Goal: Communication & Community: Answer question/provide support

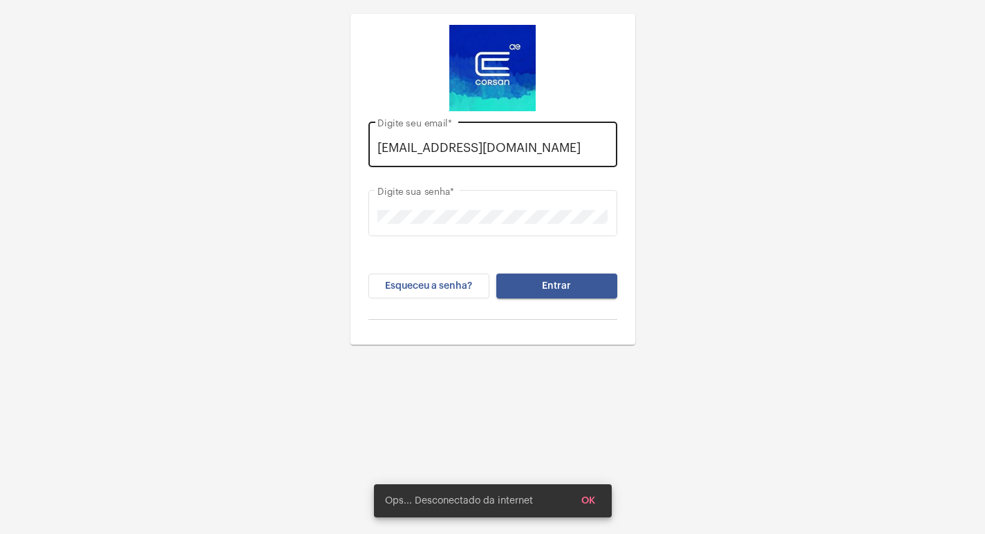
click at [592, 160] on div "[EMAIL_ADDRESS][DOMAIN_NAME] Digite seu email *" at bounding box center [492, 142] width 230 height 49
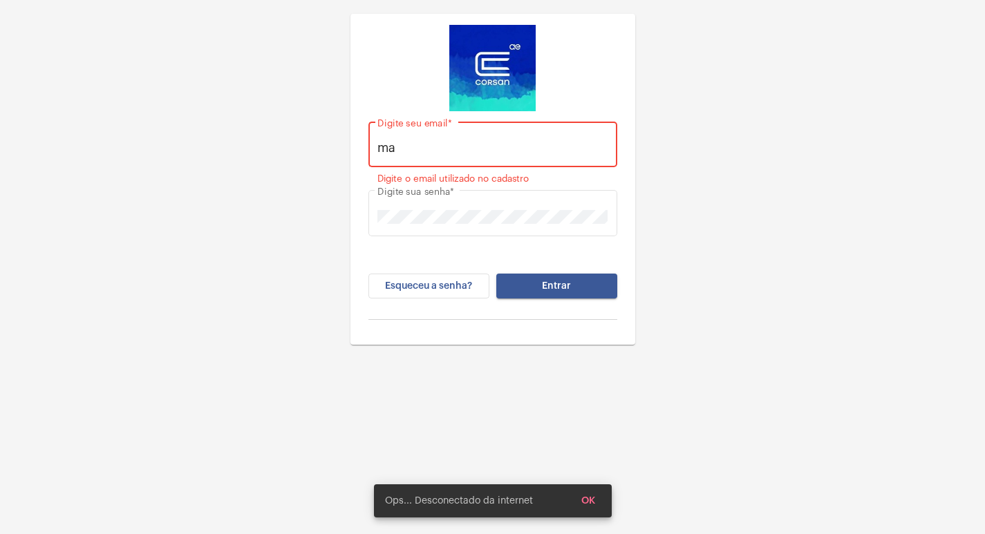
type input "m"
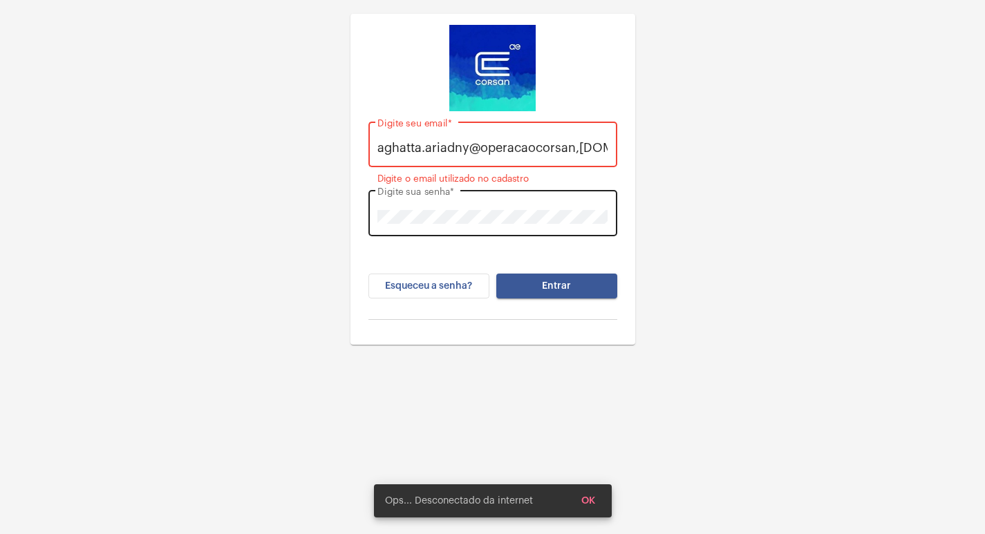
click at [595, 227] on div "Digite sua senha *" at bounding box center [492, 211] width 230 height 49
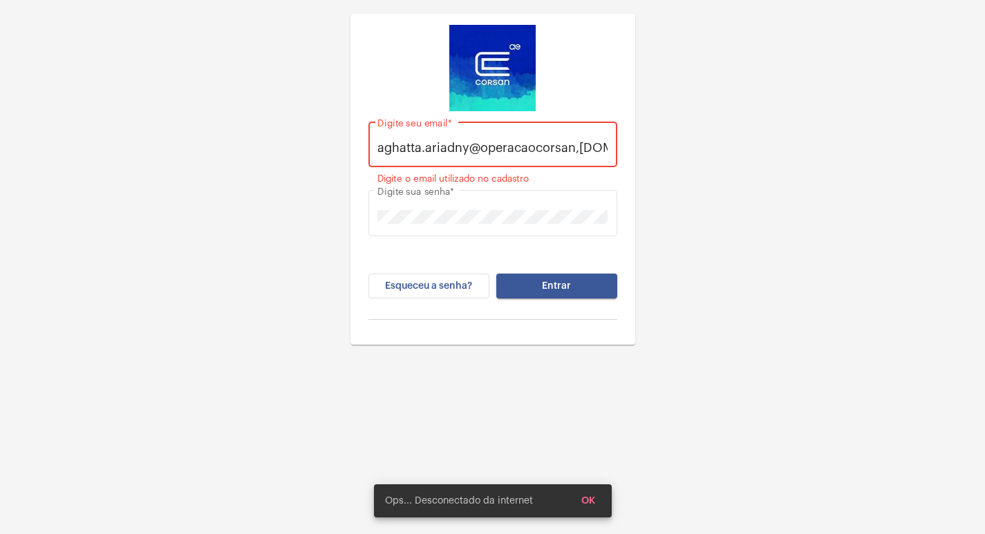
click at [581, 149] on input "aghatta.ariadny@operacaocorsan,[DOMAIN_NAME]" at bounding box center [492, 148] width 230 height 14
click at [578, 153] on input "aghatta.ariadny@operacaocorsan,[DOMAIN_NAME]" at bounding box center [492, 148] width 230 height 14
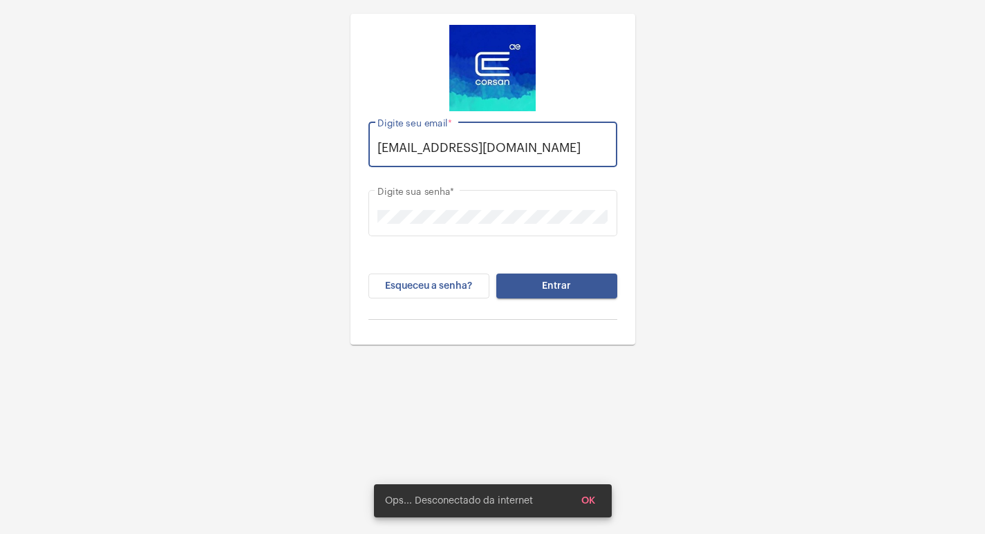
type input "[EMAIL_ADDRESS][DOMAIN_NAME]"
click at [589, 288] on button "Entrar" at bounding box center [556, 286] width 121 height 25
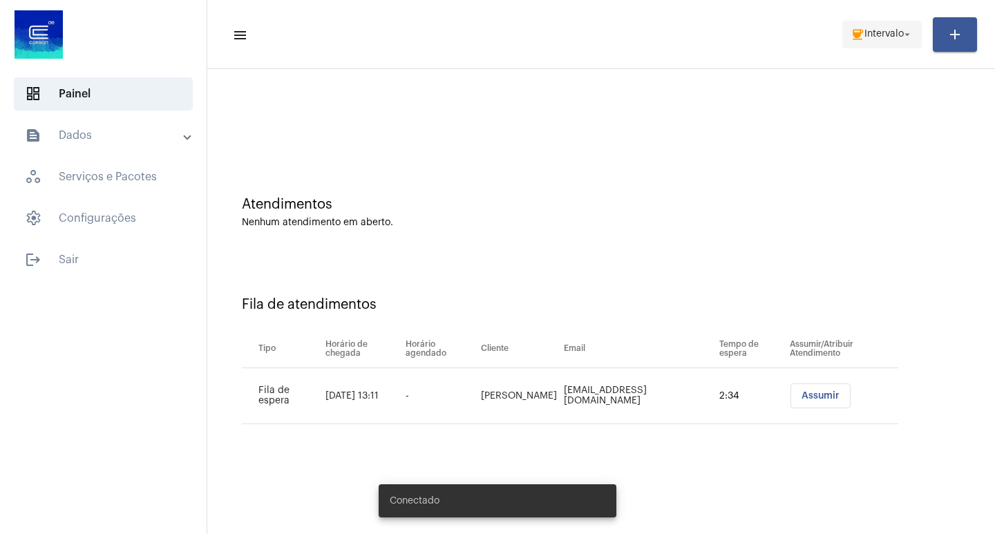
click at [873, 32] on span "Intervalo" at bounding box center [884, 35] width 39 height 10
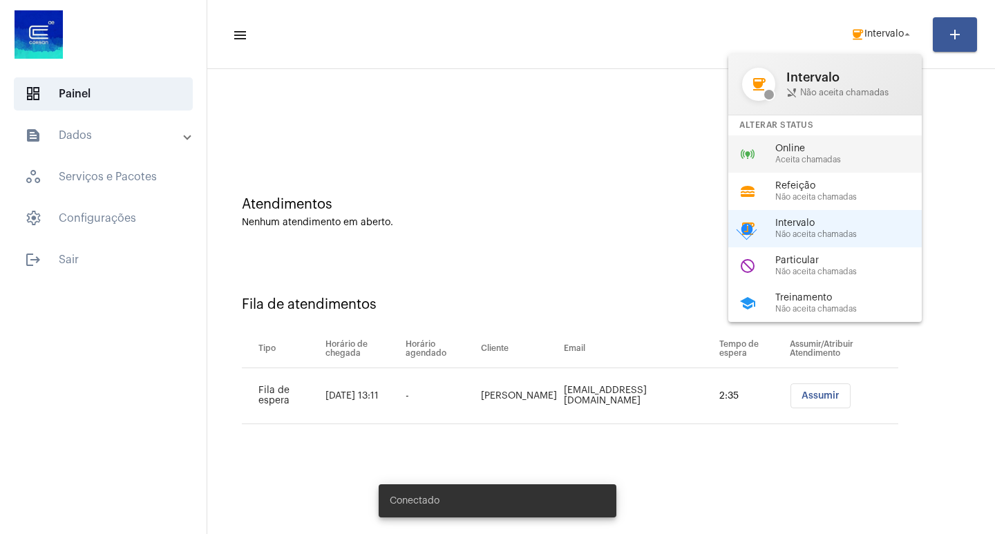
click at [823, 154] on div "Online Aceita chamadas" at bounding box center [855, 154] width 158 height 21
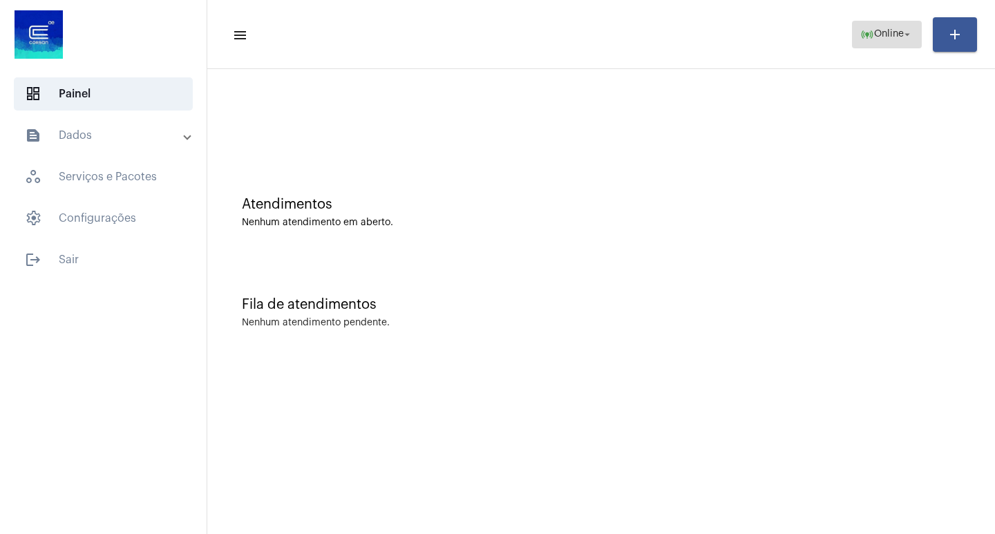
click at [855, 43] on button "online_prediction Online arrow_drop_down" at bounding box center [887, 35] width 70 height 28
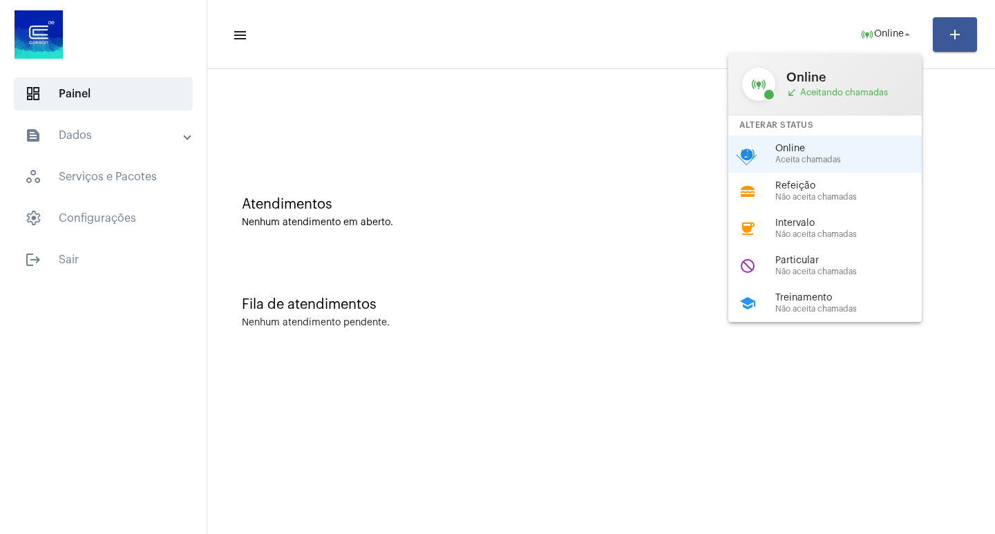
click at [638, 381] on div at bounding box center [497, 267] width 995 height 534
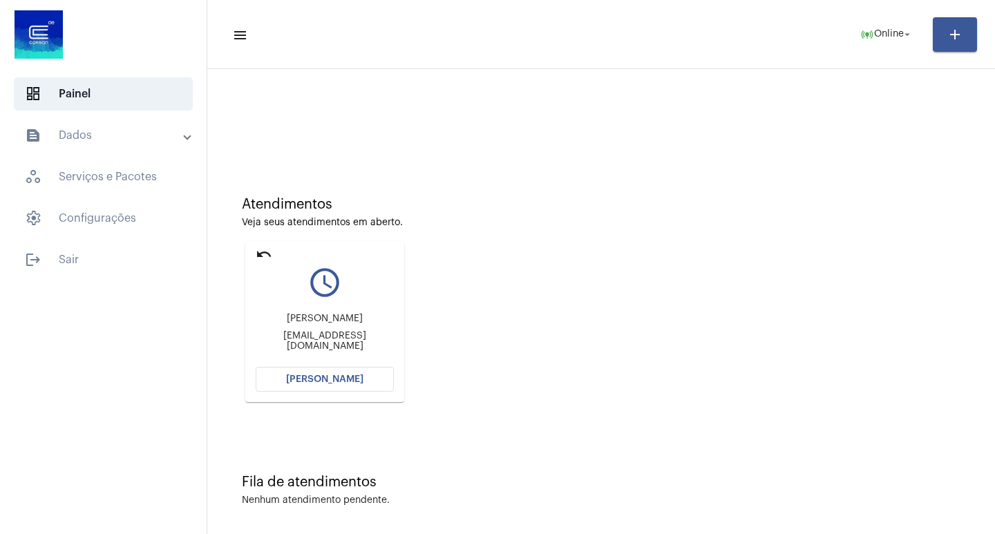
click at [364, 359] on div "[PERSON_NAME] [EMAIL_ADDRESS][DOMAIN_NAME]" at bounding box center [325, 332] width 138 height 62
click at [356, 369] on button "[PERSON_NAME]" at bounding box center [325, 379] width 138 height 25
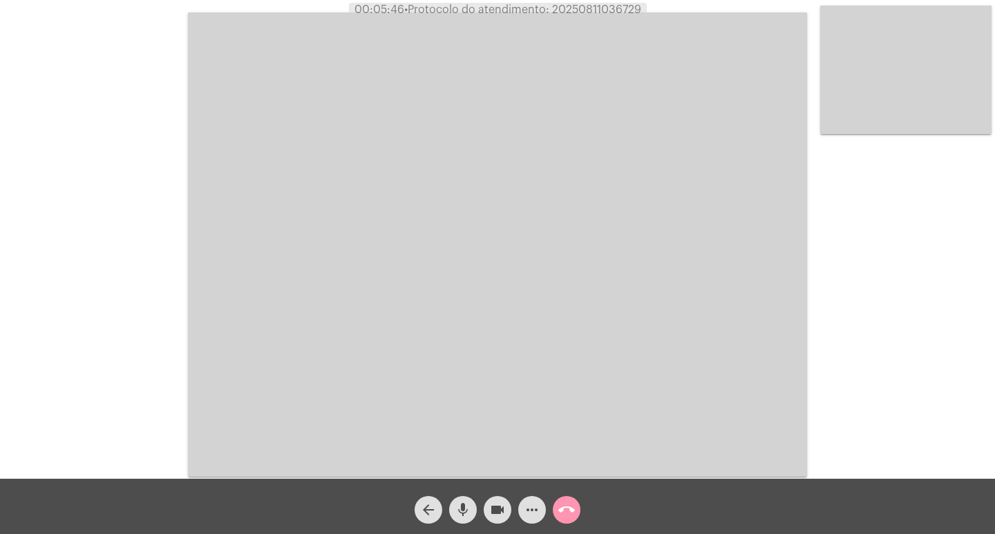
click at [467, 493] on div "mic" at bounding box center [463, 506] width 35 height 35
click at [492, 507] on mat-icon "videocam" at bounding box center [497, 510] width 17 height 17
click at [458, 518] on mat-icon "mic_off" at bounding box center [463, 510] width 17 height 17
click at [500, 512] on mat-icon "videocam_off" at bounding box center [497, 510] width 17 height 17
click at [556, 519] on button "call_end" at bounding box center [567, 510] width 28 height 28
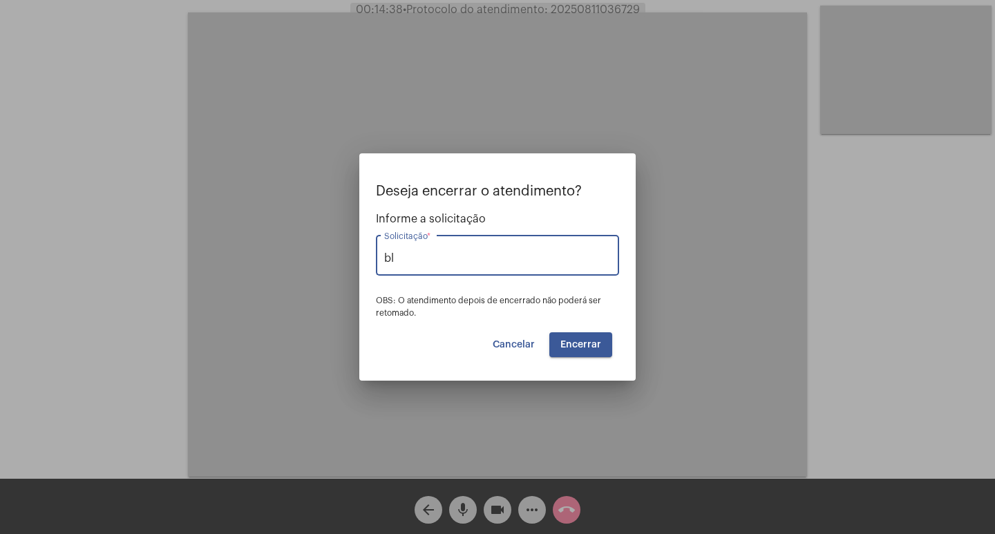
type input "b"
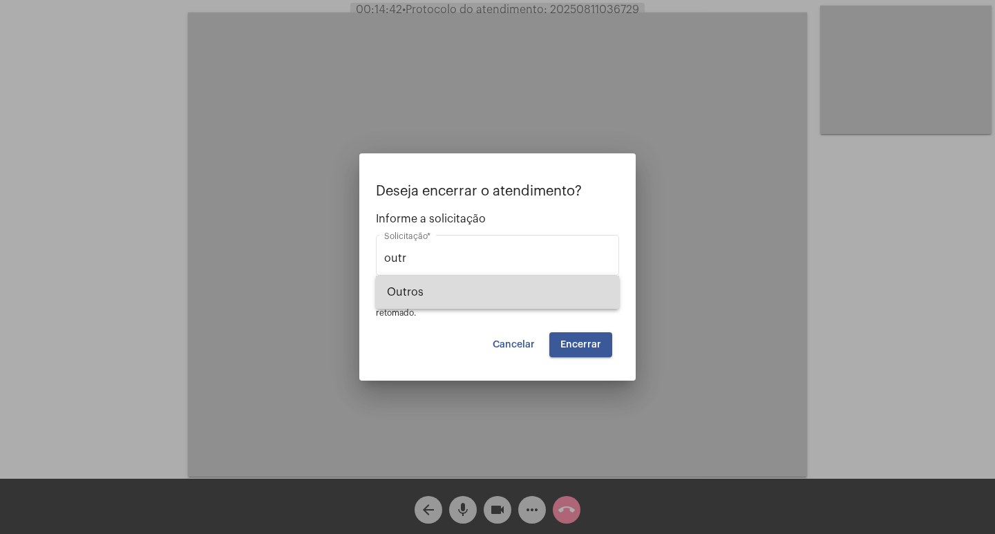
click at [592, 298] on span "Outros" at bounding box center [497, 292] width 221 height 33
type input "Outros"
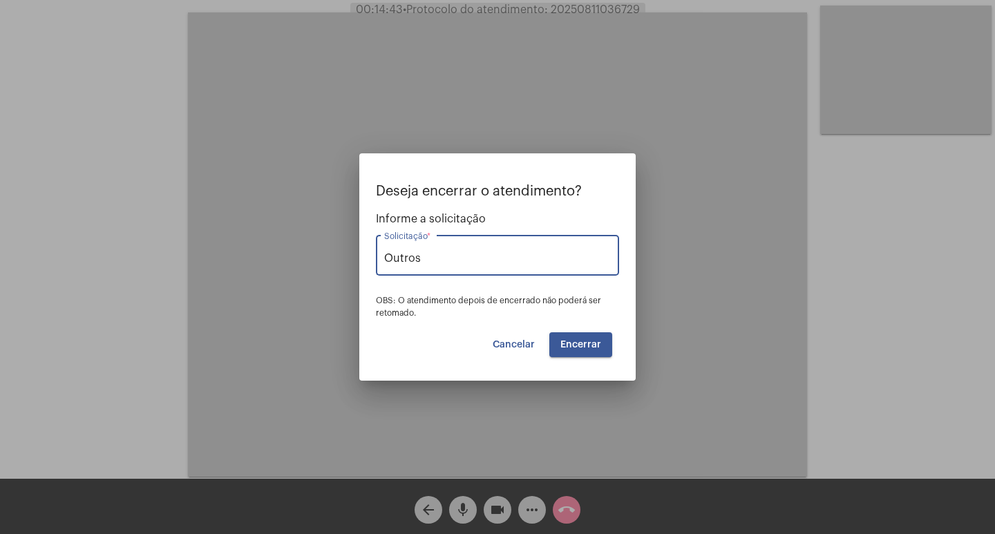
click at [592, 337] on button "Encerrar" at bounding box center [581, 345] width 63 height 25
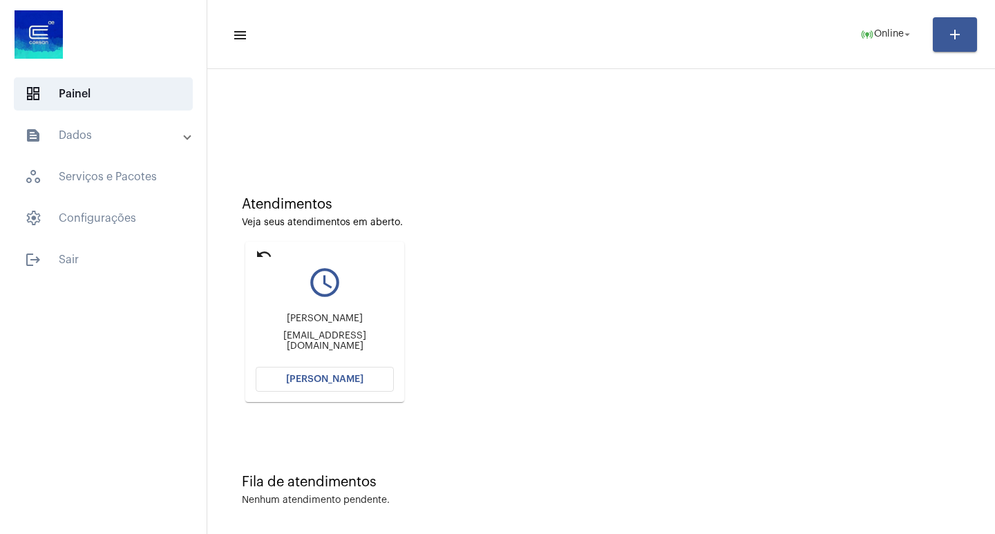
click at [268, 256] on mat-icon "undo" at bounding box center [264, 254] width 17 height 17
click at [386, 371] on button "[PERSON_NAME]" at bounding box center [325, 379] width 138 height 25
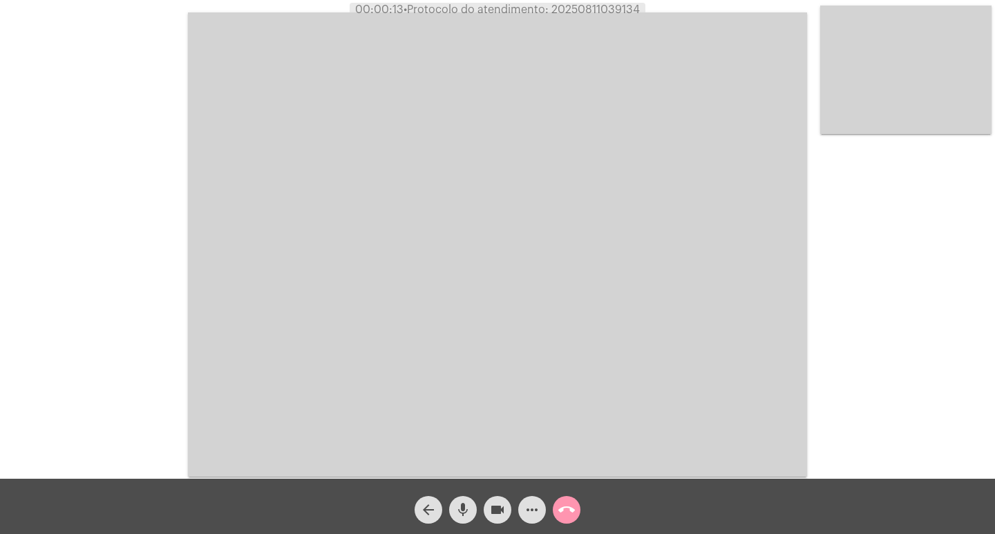
click at [580, 14] on span "• Protocolo do atendimento: 20250811039134" at bounding box center [522, 9] width 236 height 11
copy span "20250811039134"
click at [559, 511] on mat-icon "call_end" at bounding box center [567, 510] width 17 height 17
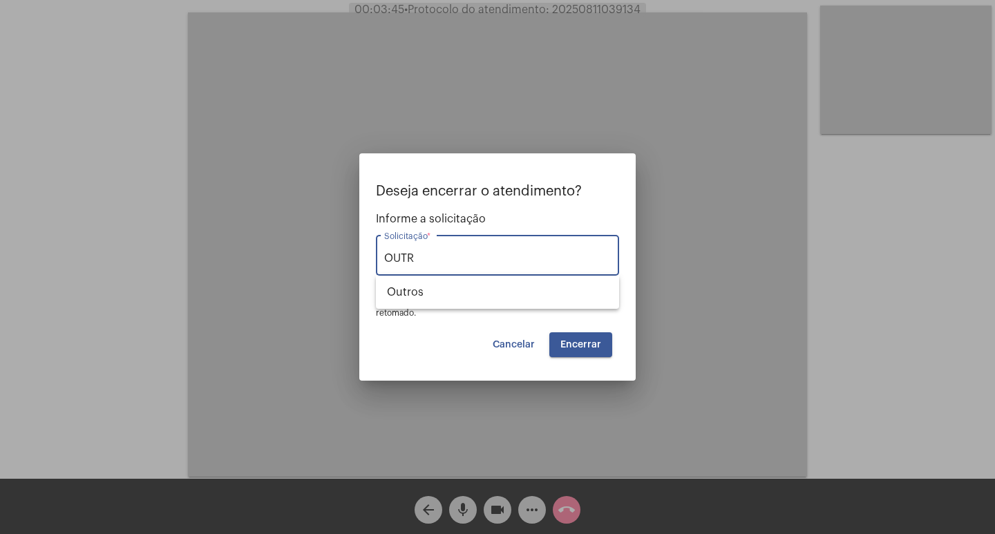
type input "OUTR"
click at [501, 355] on button "Cancelar" at bounding box center [514, 345] width 64 height 25
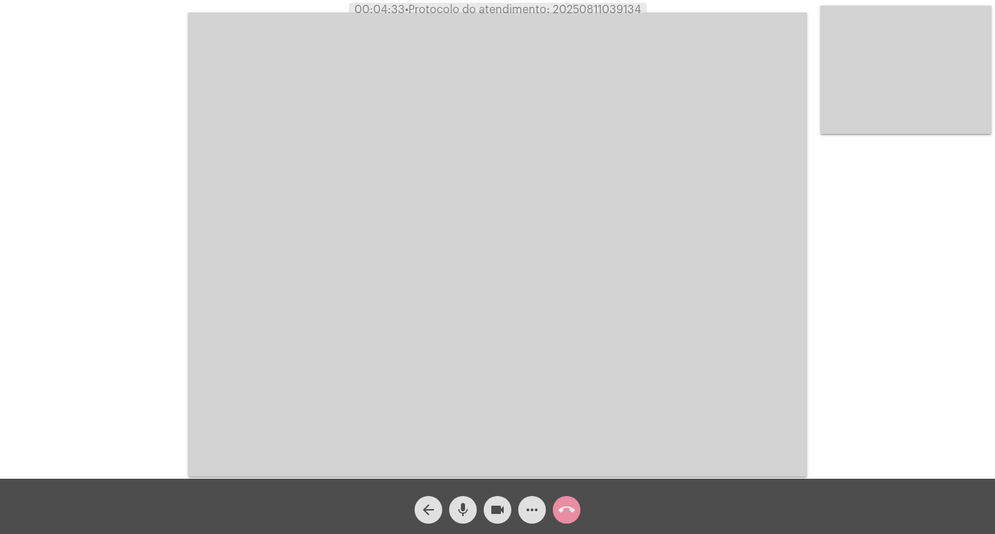
click at [562, 501] on span "call_end" at bounding box center [567, 510] width 17 height 28
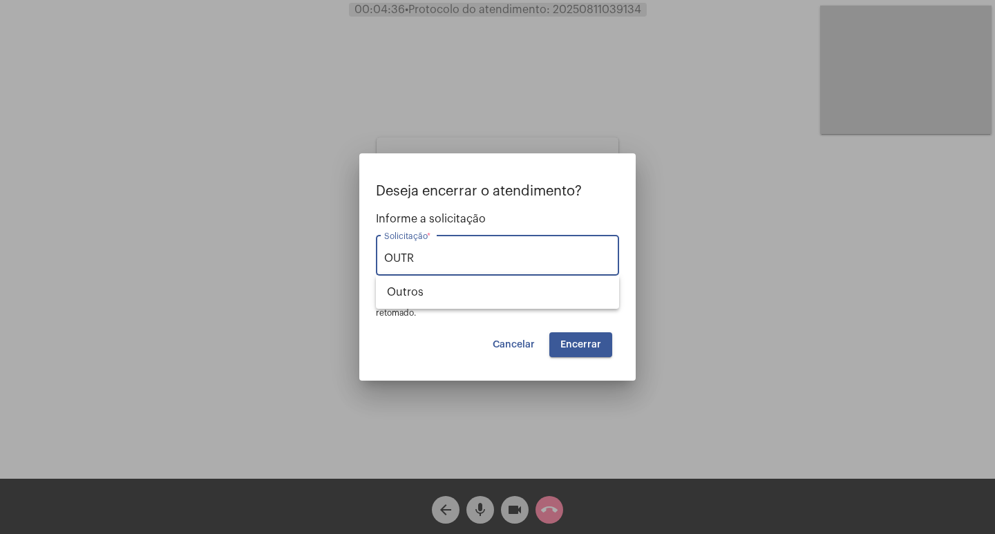
click at [486, 233] on div "OUTR Solicitação *" at bounding box center [497, 254] width 227 height 44
click at [492, 282] on span "Outros" at bounding box center [497, 292] width 221 height 33
type input "Outros"
click at [571, 330] on div "Deseja encerrar o atendimento? Informe a solicitação Outros Solicitação * OBS: …" at bounding box center [497, 271] width 243 height 174
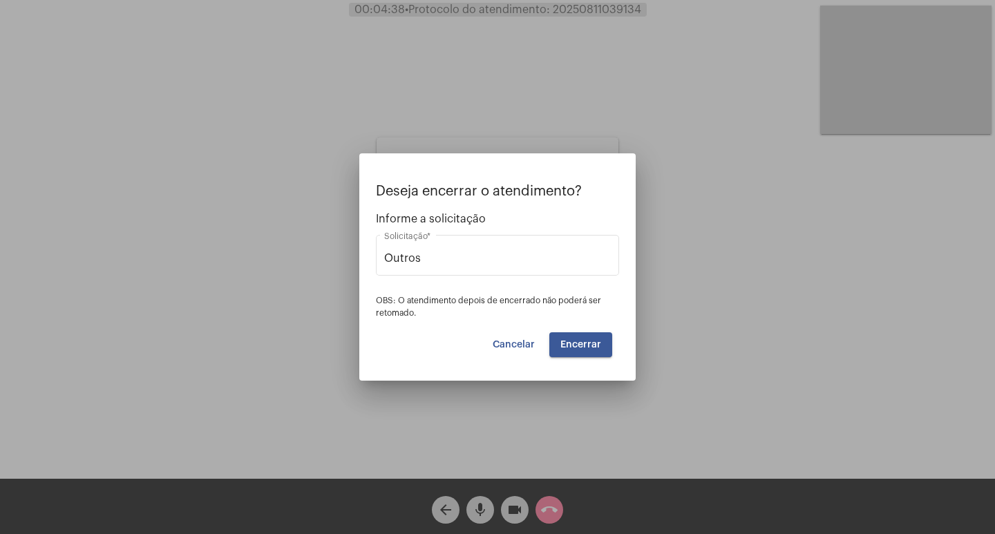
click at [585, 354] on button "Encerrar" at bounding box center [581, 345] width 63 height 25
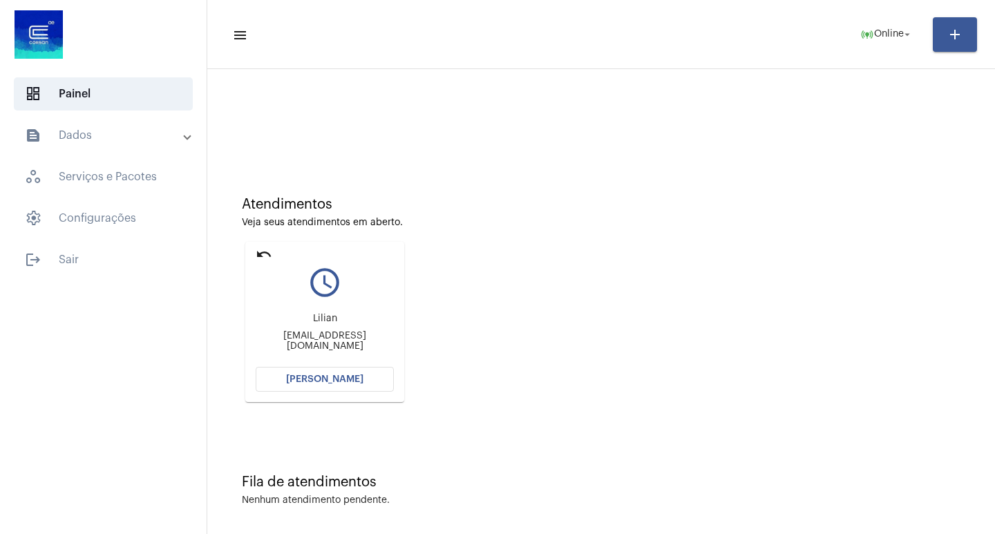
click at [290, 386] on button "[PERSON_NAME]" at bounding box center [325, 379] width 138 height 25
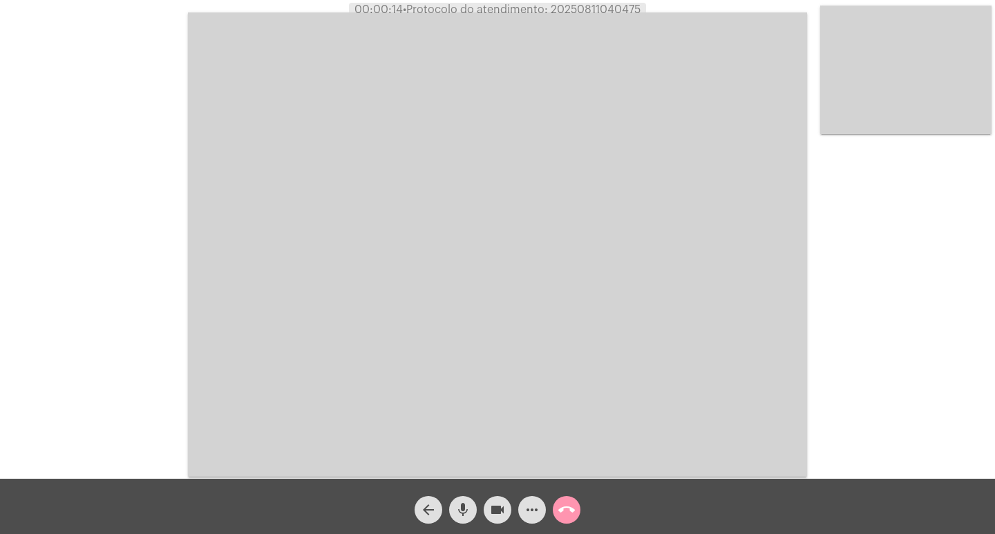
click at [454, 519] on button "mic" at bounding box center [463, 510] width 28 height 28
click at [466, 510] on mat-icon "mic_off" at bounding box center [463, 510] width 17 height 17
click at [595, 15] on span "• Protocolo do atendimento: 20250811040475" at bounding box center [522, 9] width 238 height 11
copy span "20250811040475"
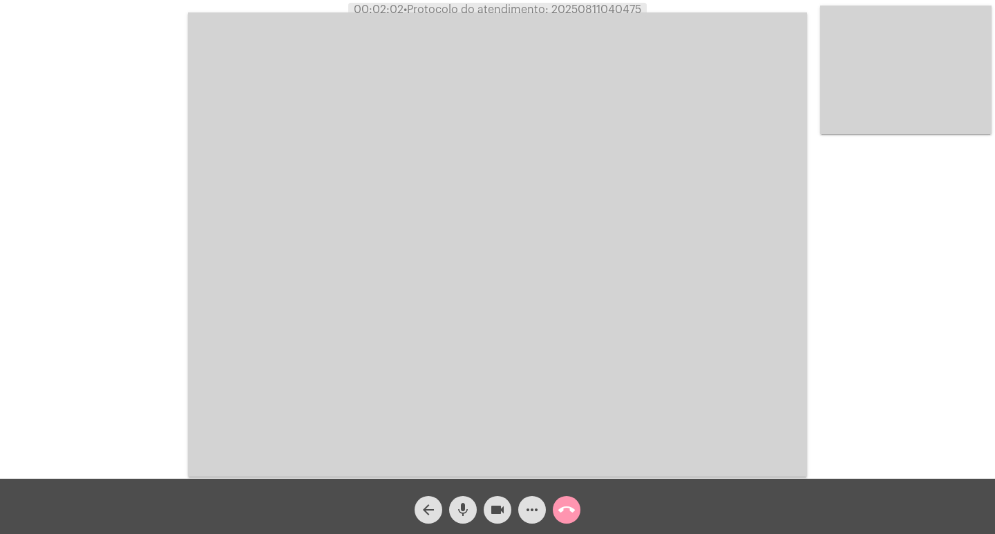
click at [468, 513] on mat-icon "mic" at bounding box center [463, 510] width 17 height 17
click at [503, 513] on mat-icon "videocam" at bounding box center [497, 510] width 17 height 17
click at [462, 508] on mat-icon "mic_off" at bounding box center [463, 510] width 17 height 17
click at [496, 507] on mat-icon "videocam_off" at bounding box center [497, 510] width 17 height 17
click at [433, 507] on mat-icon "arrow_back" at bounding box center [428, 510] width 17 height 17
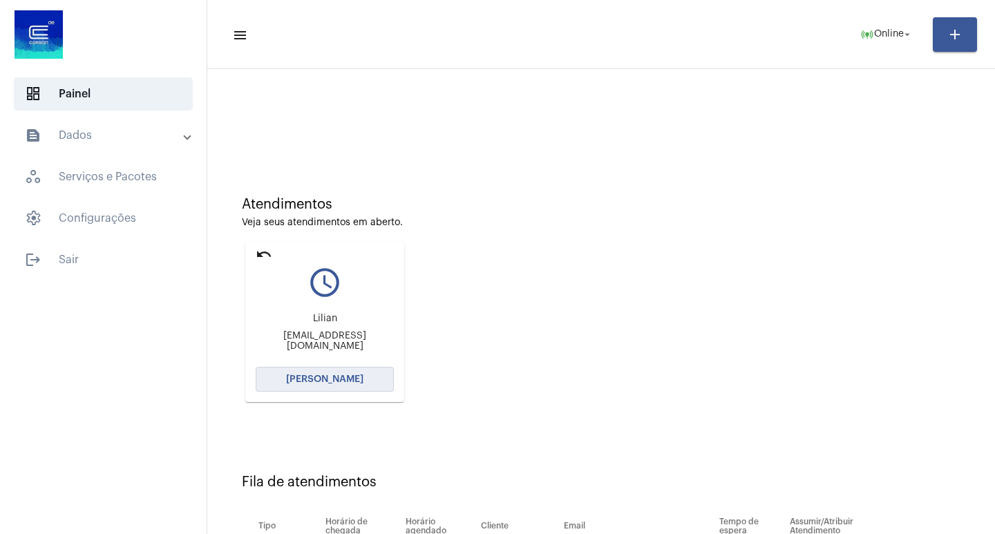
click at [366, 384] on button "[PERSON_NAME]" at bounding box center [325, 379] width 138 height 25
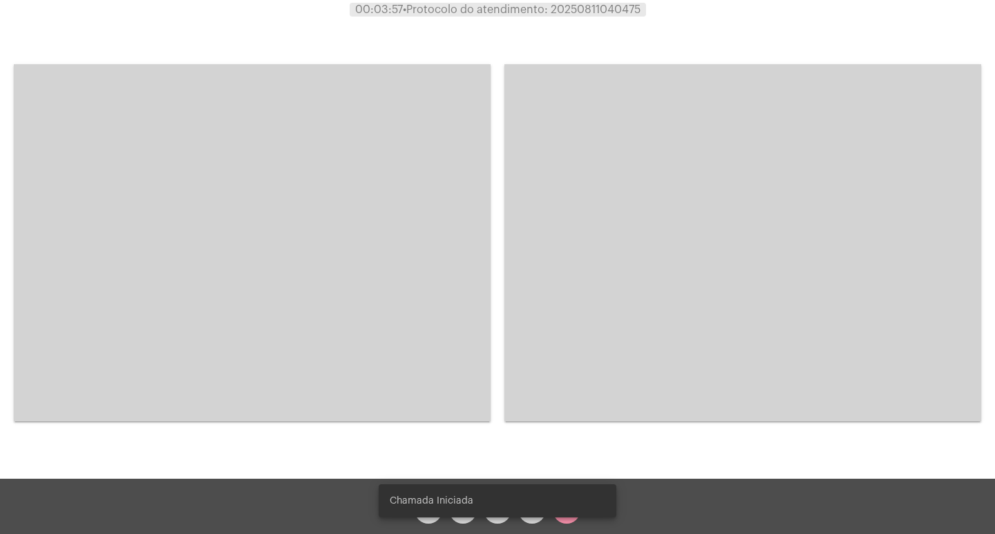
click at [467, 505] on span "Chamada Iniciada" at bounding box center [432, 501] width 84 height 14
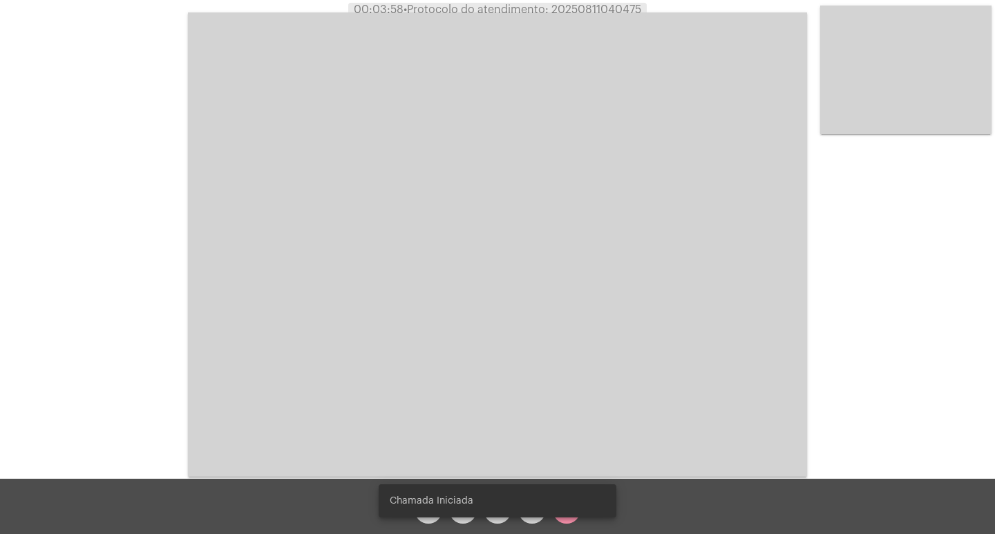
click at [466, 518] on div "Chamada Iniciada" at bounding box center [497, 501] width 271 height 66
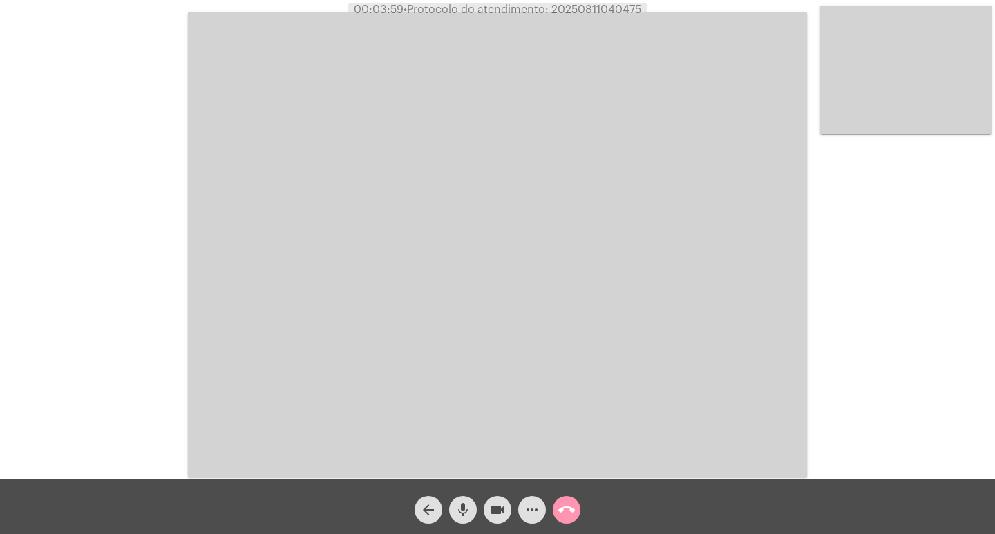
click at [473, 516] on button "mic" at bounding box center [463, 510] width 28 height 28
click at [506, 510] on button "videocam" at bounding box center [498, 510] width 28 height 28
click at [466, 527] on div "arrow_back mic_off videocam_off more_horiz call_end" at bounding box center [497, 506] width 995 height 55
click at [467, 509] on mat-icon "mic_off" at bounding box center [463, 510] width 17 height 17
click at [493, 511] on mat-icon "videocam_off" at bounding box center [497, 510] width 17 height 17
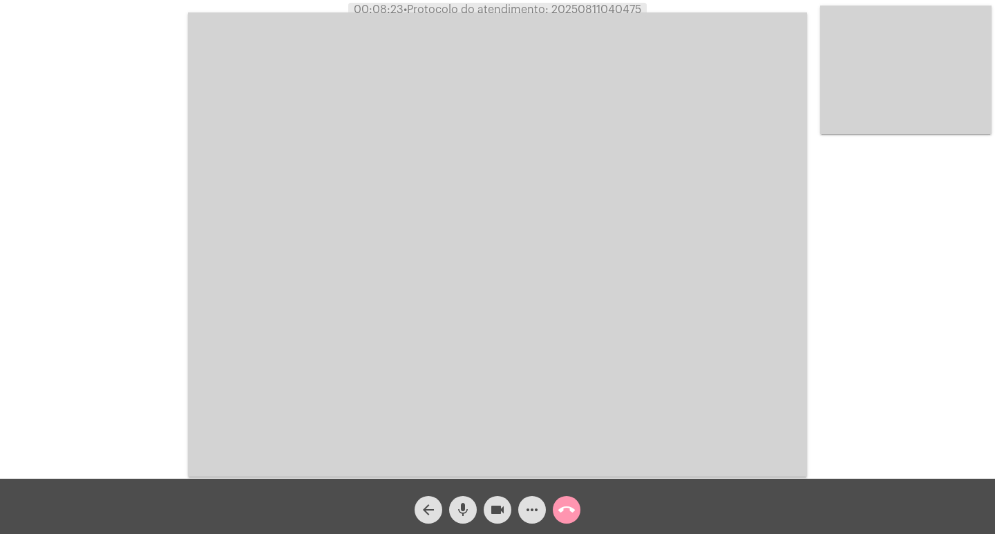
click at [595, 14] on span "• Protocolo do atendimento: 20250811040475" at bounding box center [523, 9] width 238 height 11
copy span "20250811040475"
click at [274, 135] on video at bounding box center [497, 244] width 619 height 465
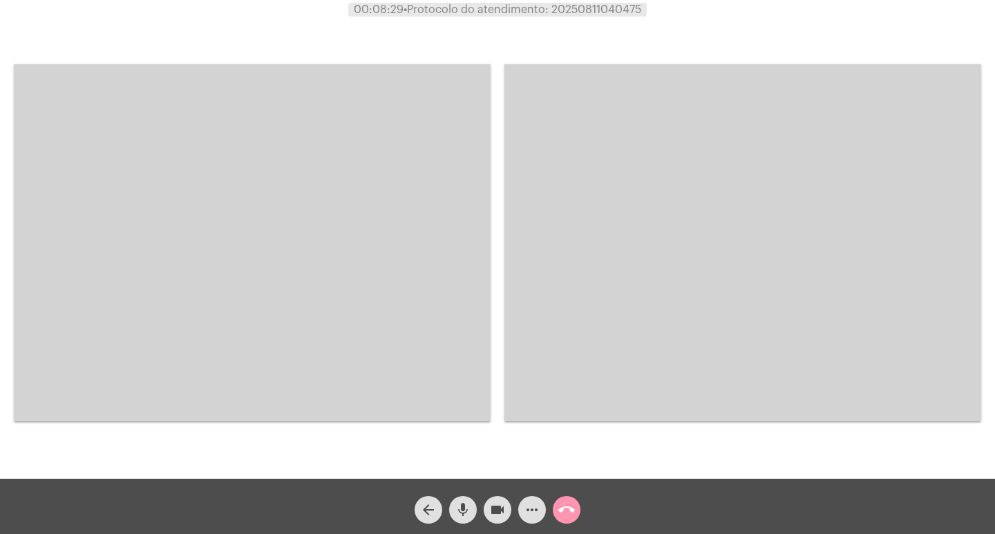
click at [263, 172] on video at bounding box center [252, 242] width 477 height 357
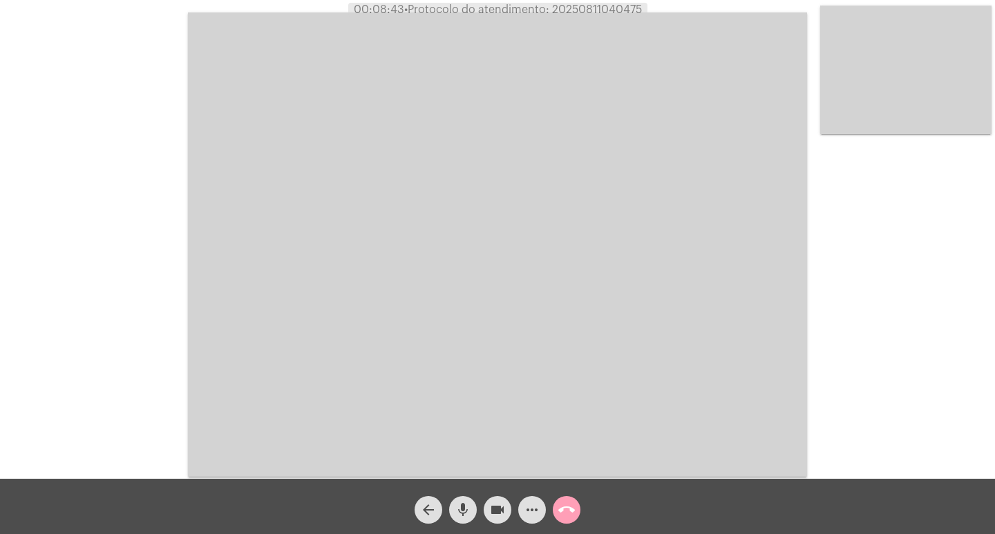
click at [577, 514] on button "call_end" at bounding box center [567, 510] width 28 height 28
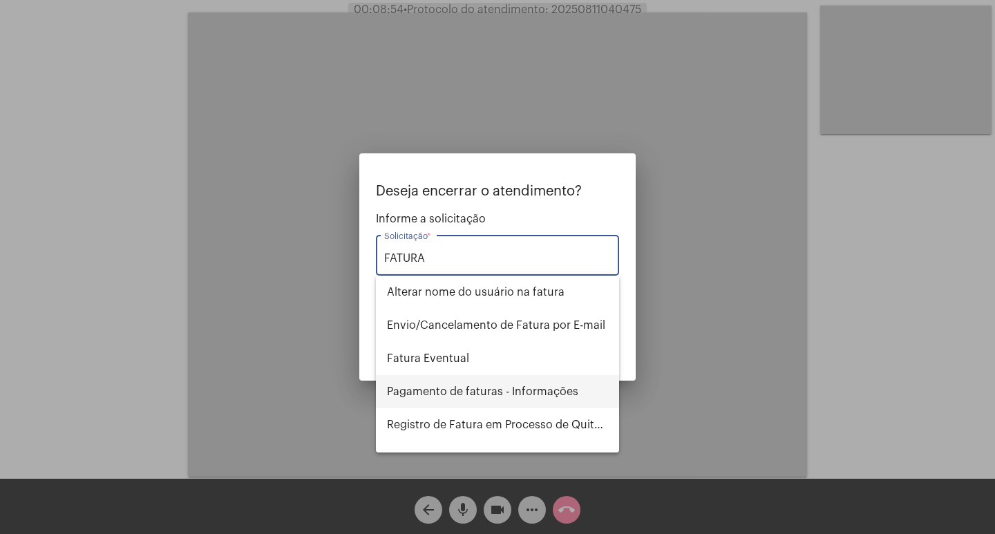
click at [547, 395] on span "Pagamento de faturas - Informações" at bounding box center [497, 391] width 221 height 33
type input "Pagamento de faturas - Informações"
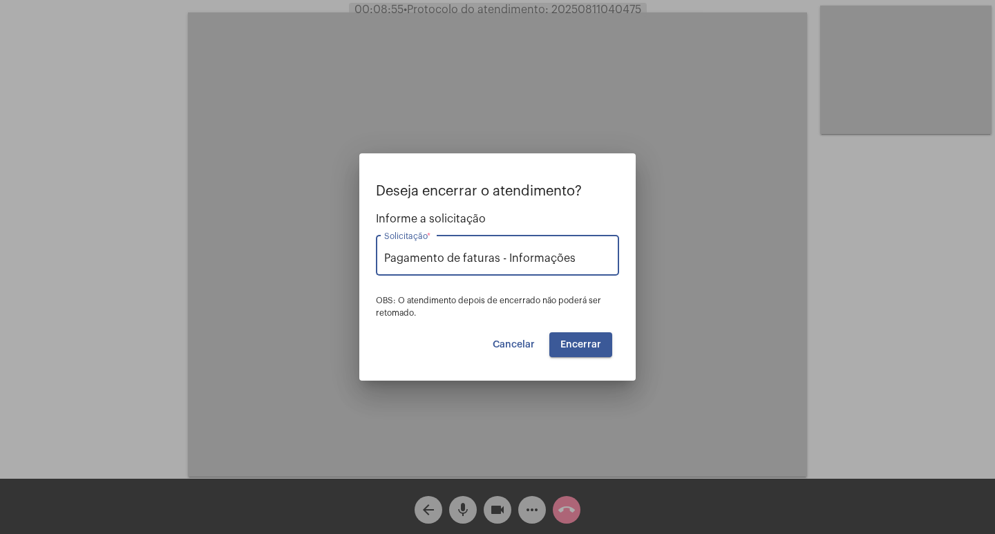
click at [572, 330] on div "Deseja encerrar o atendimento? Informe a solicitação Pagamento de faturas - Inf…" at bounding box center [497, 271] width 243 height 174
click at [576, 339] on button "Encerrar" at bounding box center [581, 345] width 63 height 25
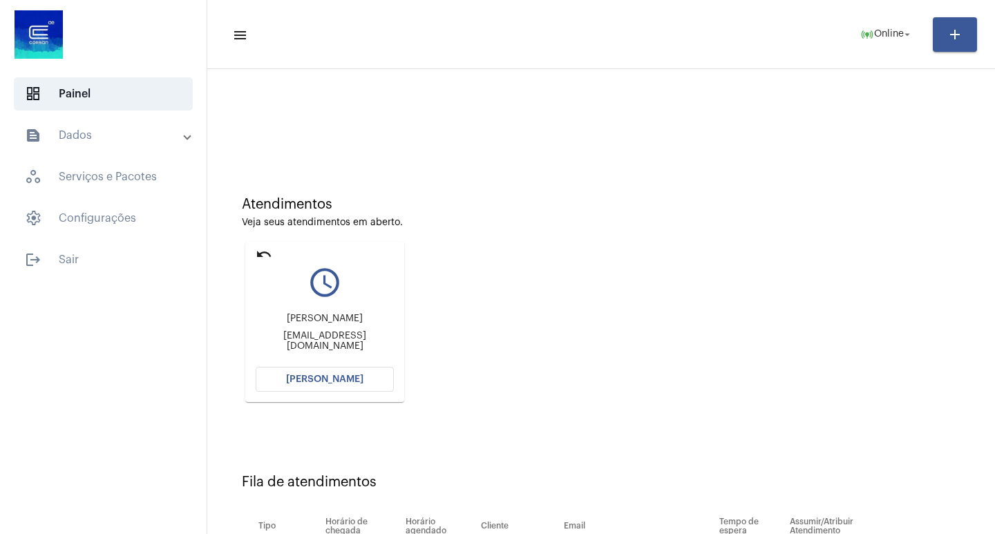
scroll to position [105, 0]
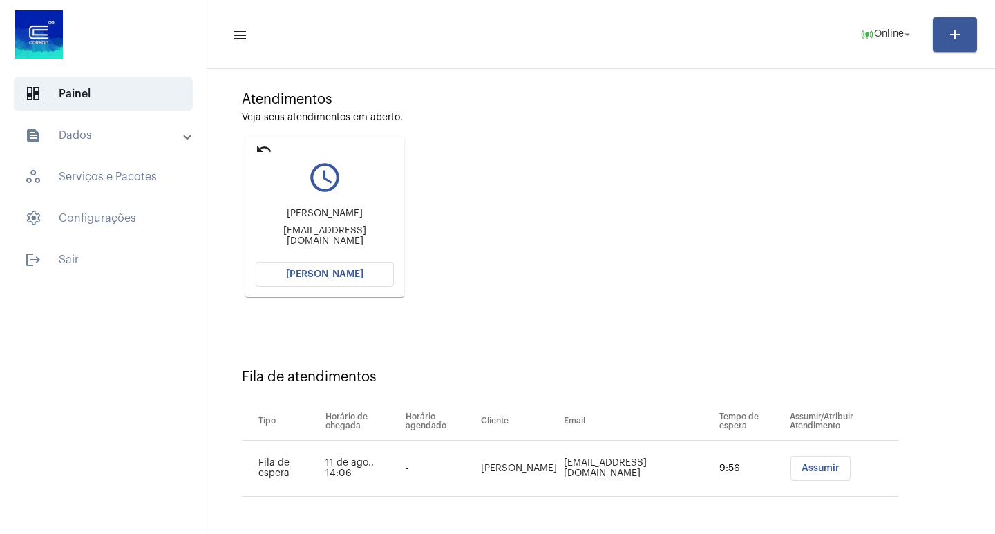
click at [265, 270] on button "[PERSON_NAME]" at bounding box center [325, 274] width 138 height 25
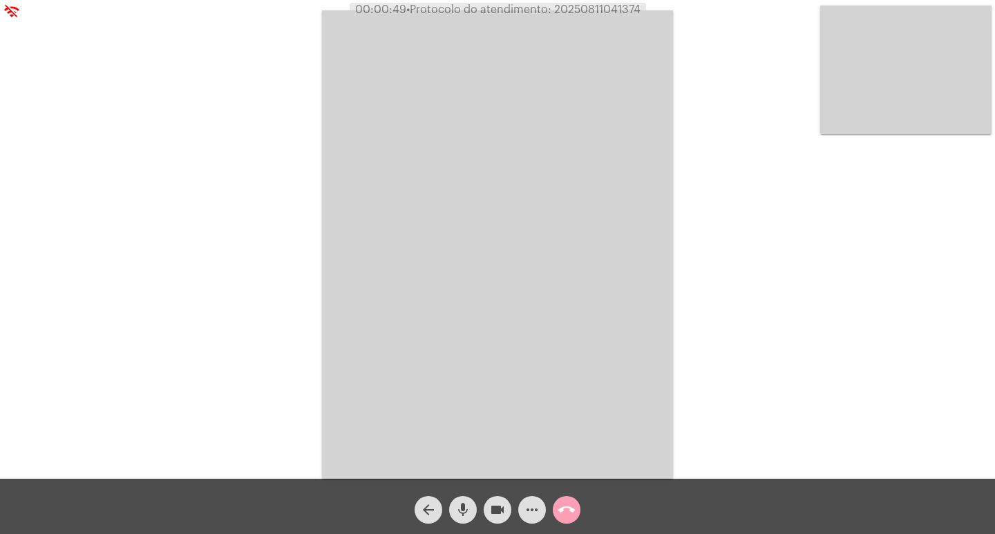
click at [566, 514] on mat-icon "call_end" at bounding box center [567, 510] width 17 height 17
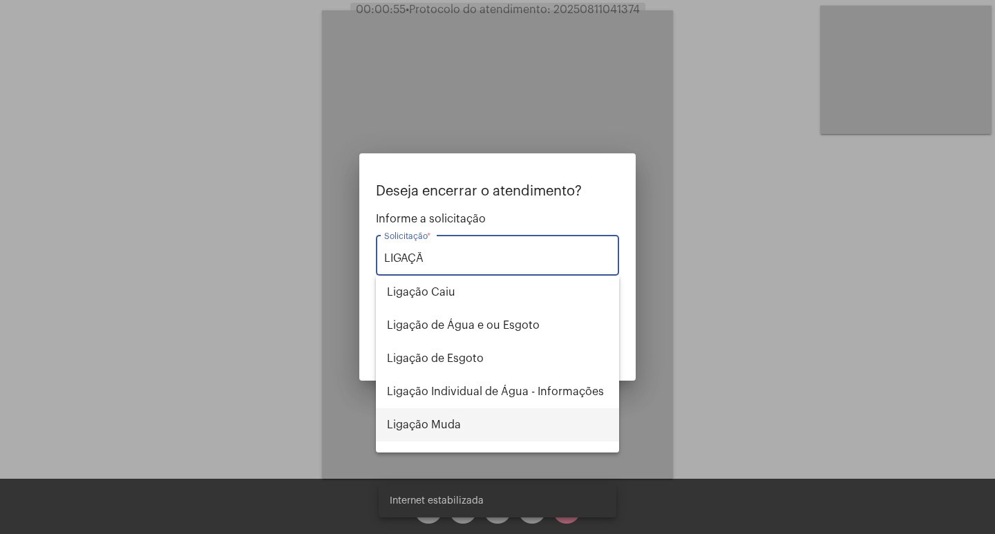
click at [458, 429] on span "Ligação Muda" at bounding box center [497, 425] width 221 height 33
type input "Ligação Muda"
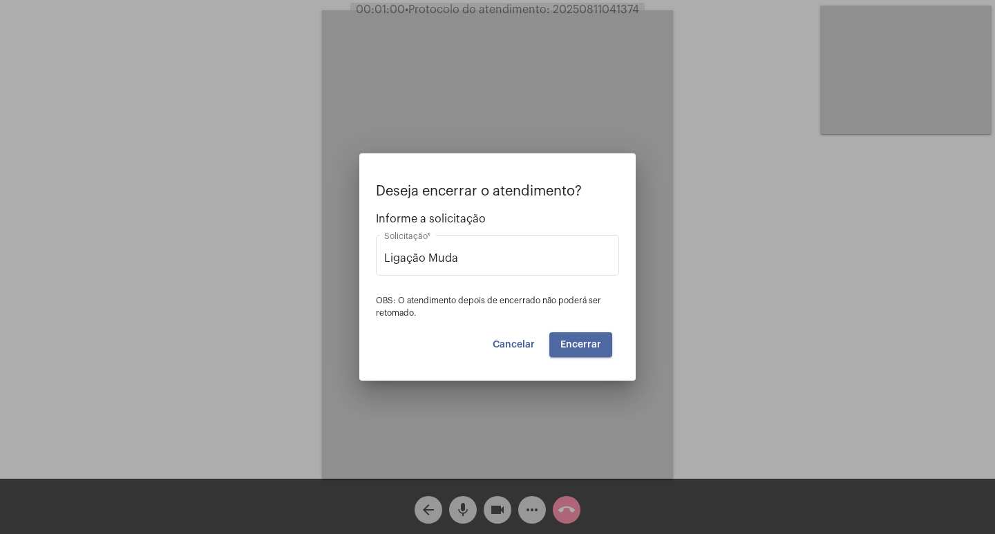
click at [596, 341] on span "Encerrar" at bounding box center [581, 345] width 41 height 10
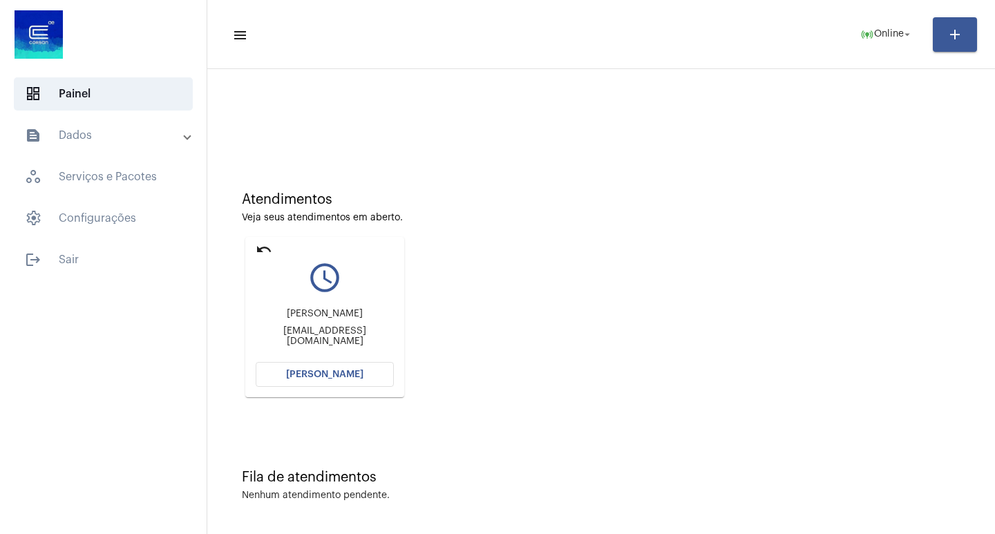
scroll to position [6, 0]
click at [368, 361] on button "[PERSON_NAME]" at bounding box center [325, 373] width 138 height 25
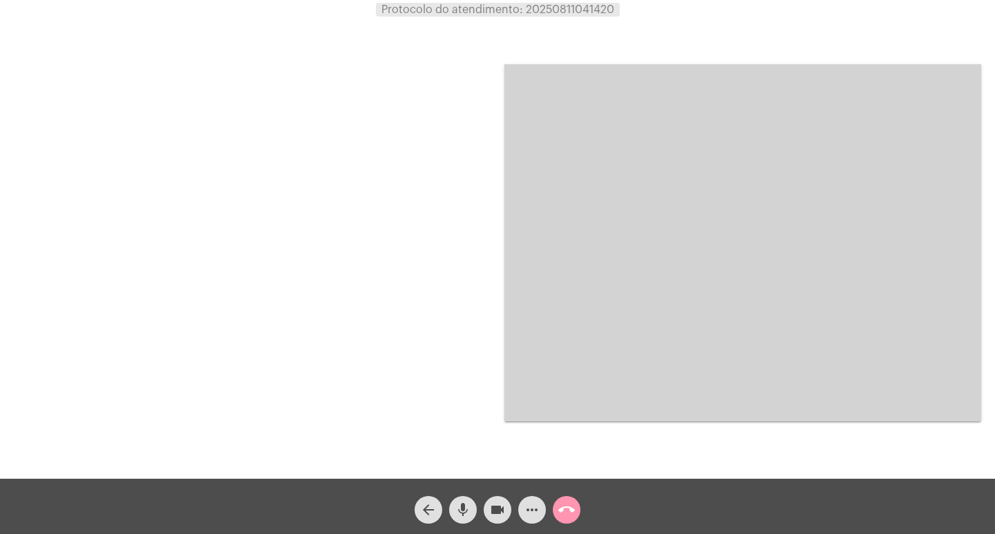
click at [565, 293] on video at bounding box center [743, 242] width 477 height 357
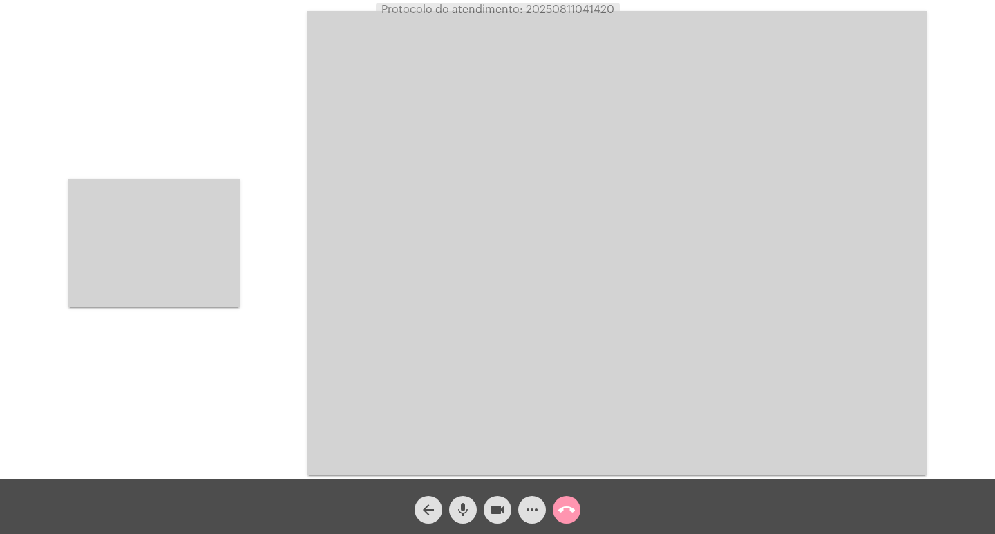
click at [93, 269] on video at bounding box center [153, 243] width 171 height 129
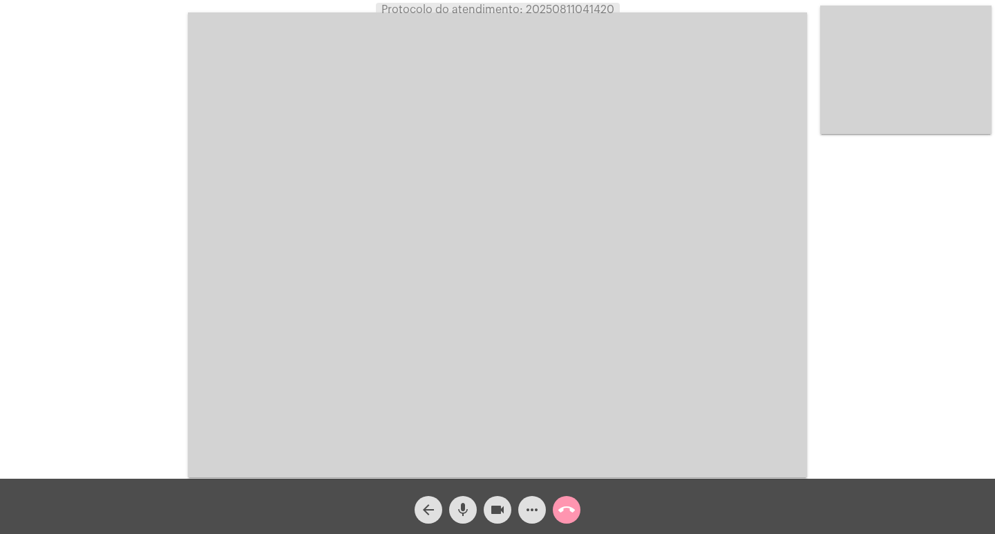
click at [552, 517] on div "call_end" at bounding box center [567, 506] width 35 height 35
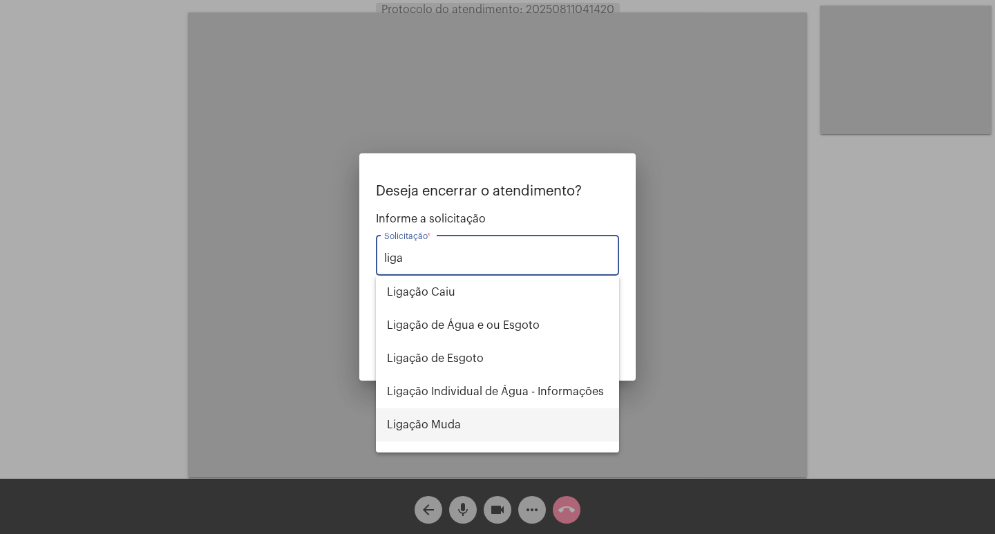
click at [494, 437] on span "Ligação Muda" at bounding box center [497, 425] width 221 height 33
type input "Ligação Muda"
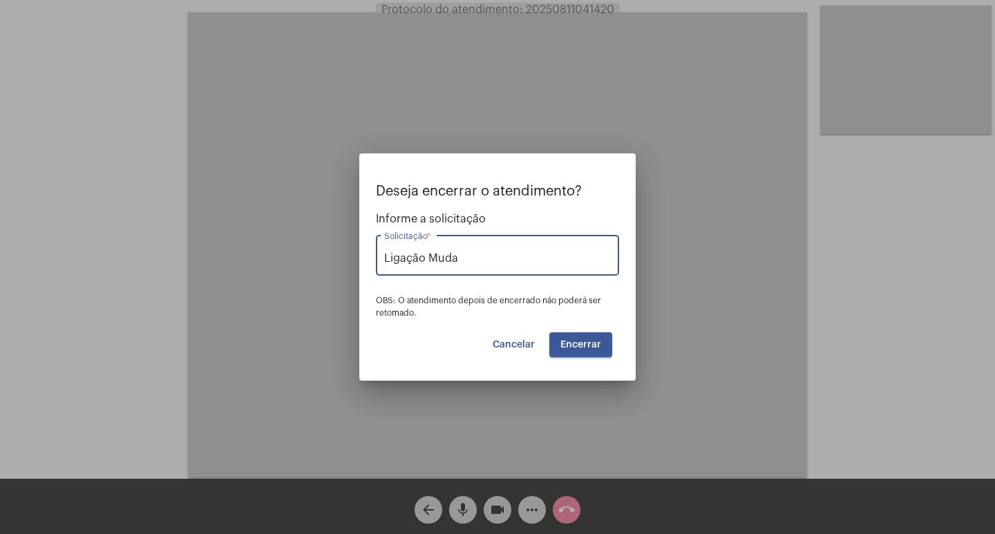
click at [572, 341] on span "Encerrar" at bounding box center [581, 345] width 41 height 10
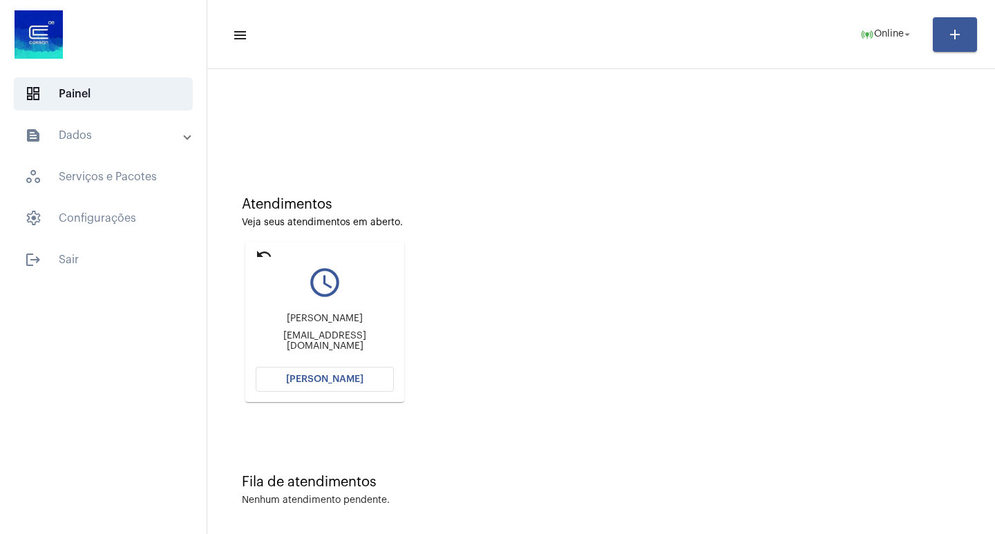
click at [259, 254] on mat-icon "undo" at bounding box center [264, 254] width 17 height 17
click at [376, 386] on button "[PERSON_NAME]" at bounding box center [325, 379] width 138 height 25
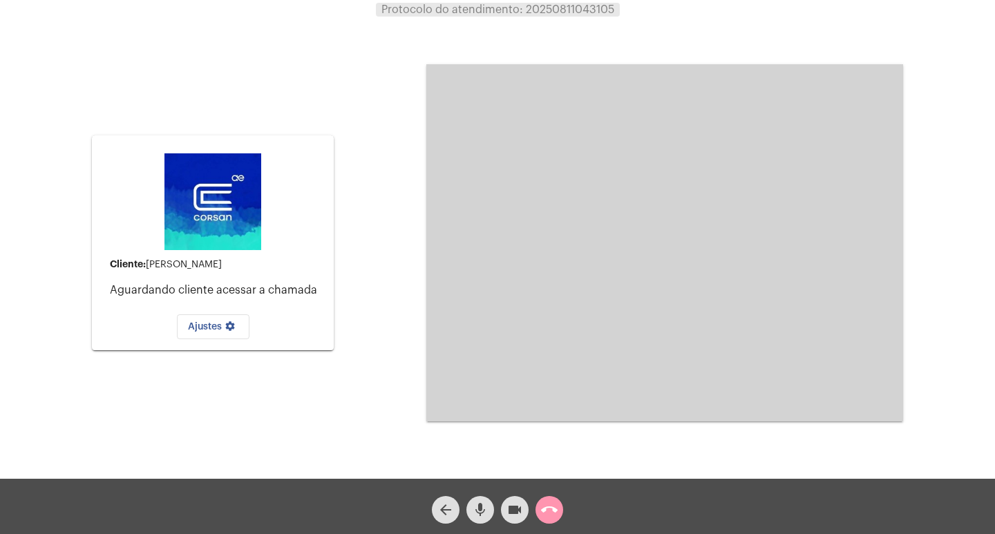
click at [556, 503] on mat-icon "call_end" at bounding box center [549, 510] width 17 height 17
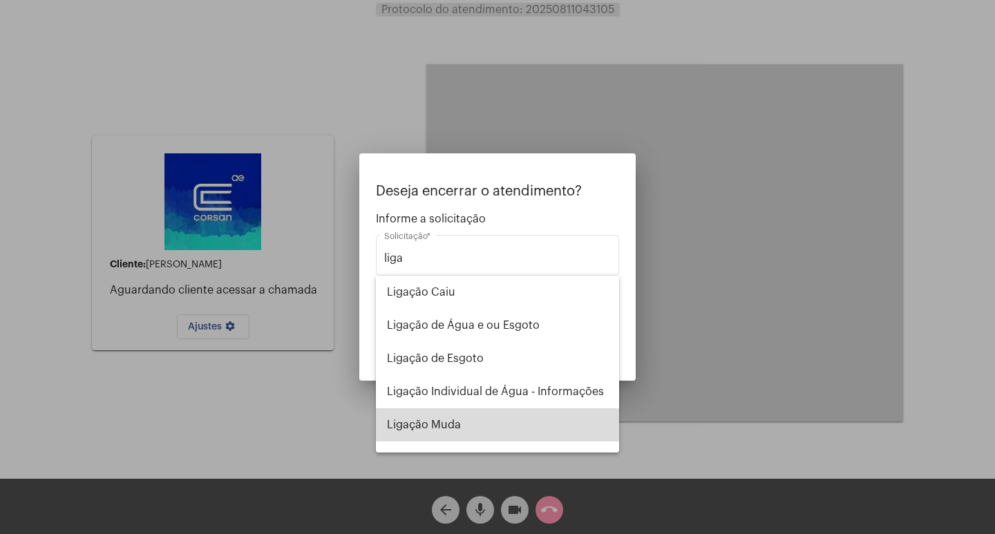
click at [545, 430] on span "Ligação Muda" at bounding box center [497, 425] width 221 height 33
type input "Ligação Muda"
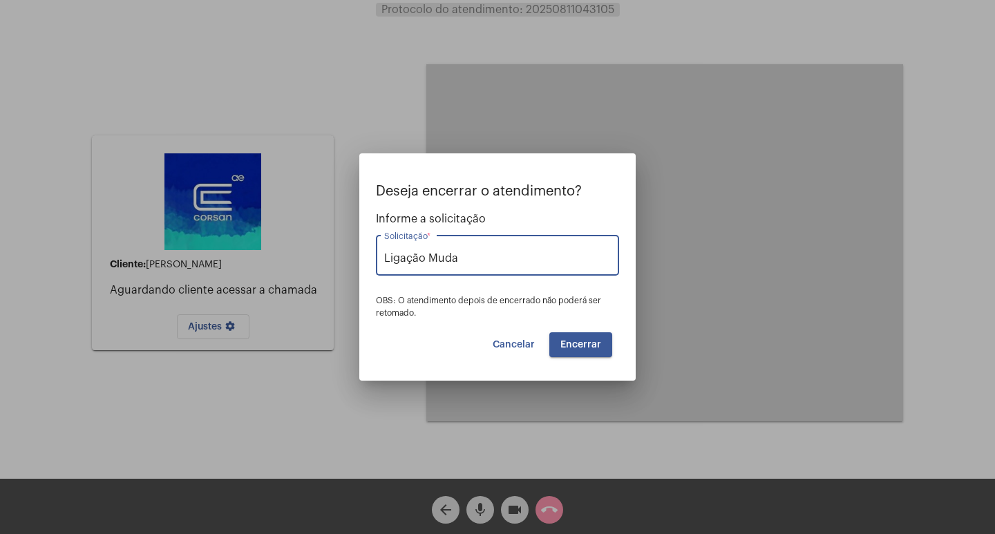
click at [588, 355] on button "Encerrar" at bounding box center [581, 345] width 63 height 25
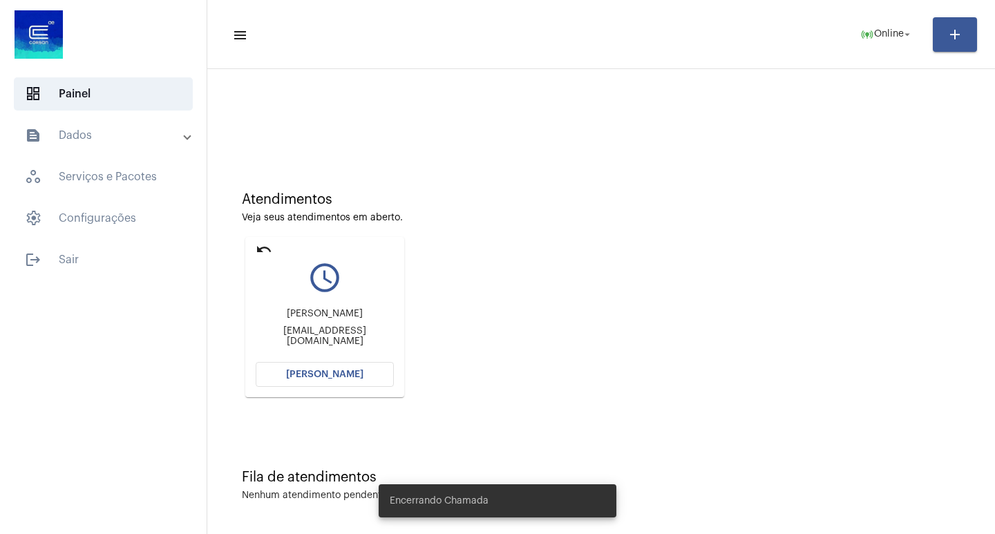
scroll to position [6, 0]
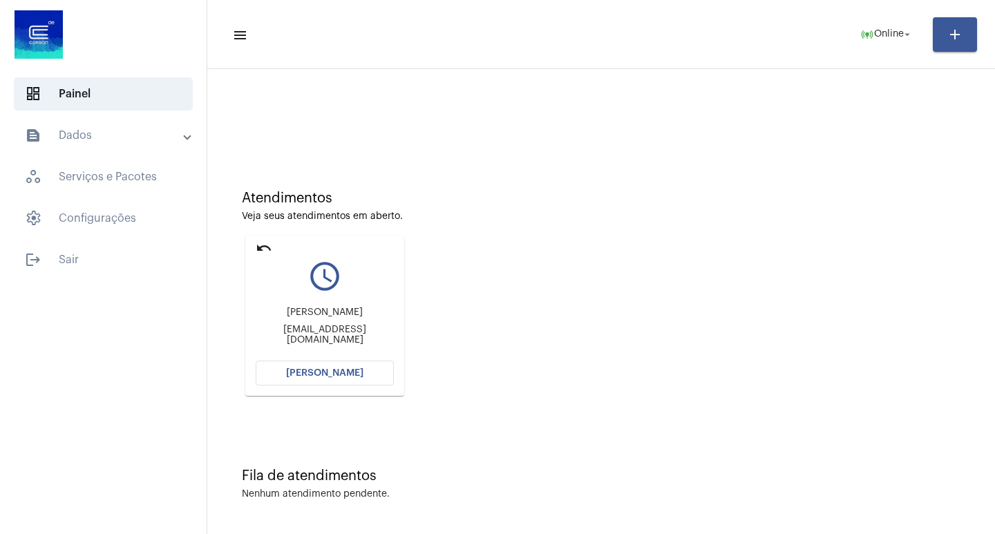
click at [274, 241] on mat-card "undo query_builder Douglas [EMAIL_ADDRESS][DOMAIN_NAME] [PERSON_NAME]" at bounding box center [324, 316] width 159 height 160
click at [256, 246] on mat-icon "undo" at bounding box center [264, 248] width 17 height 17
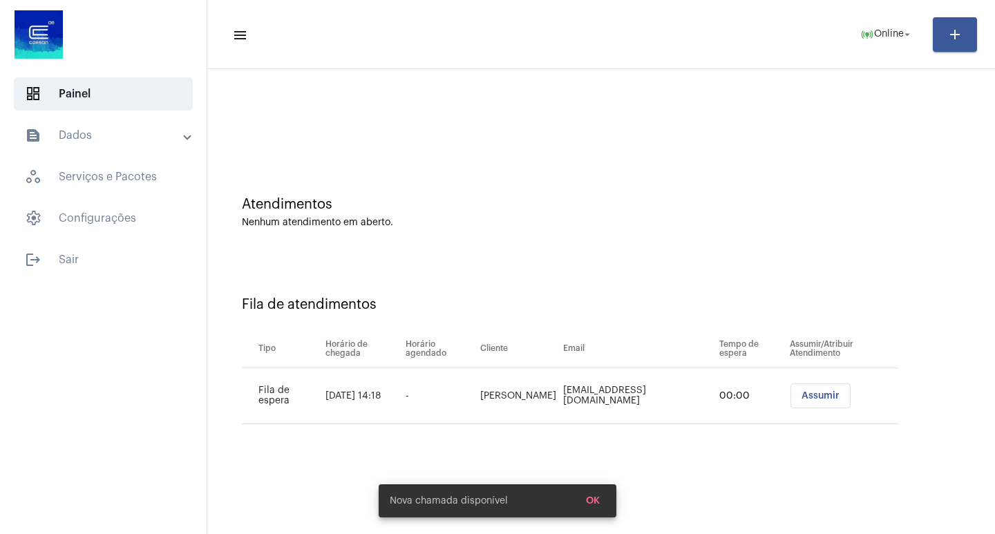
scroll to position [0, 0]
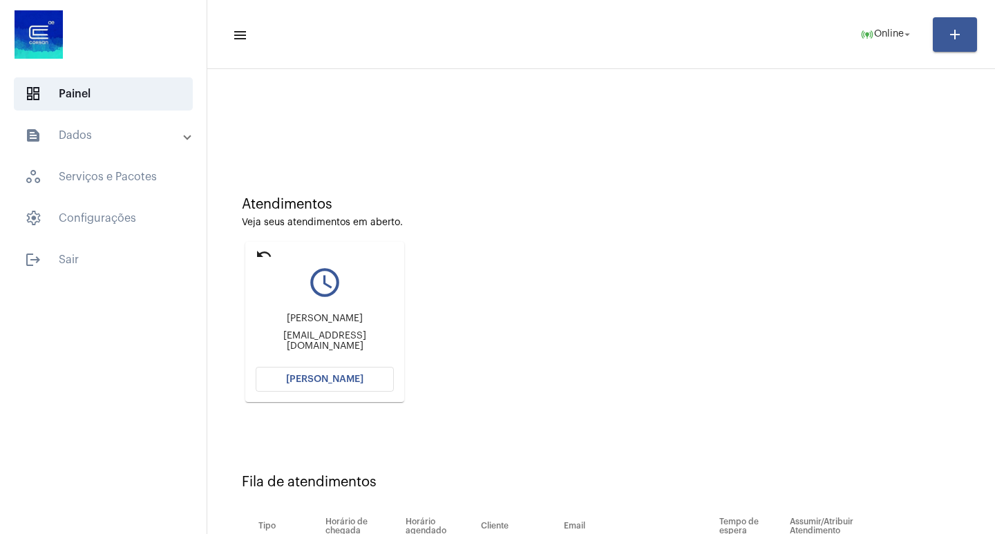
click at [337, 380] on span "[PERSON_NAME]" at bounding box center [324, 380] width 77 height 10
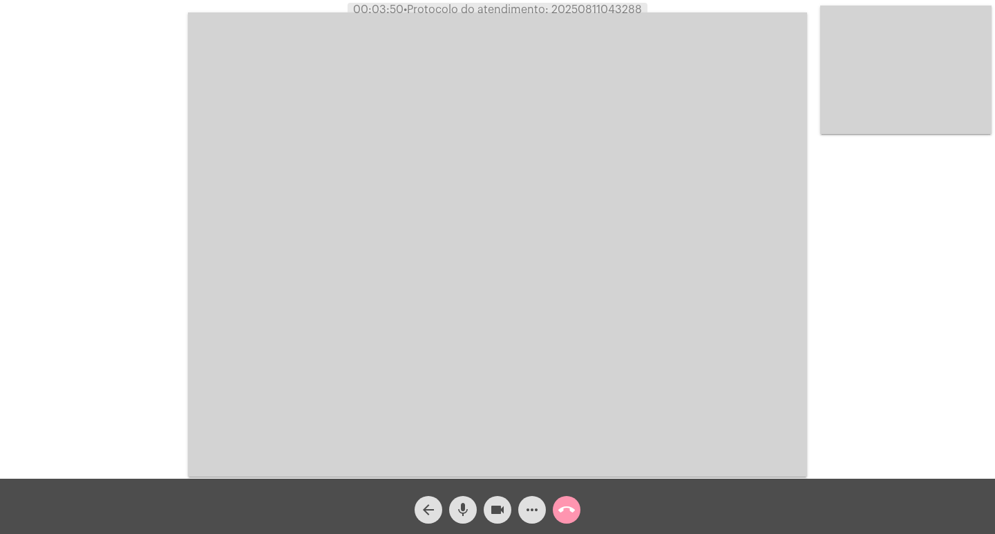
click at [458, 505] on mat-icon "mic" at bounding box center [463, 510] width 17 height 17
click at [492, 504] on mat-icon "videocam" at bounding box center [497, 510] width 17 height 17
click at [467, 513] on mat-icon "mic_off" at bounding box center [463, 510] width 17 height 17
click at [492, 511] on mat-icon "videocam_off" at bounding box center [497, 510] width 17 height 17
click at [564, 521] on span "call_end" at bounding box center [567, 510] width 17 height 28
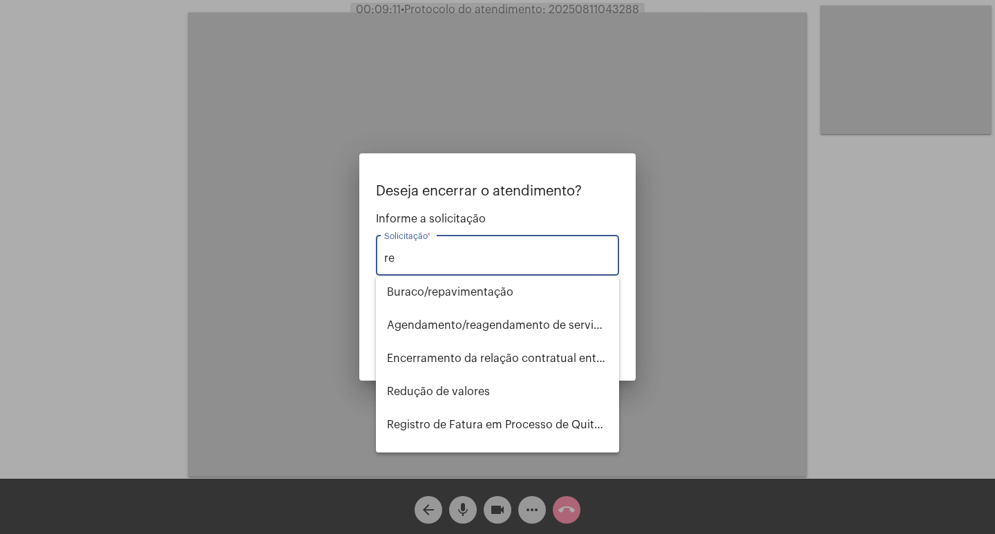
type input "r"
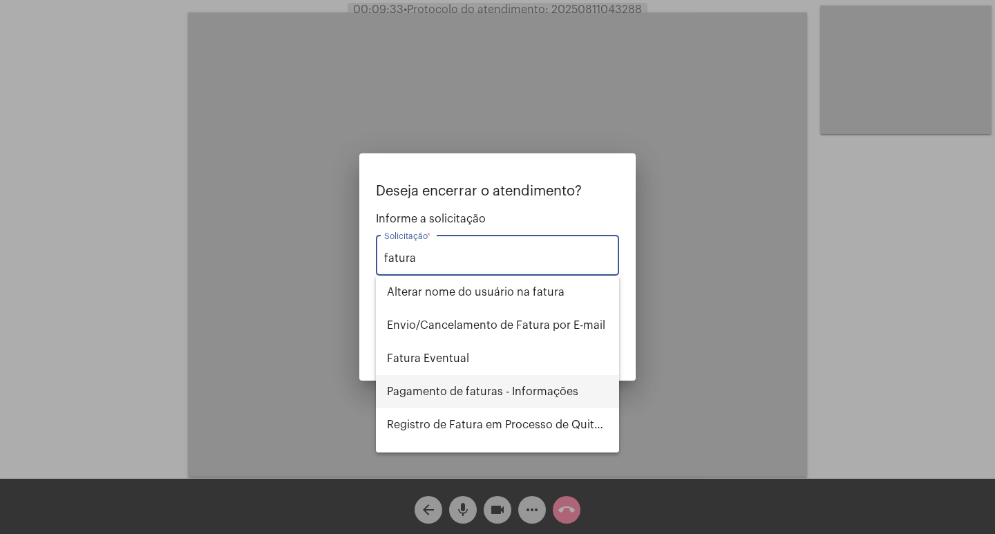
click at [559, 395] on span "Pagamento de faturas - Informações" at bounding box center [497, 391] width 221 height 33
type input "Pagamento de faturas - Informações"
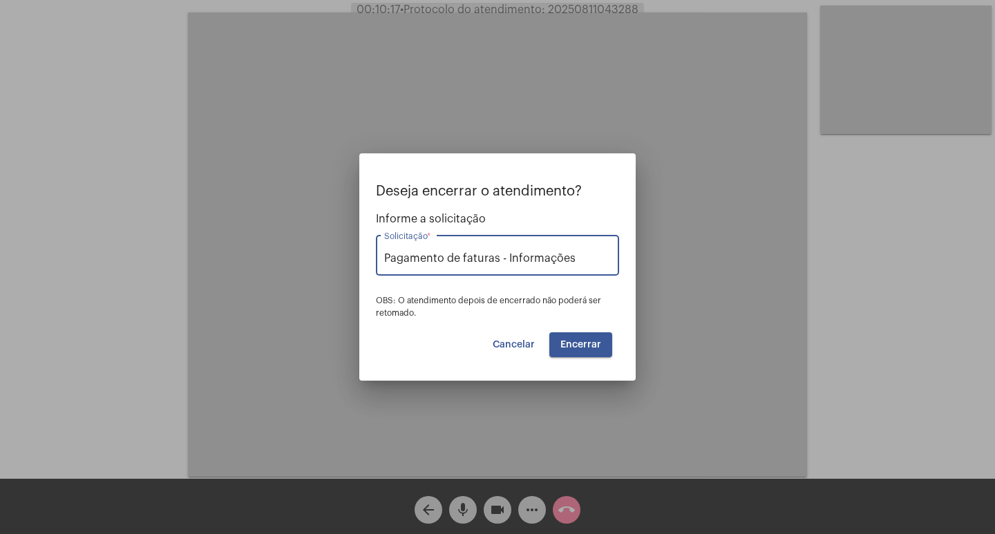
click at [578, 337] on button "Encerrar" at bounding box center [581, 345] width 63 height 25
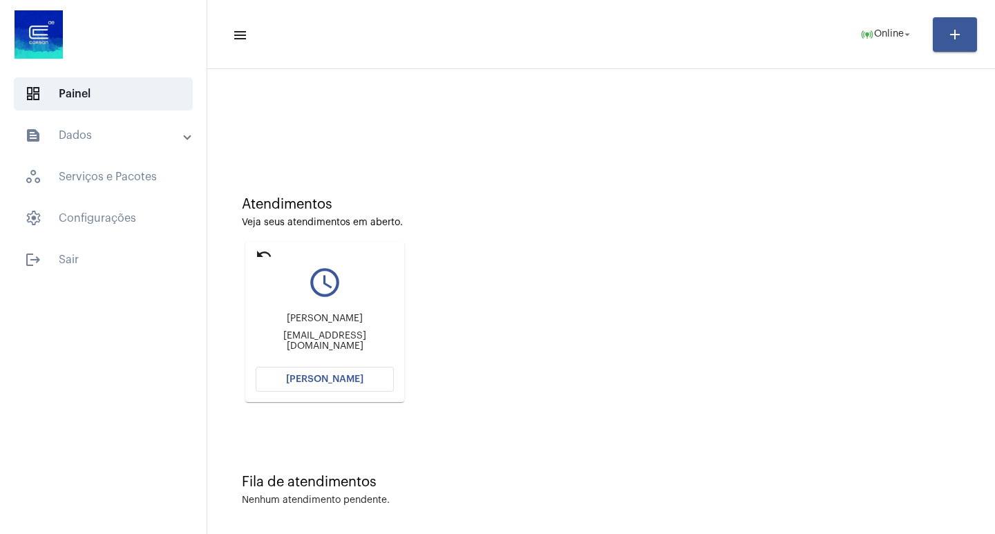
click at [264, 256] on mat-icon "undo" at bounding box center [264, 254] width 17 height 17
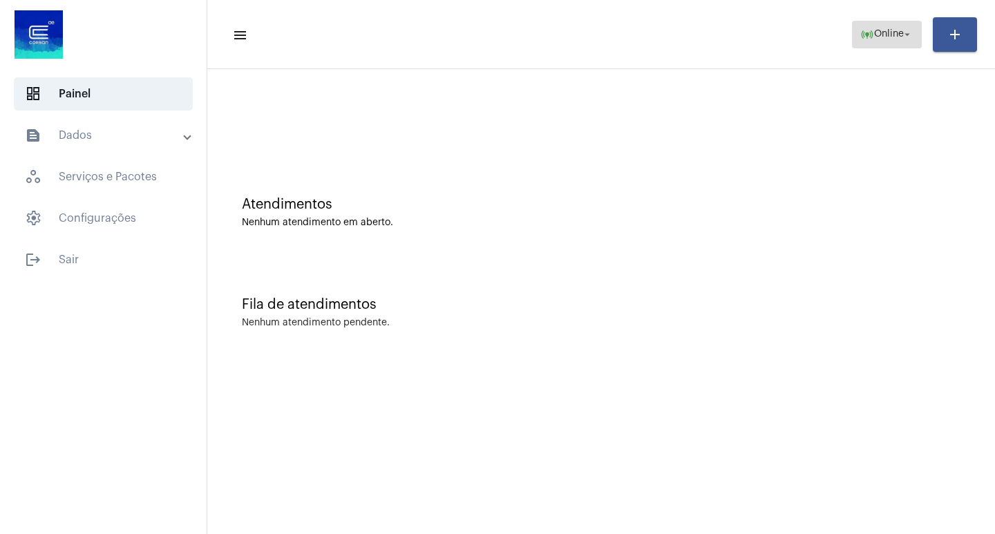
click at [890, 36] on span "Online" at bounding box center [890, 35] width 30 height 10
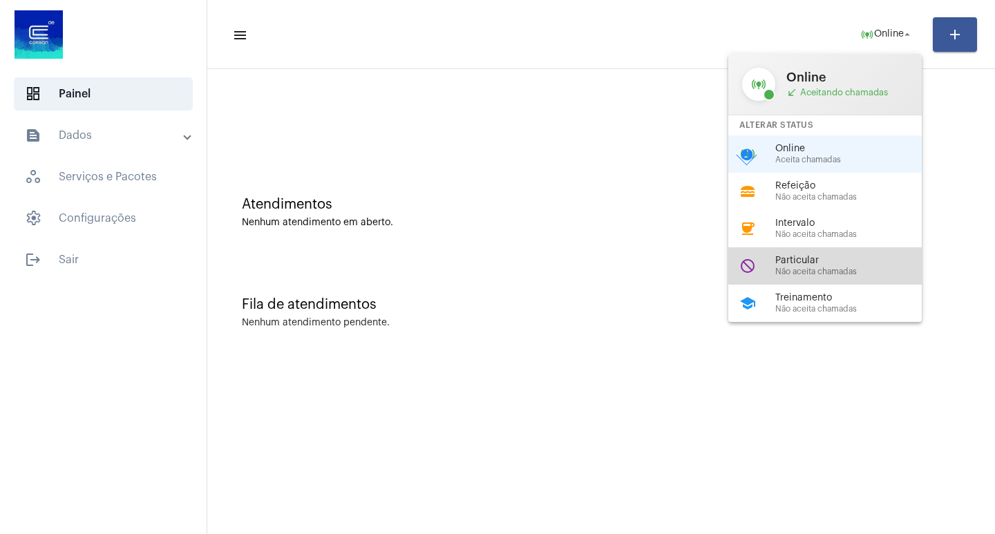
click at [863, 263] on span "Particular" at bounding box center [855, 261] width 158 height 10
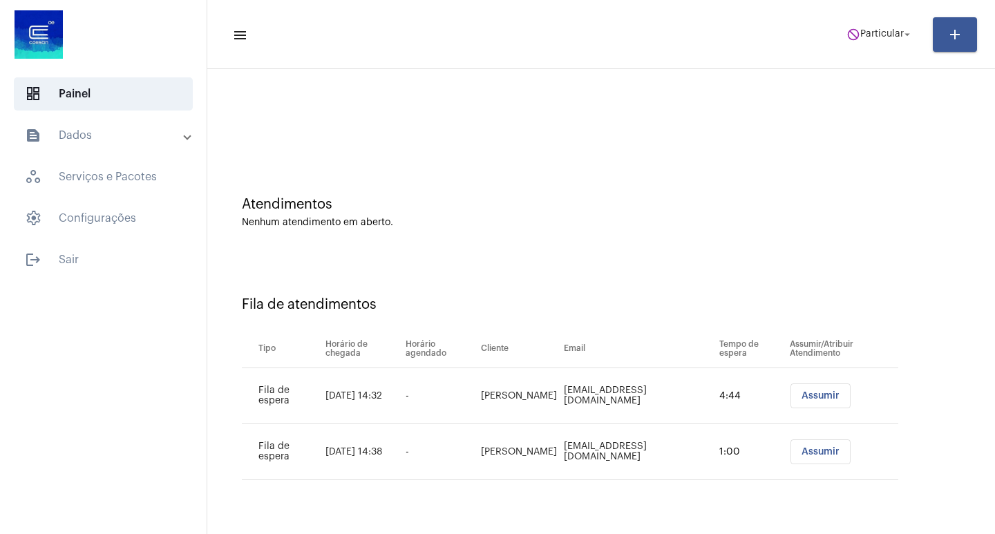
click at [812, 452] on button "Assumir" at bounding box center [821, 452] width 60 height 25
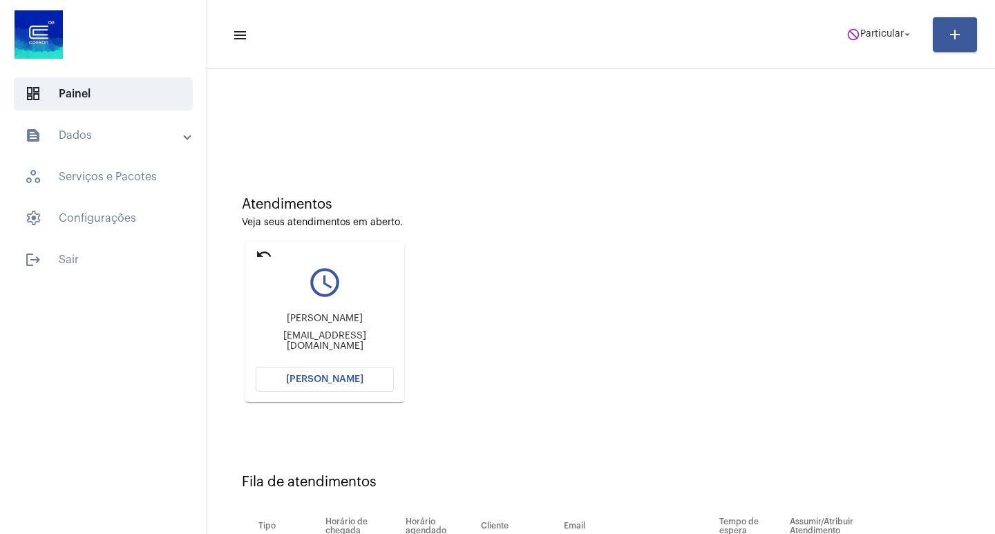
click at [290, 372] on button "[PERSON_NAME]" at bounding box center [325, 379] width 138 height 25
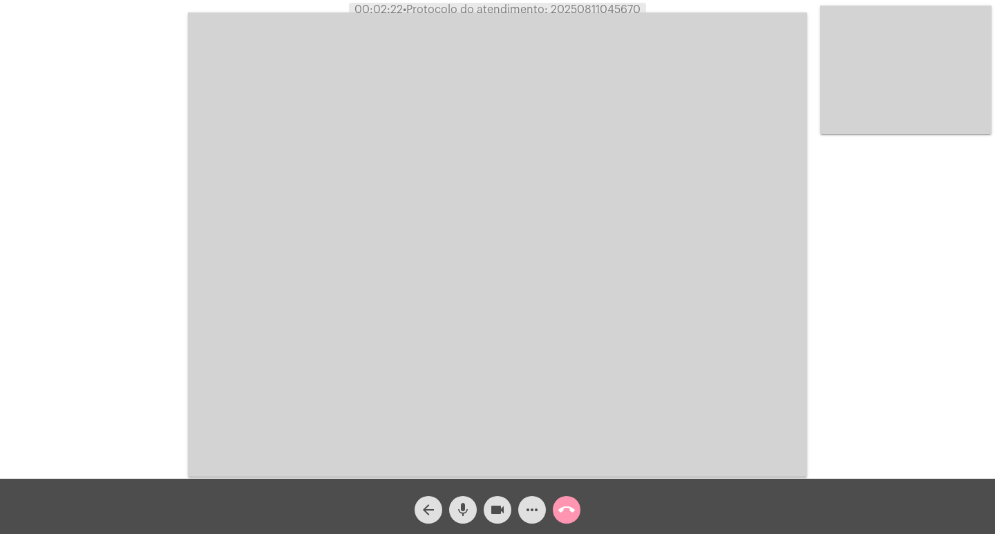
click at [469, 509] on mat-icon "mic" at bounding box center [463, 510] width 17 height 17
click at [494, 511] on mat-icon "videocam" at bounding box center [497, 510] width 17 height 17
click at [456, 503] on mat-icon "mic_off" at bounding box center [463, 510] width 17 height 17
click at [490, 512] on mat-icon "videocam_off" at bounding box center [497, 510] width 17 height 17
click at [457, 510] on mat-icon "mic" at bounding box center [463, 510] width 17 height 17
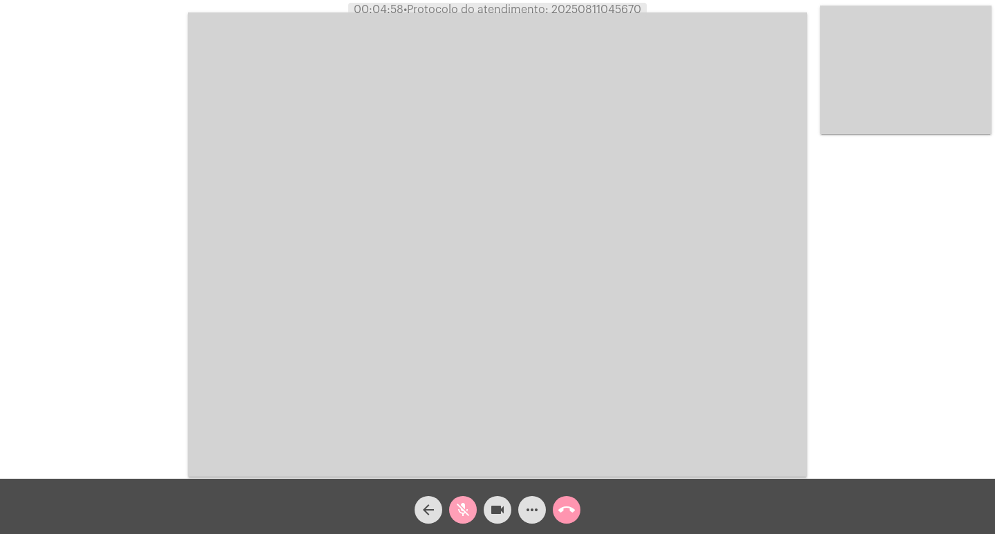
click at [467, 515] on mat-icon "mic_off" at bounding box center [463, 510] width 17 height 17
click at [466, 515] on mat-icon "mic" at bounding box center [463, 510] width 17 height 17
click at [488, 515] on button "videocam" at bounding box center [498, 510] width 28 height 28
click at [488, 515] on button "videocam_off" at bounding box center [498, 510] width 28 height 28
click at [469, 516] on mat-icon "mic_off" at bounding box center [463, 510] width 17 height 17
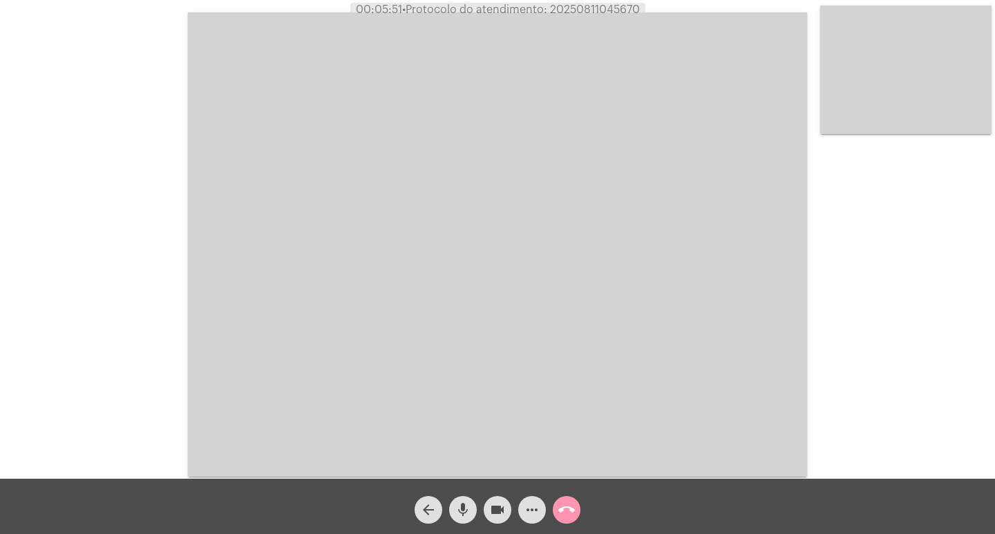
click at [164, 375] on div "Acessando Câmera e Microfone..." at bounding box center [497, 242] width 993 height 479
click at [462, 516] on mat-icon "mic" at bounding box center [463, 510] width 17 height 17
click at [467, 508] on mat-icon "mic_off" at bounding box center [463, 510] width 17 height 17
click at [467, 508] on mat-icon "mic" at bounding box center [463, 510] width 17 height 17
click at [490, 516] on mat-icon "videocam" at bounding box center [497, 510] width 17 height 17
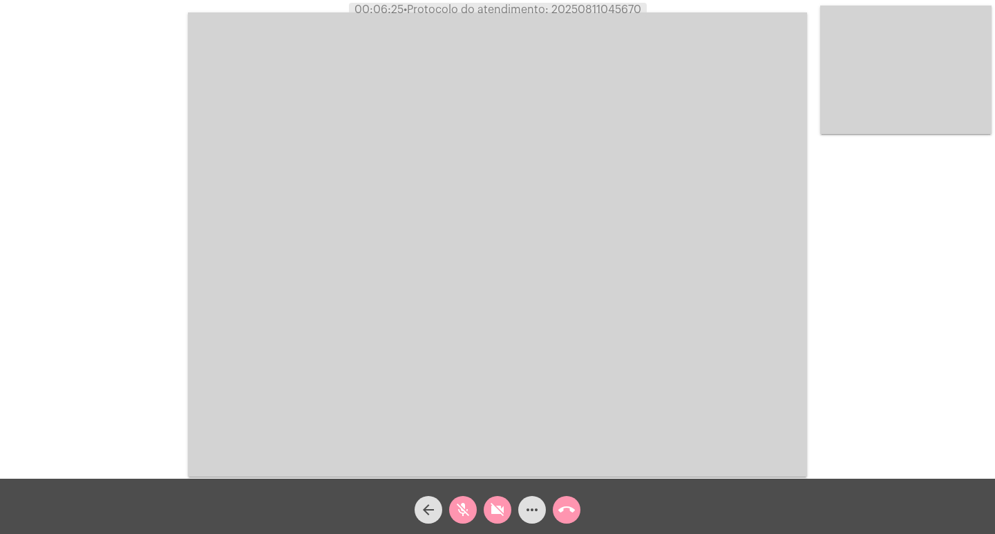
click at [469, 509] on mat-icon "mic_off" at bounding box center [463, 510] width 17 height 17
click at [495, 516] on mat-icon "videocam_off" at bounding box center [497, 510] width 17 height 17
click at [456, 518] on mat-icon "mic" at bounding box center [463, 510] width 17 height 17
click at [489, 516] on mat-icon "videocam" at bounding box center [497, 510] width 17 height 17
click at [464, 498] on span "mic_off" at bounding box center [463, 510] width 17 height 28
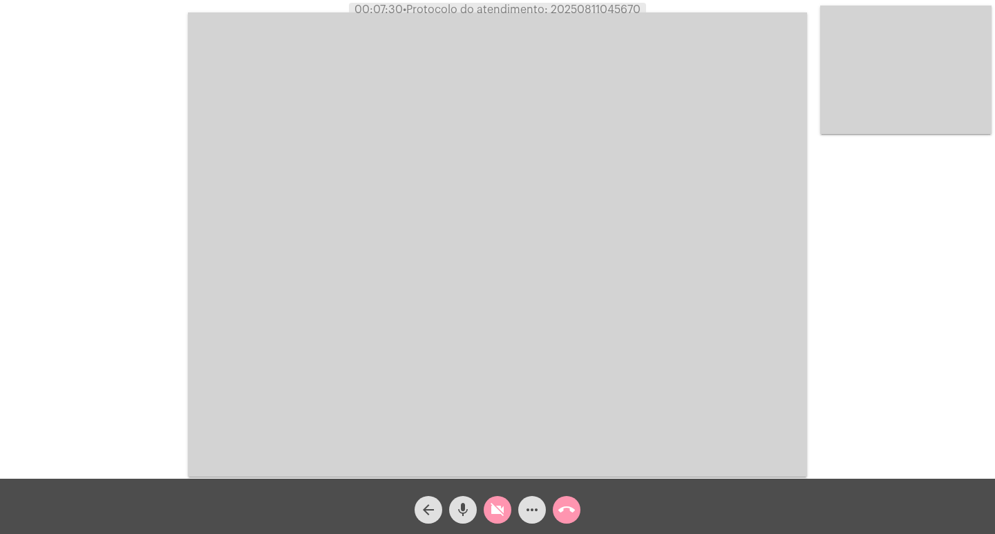
click at [501, 516] on mat-icon "videocam_off" at bounding box center [497, 510] width 17 height 17
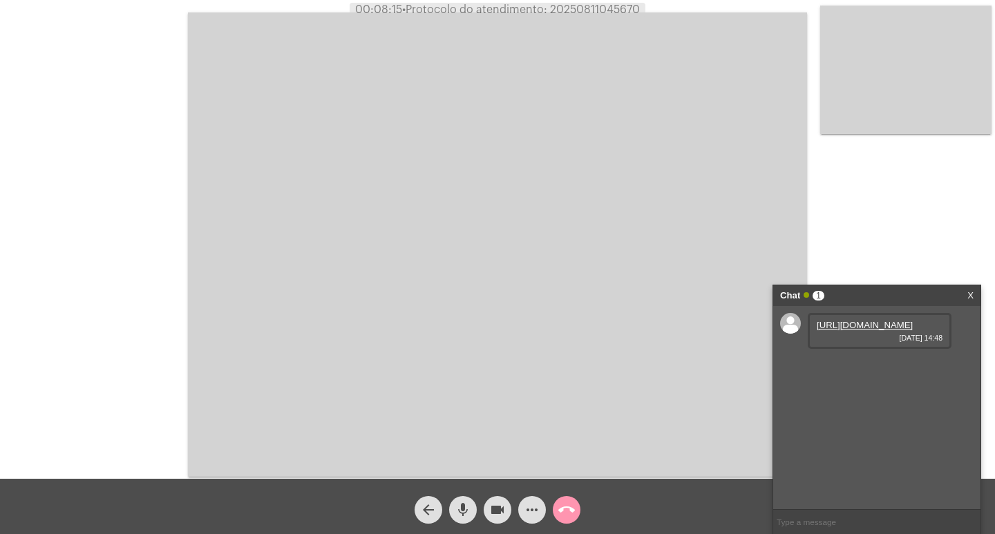
click at [881, 330] on link "[URL][DOMAIN_NAME]" at bounding box center [865, 325] width 96 height 10
click at [864, 370] on link "[URL][DOMAIN_NAME]" at bounding box center [865, 364] width 96 height 10
click at [895, 409] on link "[URL][DOMAIN_NAME]" at bounding box center [865, 404] width 96 height 10
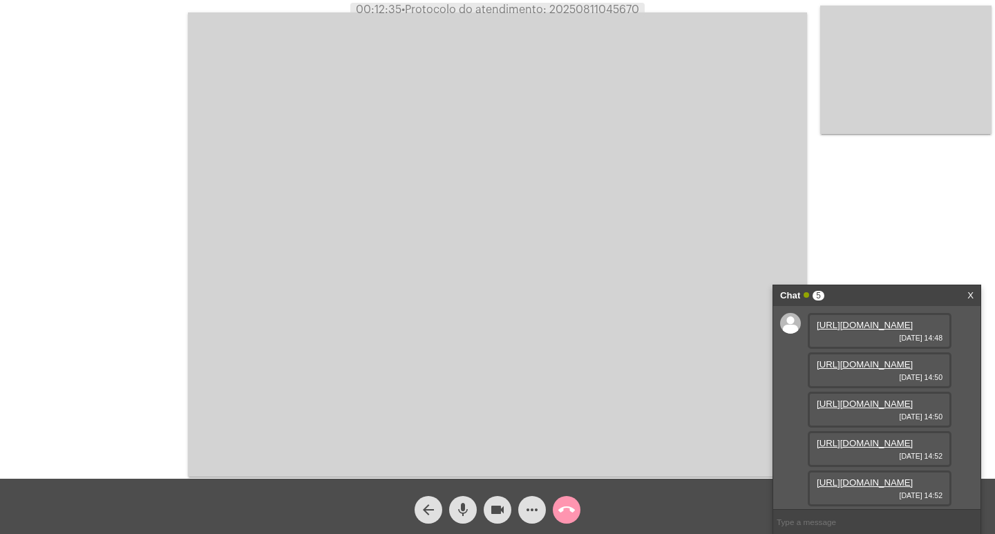
click at [863, 431] on div "[URL][DOMAIN_NAME] [DATE] 14:52" at bounding box center [880, 449] width 144 height 36
click at [860, 438] on link "[URL][DOMAIN_NAME]" at bounding box center [865, 443] width 96 height 10
click at [875, 478] on link "[URL][DOMAIN_NAME]" at bounding box center [865, 483] width 96 height 10
click at [478, 507] on div "mic" at bounding box center [463, 506] width 35 height 35
click at [484, 507] on button "videocam" at bounding box center [498, 510] width 28 height 28
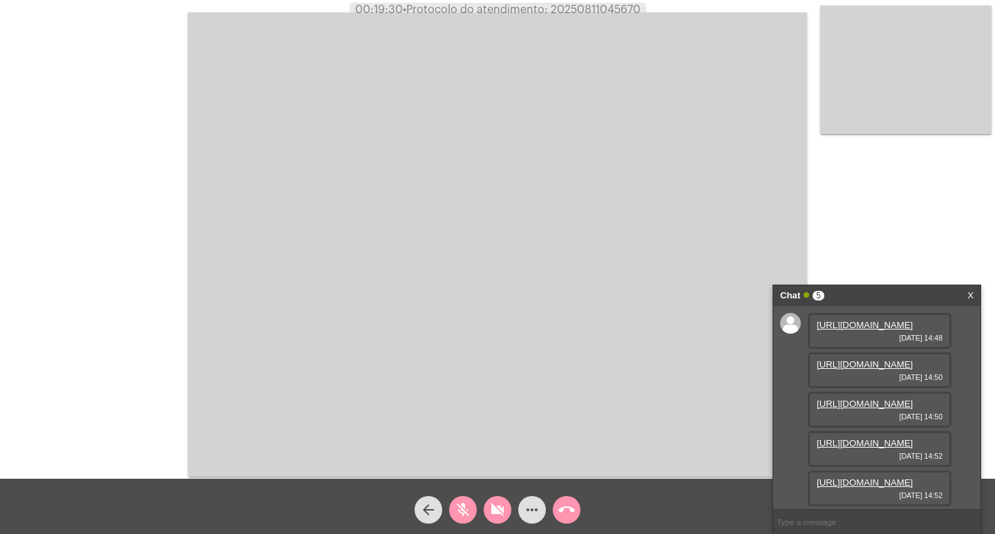
click at [464, 512] on mat-icon "mic_off" at bounding box center [463, 510] width 17 height 17
click at [491, 514] on mat-icon "videocam_off" at bounding box center [497, 510] width 17 height 17
click at [530, 507] on mat-icon "more_horiz" at bounding box center [532, 510] width 17 height 17
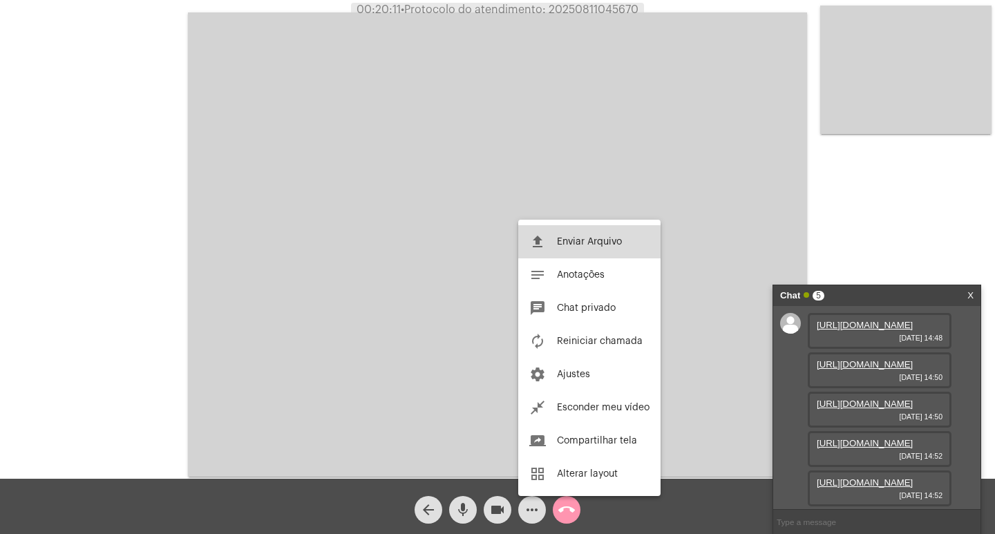
click at [530, 250] on mat-icon "file_upload" at bounding box center [538, 242] width 17 height 17
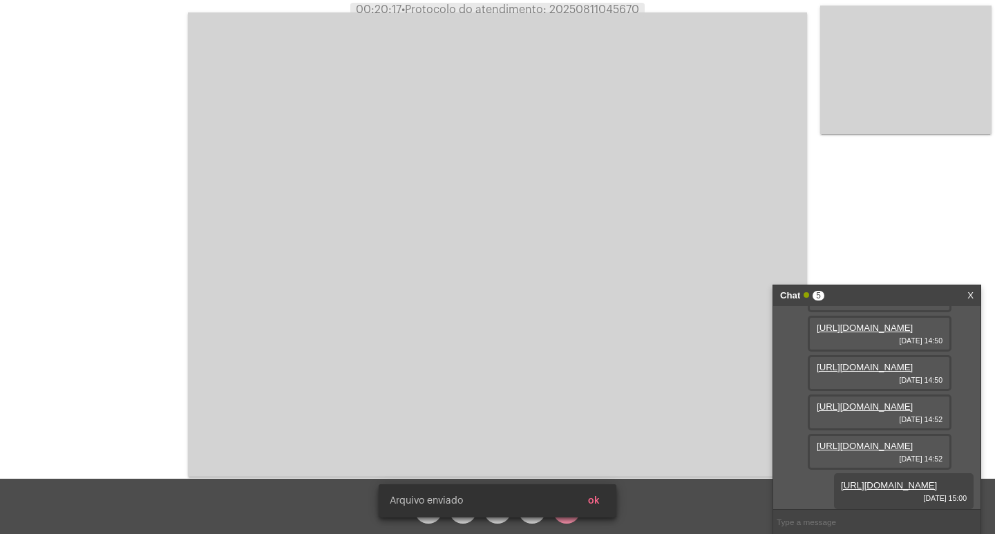
scroll to position [223, 0]
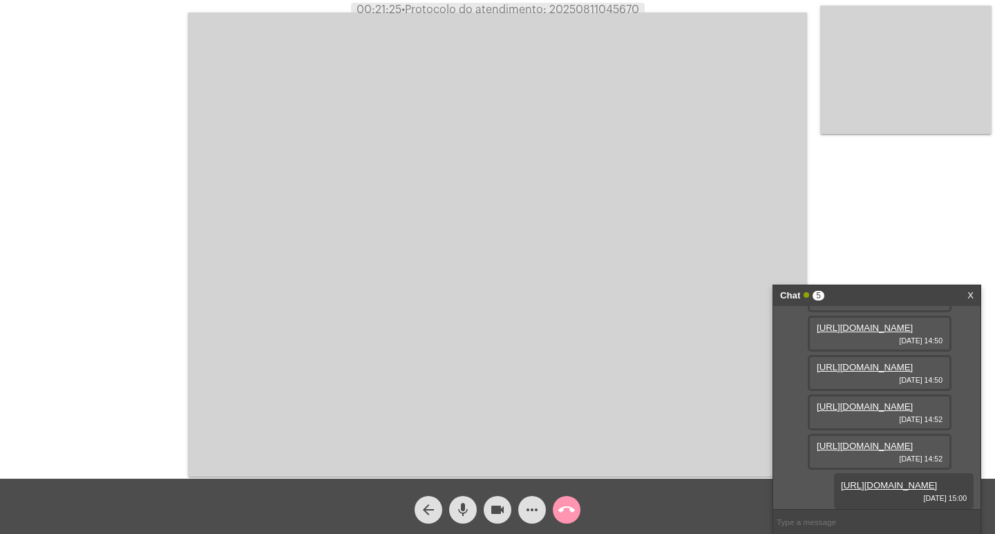
click at [468, 519] on span "mic" at bounding box center [463, 510] width 17 height 28
click at [468, 519] on span "mic_off" at bounding box center [463, 510] width 17 height 28
click at [468, 519] on span "mic" at bounding box center [463, 510] width 17 height 28
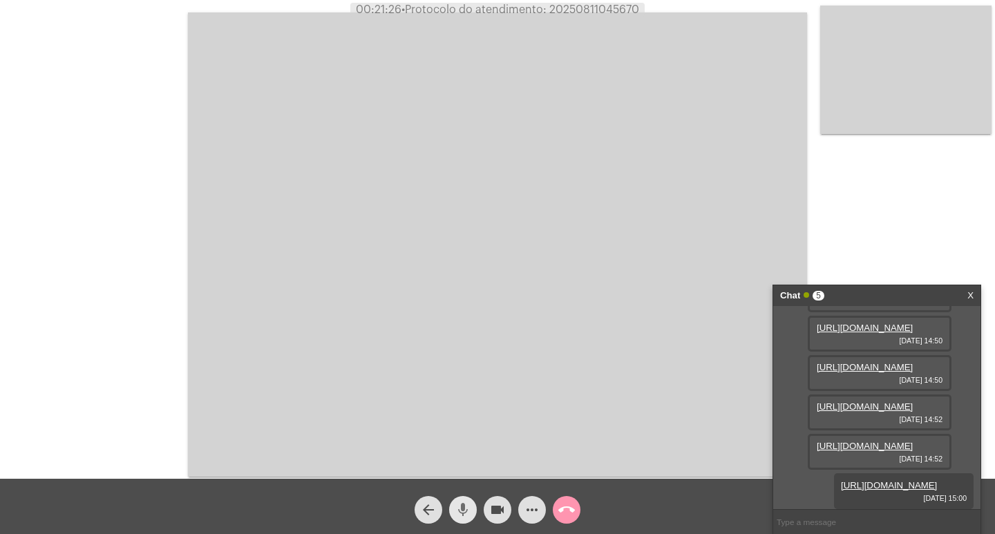
click at [468, 519] on span "mic" at bounding box center [463, 510] width 17 height 28
click at [468, 519] on span "mic_off" at bounding box center [463, 510] width 17 height 28
click at [575, 503] on button "call_end" at bounding box center [567, 510] width 28 height 28
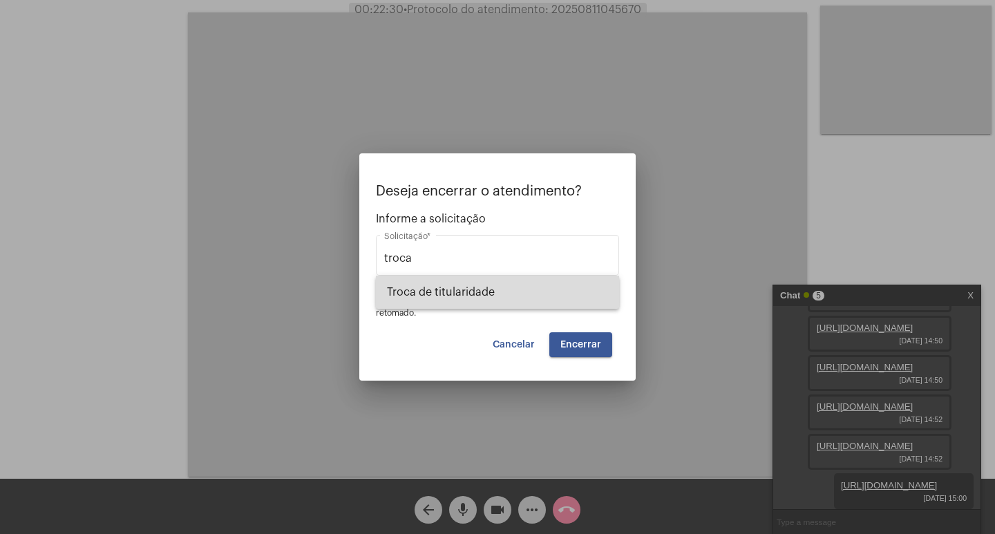
click at [608, 306] on mat-option "Troca de titularidade" at bounding box center [497, 292] width 243 height 33
type input "Troca de titularidade"
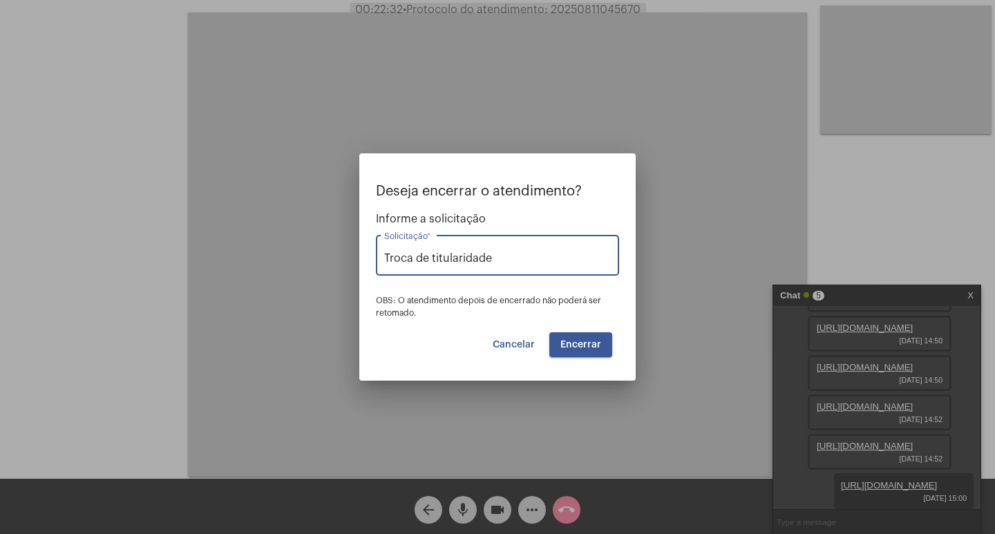
click at [603, 341] on button "Encerrar" at bounding box center [581, 345] width 63 height 25
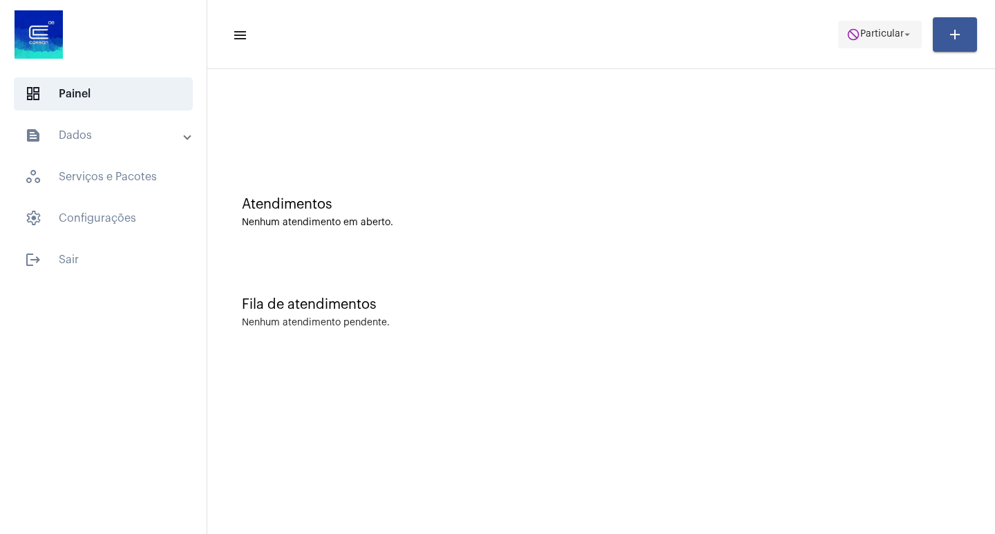
click at [888, 33] on span "Particular" at bounding box center [883, 35] width 44 height 10
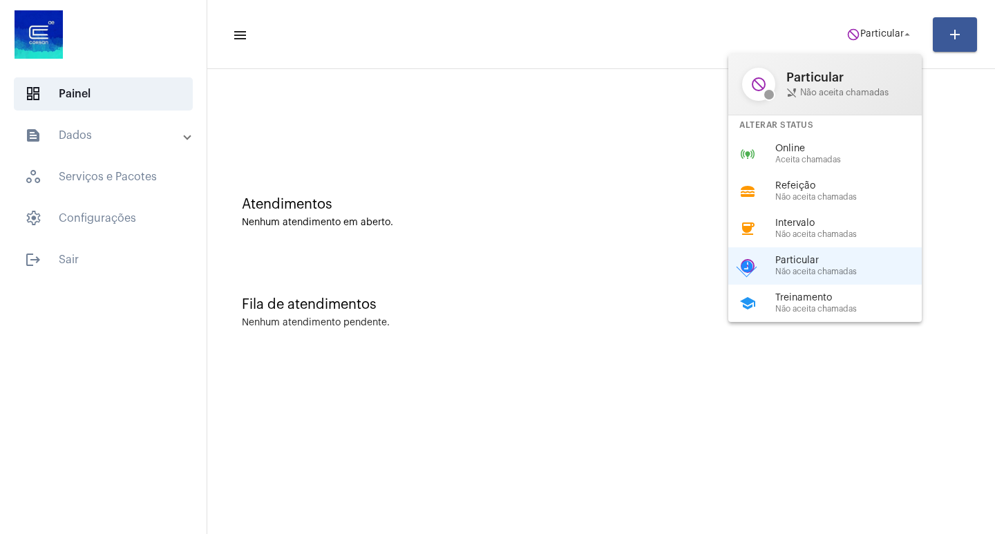
click at [698, 287] on div at bounding box center [497, 267] width 995 height 534
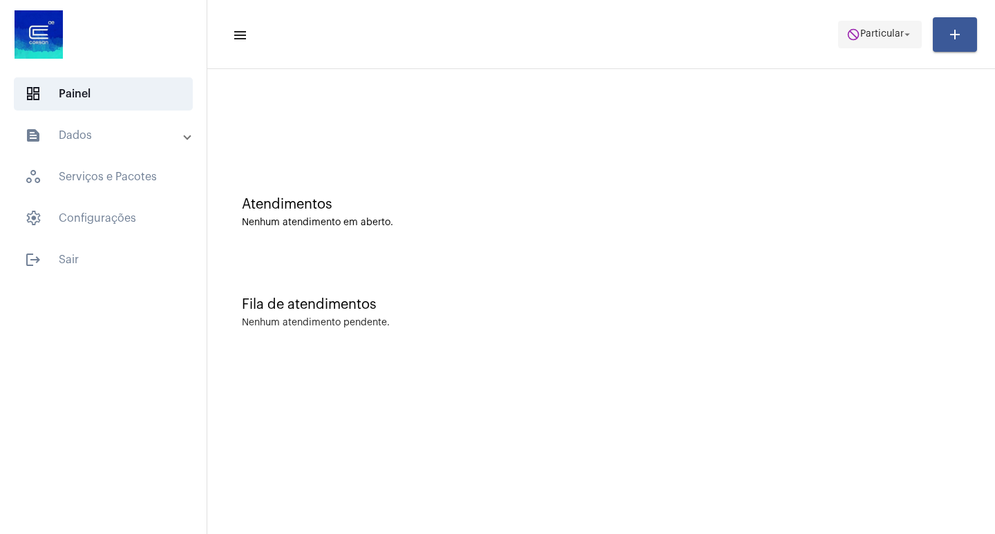
click at [856, 34] on mat-icon "do_not_disturb" at bounding box center [854, 35] width 14 height 14
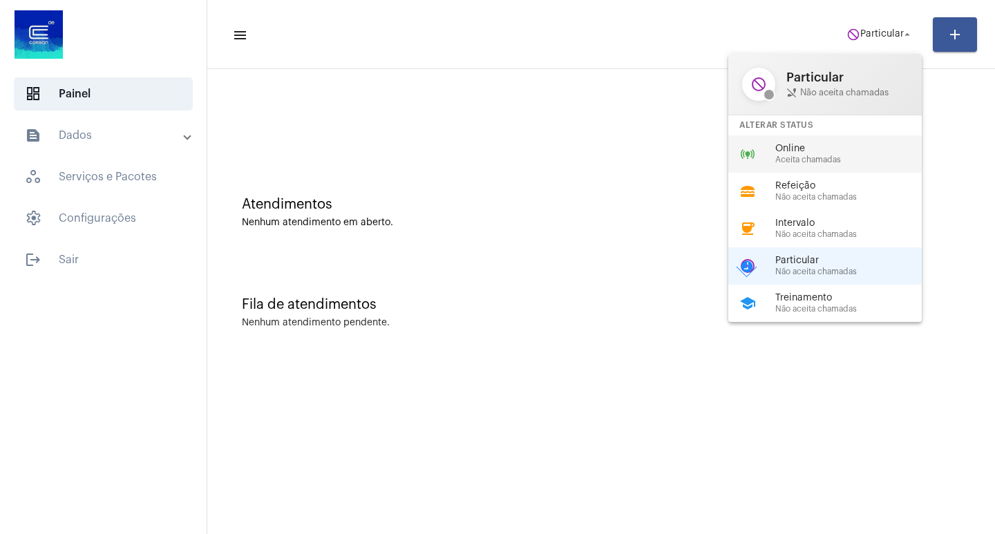
click at [854, 140] on div "online_prediction Online Aceita chamadas" at bounding box center [837, 153] width 216 height 37
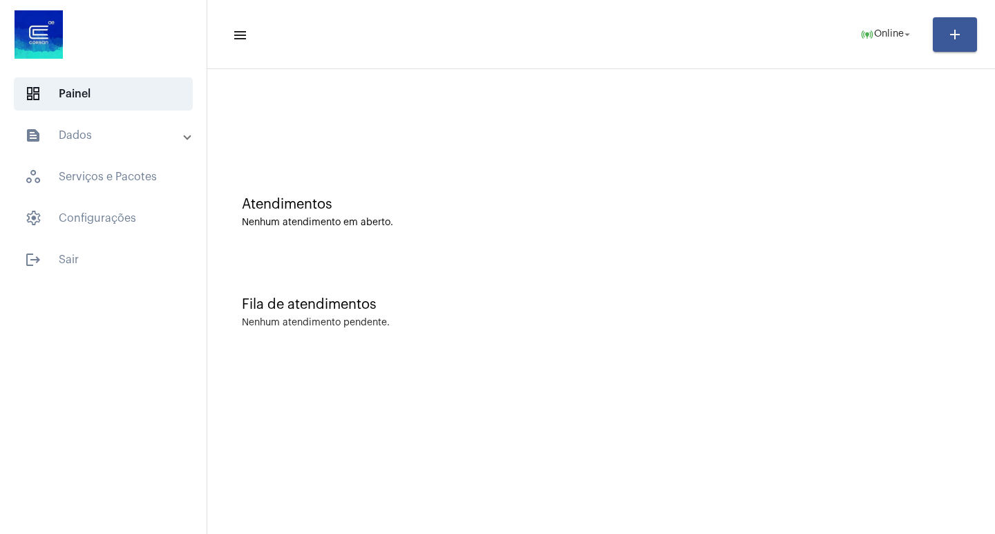
click at [686, 338] on div "Fila de atendimentos Nenhum atendimento pendente." at bounding box center [601, 306] width 774 height 100
click at [881, 39] on span "Online" at bounding box center [890, 35] width 30 height 10
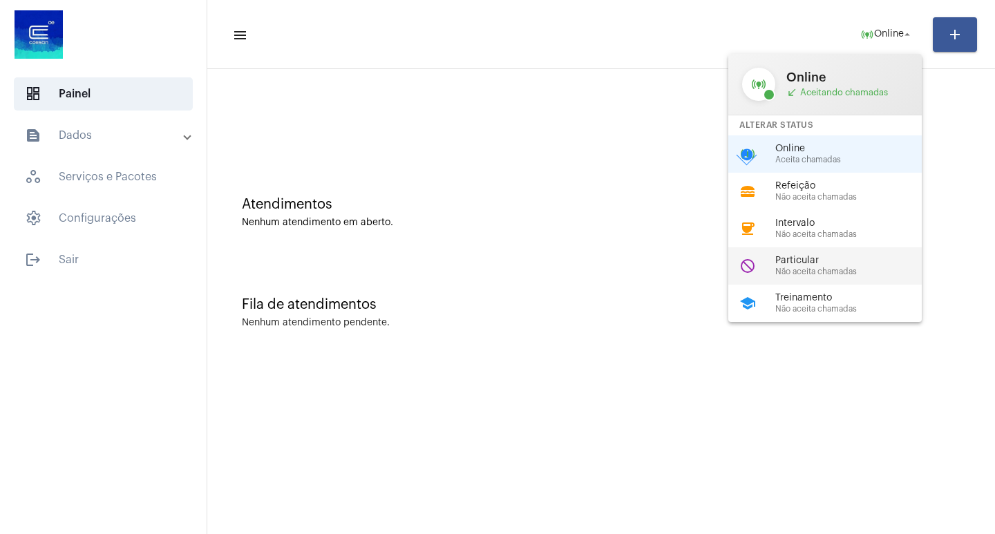
click at [868, 260] on span "Particular" at bounding box center [855, 261] width 158 height 10
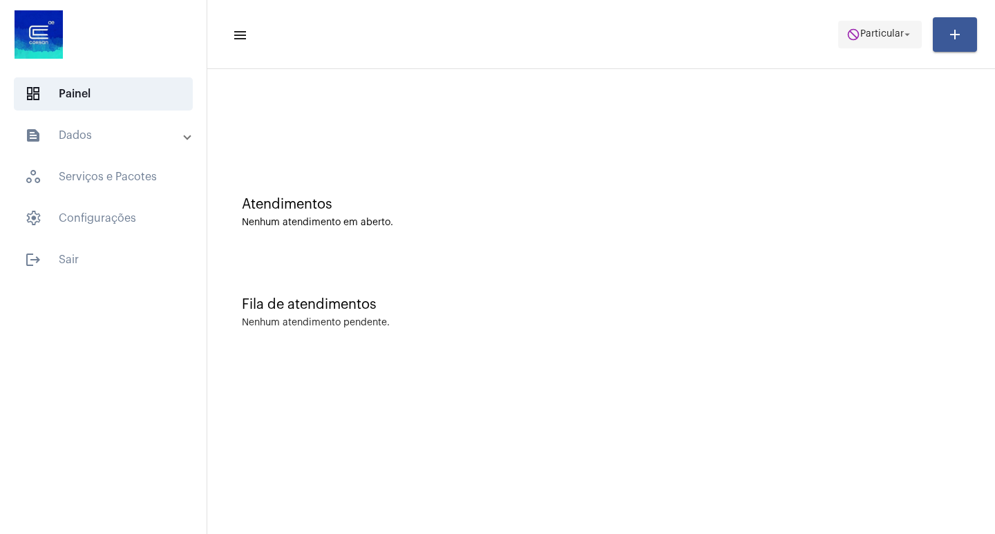
click at [879, 44] on span "do_not_disturb Particular arrow_drop_down" at bounding box center [880, 33] width 67 height 25
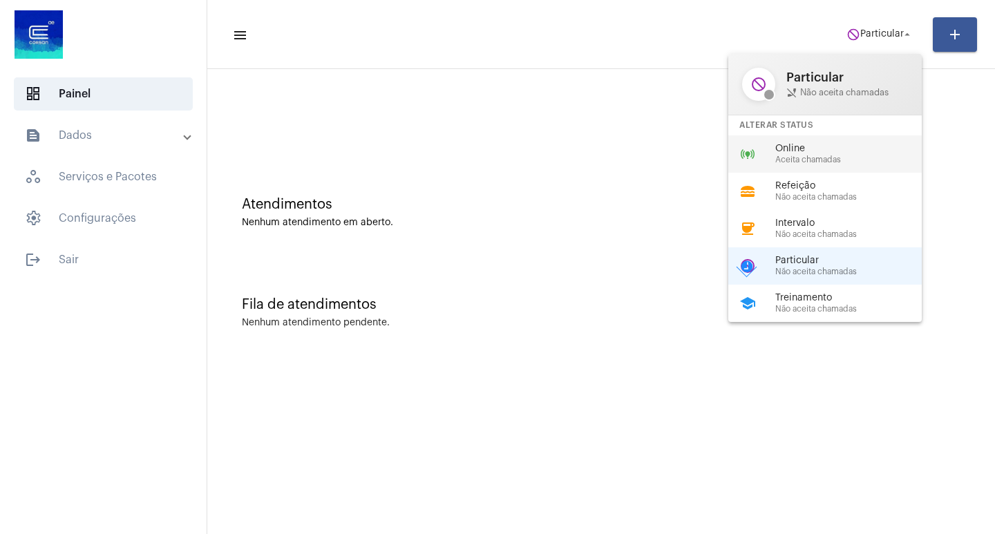
click at [874, 144] on span "Online" at bounding box center [855, 149] width 158 height 10
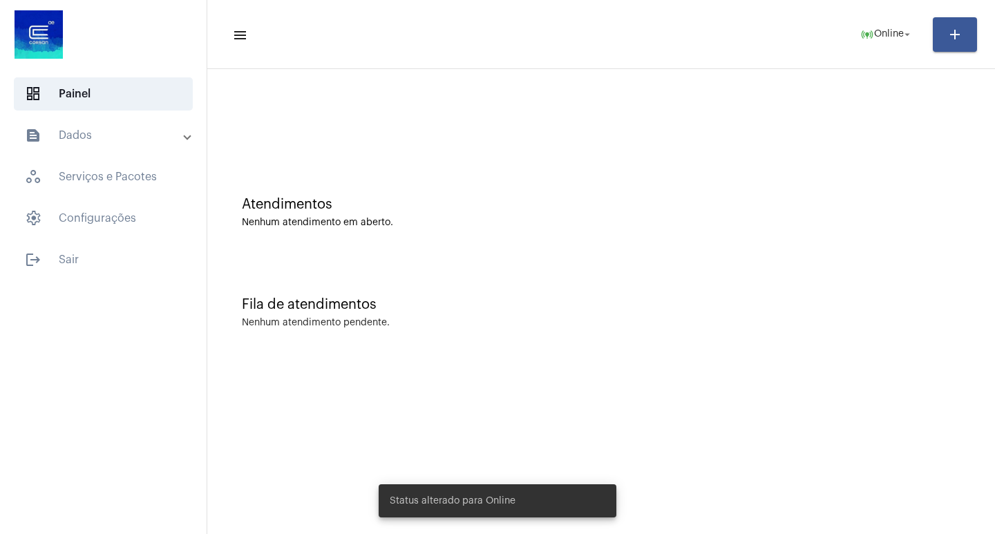
click at [183, 122] on mat-expansion-panel-header "text_snippet_outlined Dados" at bounding box center [107, 135] width 198 height 33
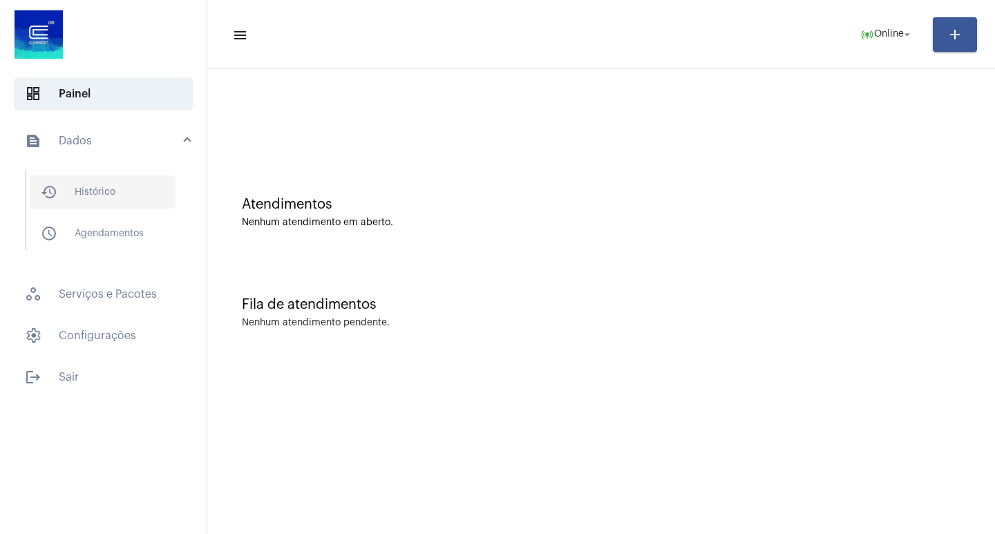
click at [83, 194] on span "history_outlined Histórico" at bounding box center [103, 192] width 146 height 33
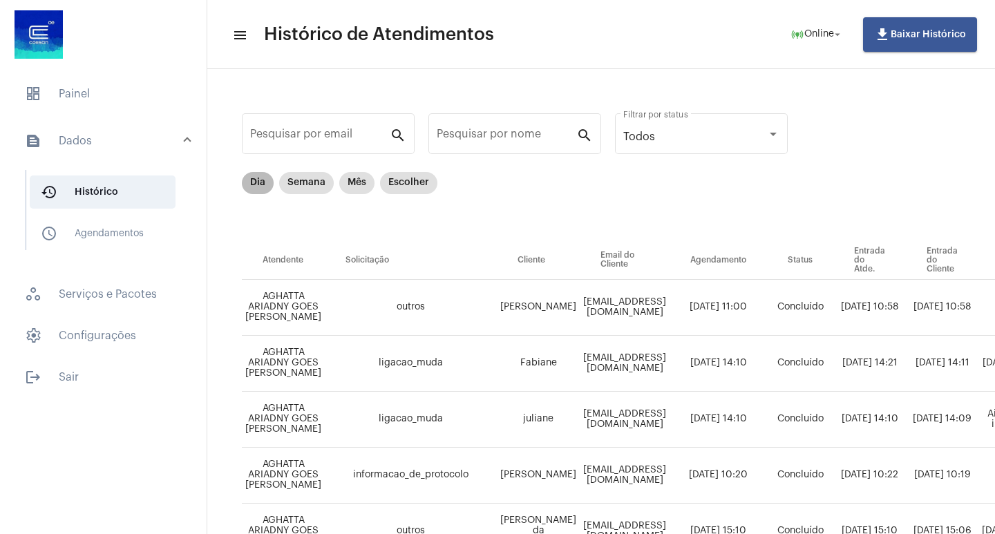
click at [259, 190] on mat-chip "Dia" at bounding box center [258, 183] width 32 height 22
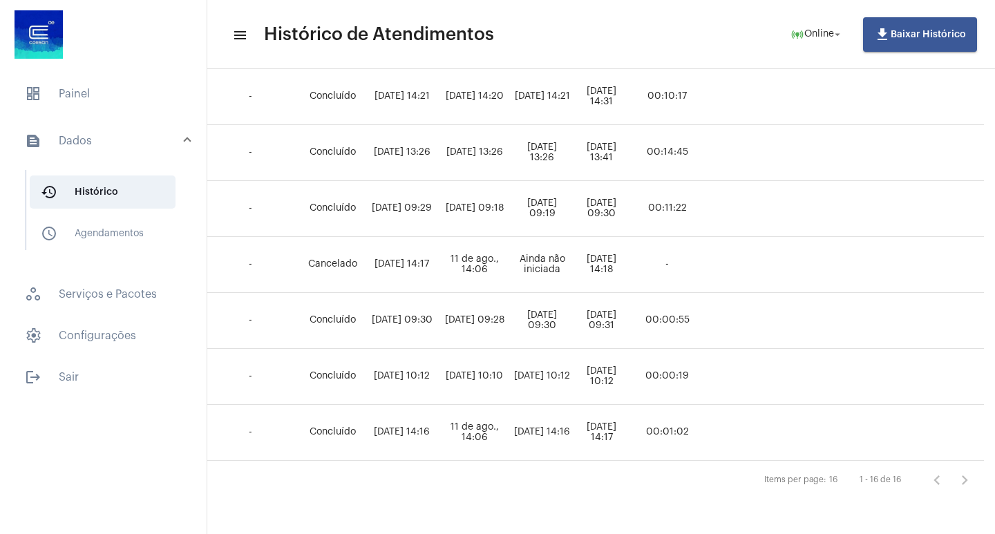
scroll to position [725, 587]
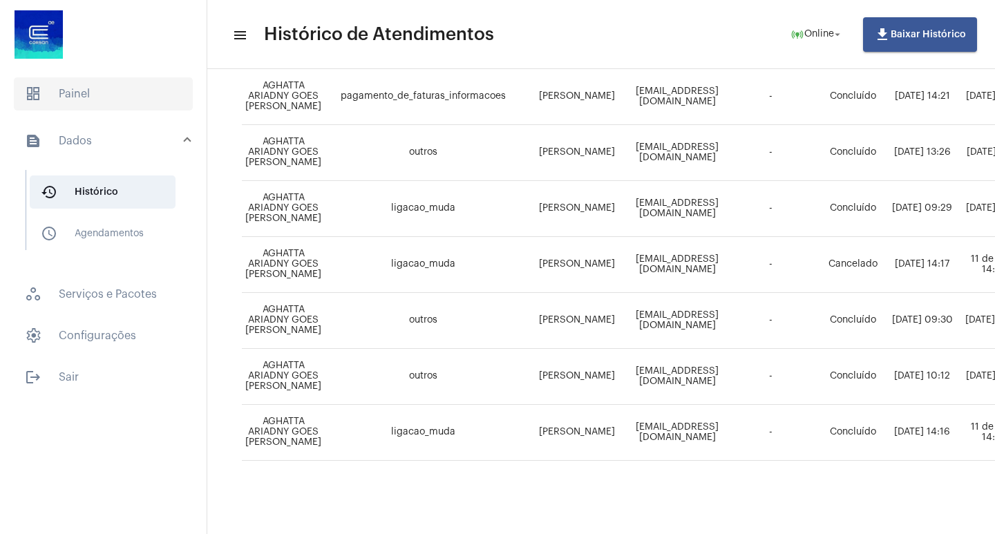
click at [128, 81] on span "dashboard Painel" at bounding box center [103, 93] width 179 height 33
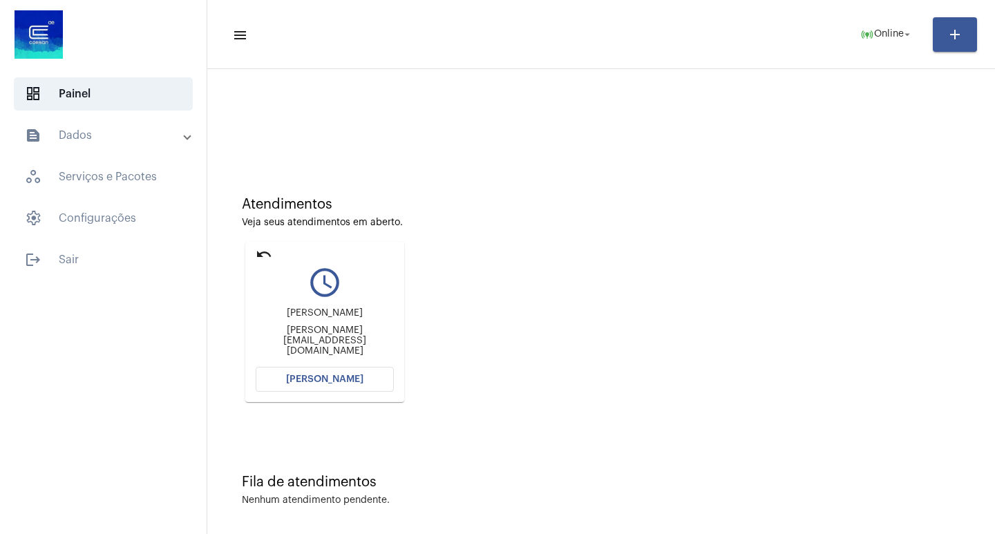
click at [373, 383] on button "[PERSON_NAME]" at bounding box center [325, 379] width 138 height 25
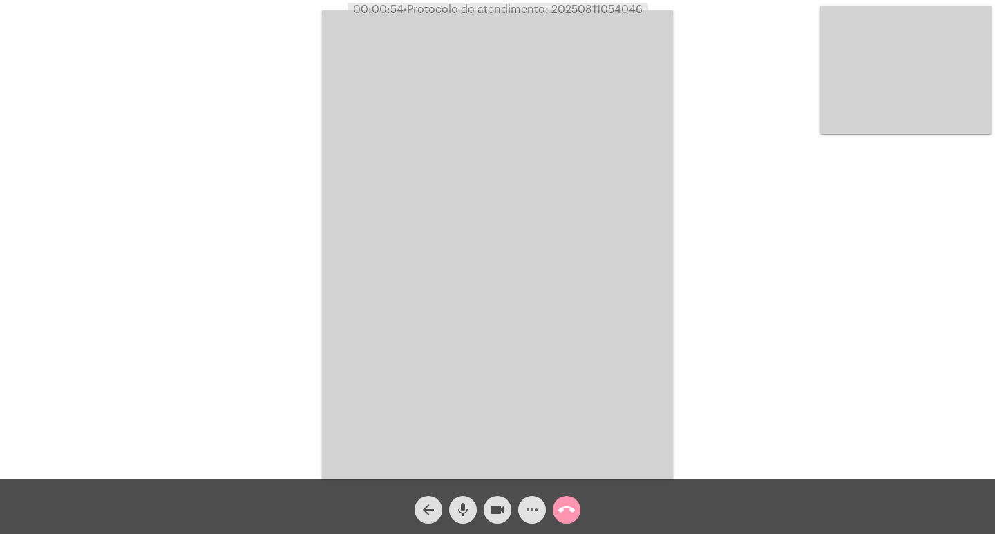
click at [539, 505] on mat-icon "more_horiz" at bounding box center [532, 510] width 17 height 17
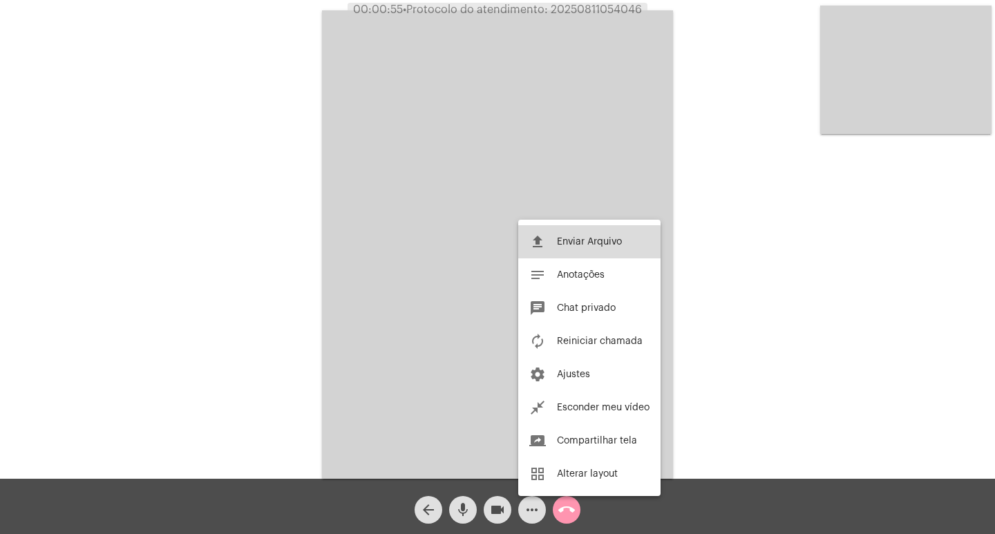
click at [574, 251] on button "file_upload Enviar Arquivo" at bounding box center [589, 241] width 142 height 33
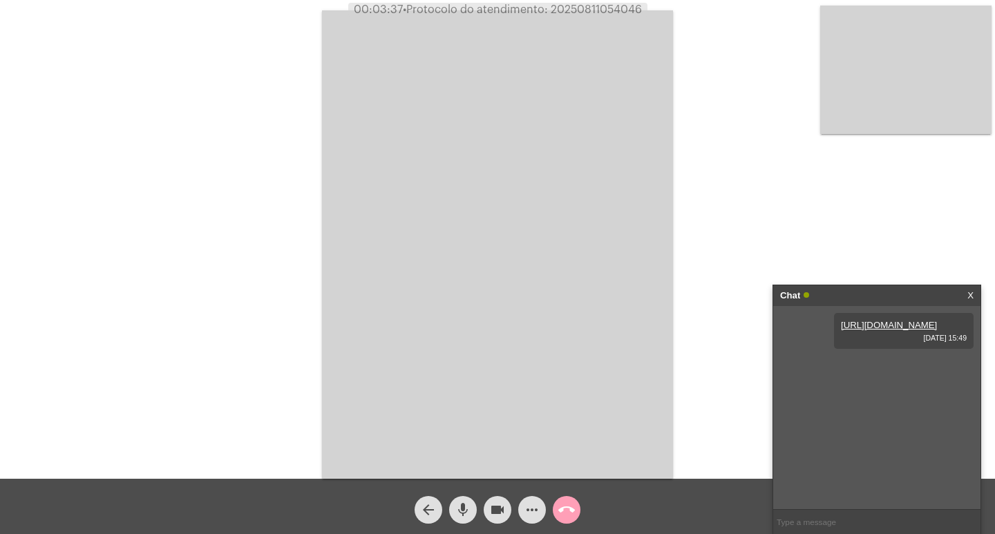
click at [570, 509] on mat-icon "call_end" at bounding box center [567, 510] width 17 height 17
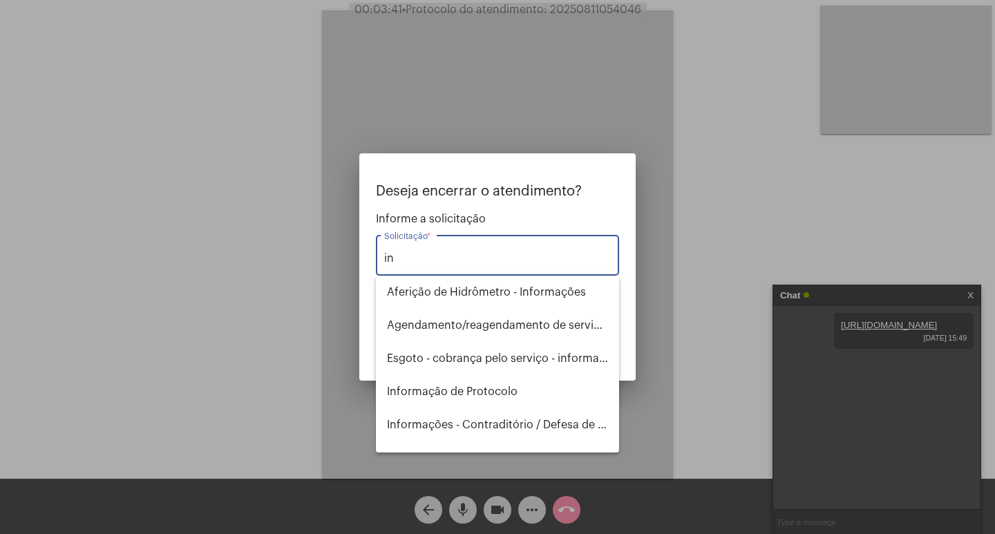
type input "i"
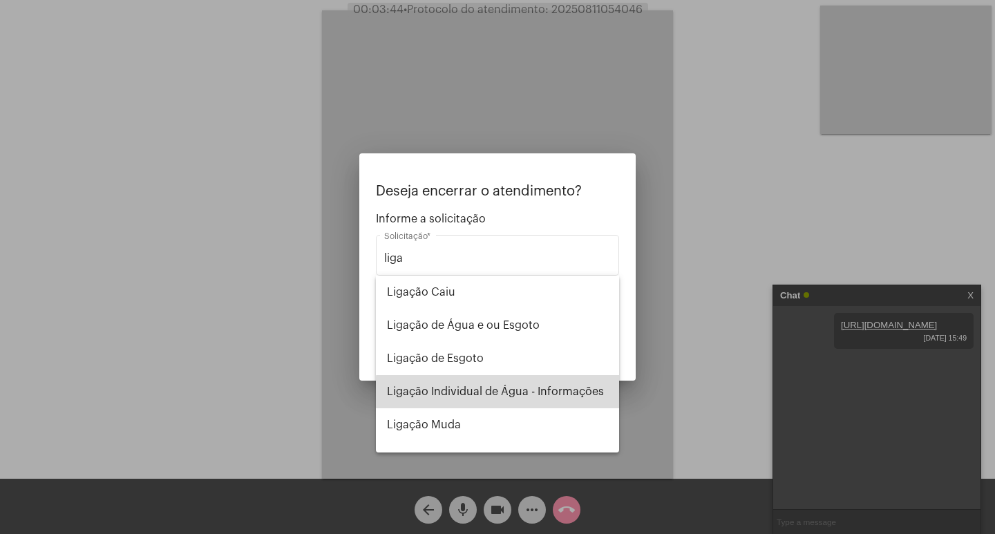
click at [499, 395] on span "Ligação Individual de Água - Informações" at bounding box center [497, 391] width 221 height 33
type input "Ligação Individual de Água - Informações"
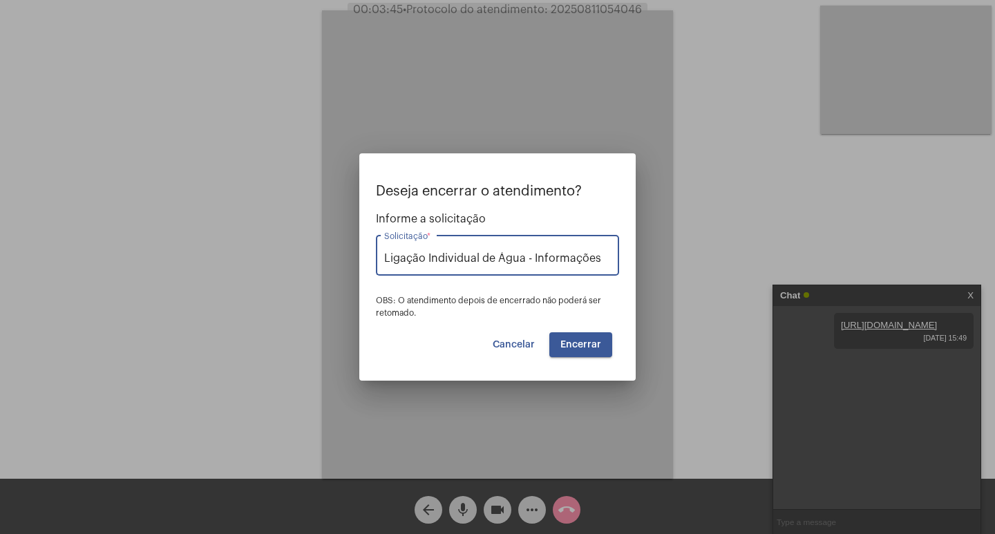
click at [577, 339] on button "Encerrar" at bounding box center [581, 345] width 63 height 25
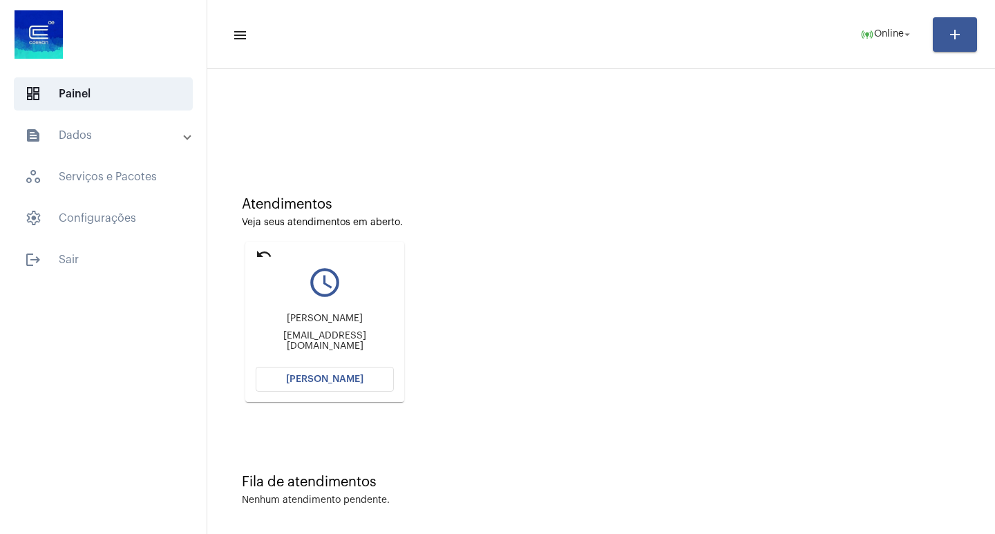
click at [323, 380] on span "[PERSON_NAME]" at bounding box center [324, 380] width 77 height 10
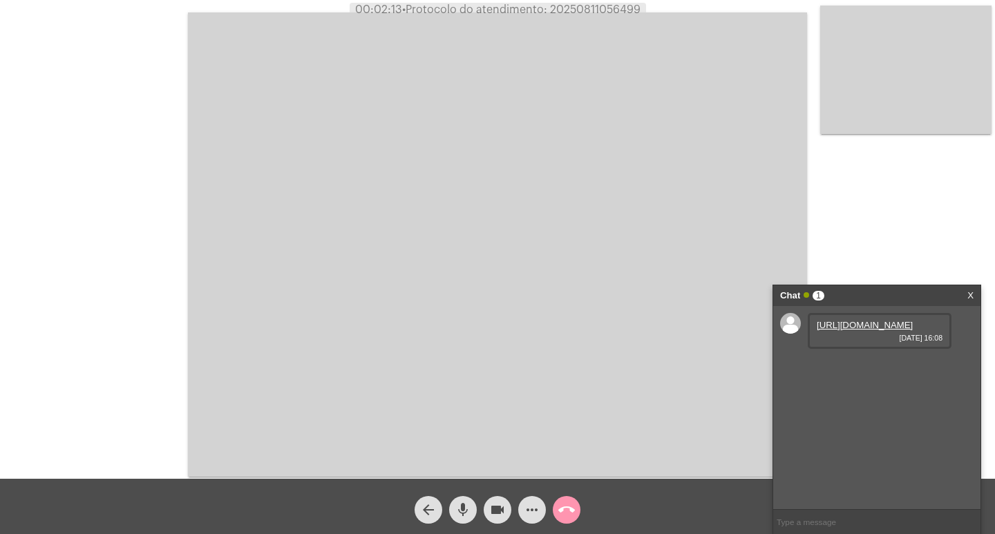
click at [834, 330] on link "[URL][DOMAIN_NAME]" at bounding box center [865, 325] width 96 height 10
click at [821, 370] on link "[URL][DOMAIN_NAME]" at bounding box center [865, 364] width 96 height 10
click at [496, 516] on mat-icon "videocam" at bounding box center [497, 510] width 17 height 17
click at [460, 514] on mat-icon "mic" at bounding box center [463, 510] width 17 height 17
click at [467, 507] on mat-icon "mic_off" at bounding box center [463, 510] width 17 height 17
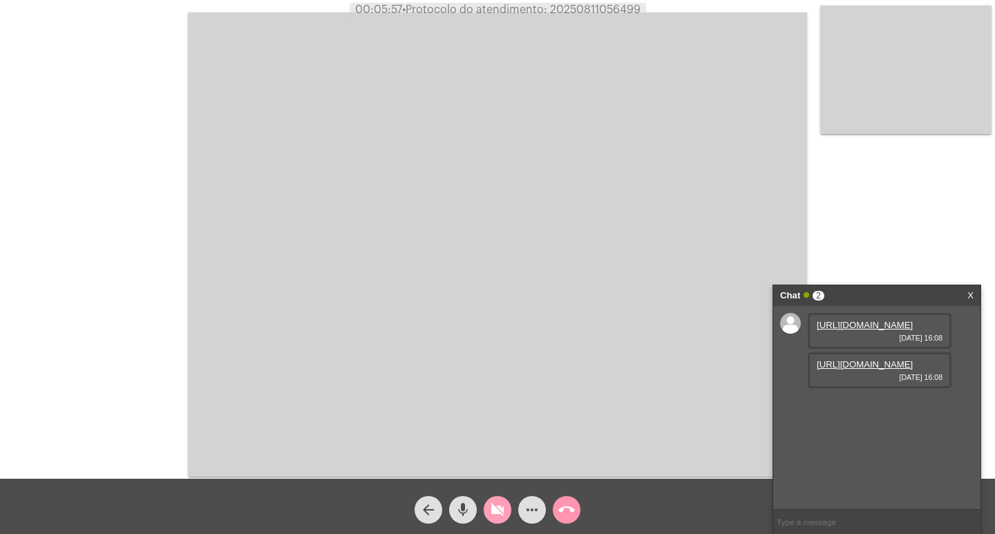
click at [489, 512] on button "videocam_off" at bounding box center [498, 510] width 28 height 28
click at [580, 14] on span "• Protocolo do atendimento: 20250811056499" at bounding box center [521, 9] width 239 height 11
copy span "20250811056499"
click at [453, 511] on button "mic" at bounding box center [463, 510] width 28 height 28
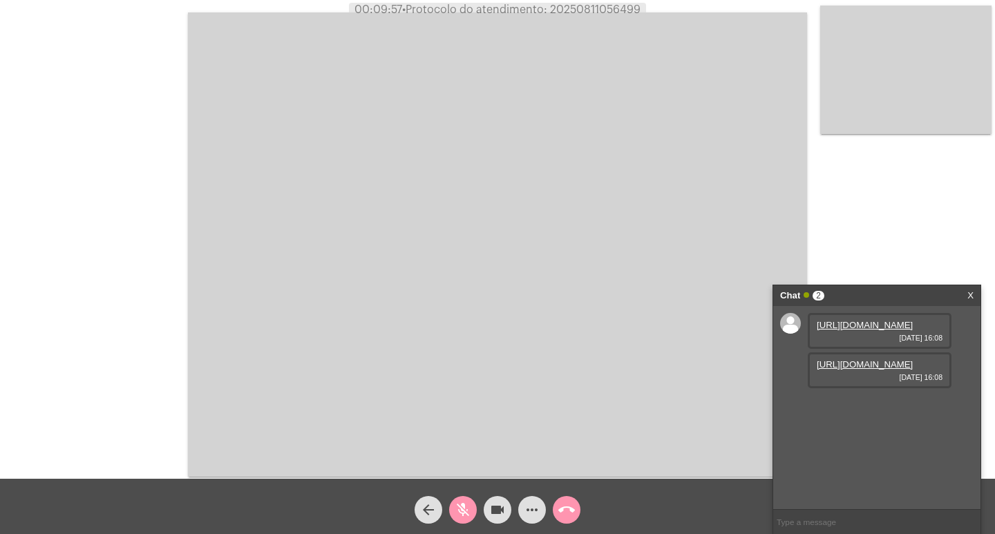
click at [469, 519] on span "mic_off" at bounding box center [463, 510] width 17 height 28
click at [863, 256] on div "Acessando Câmera e Microfone..." at bounding box center [497, 242] width 993 height 479
click at [971, 290] on link "X" at bounding box center [971, 296] width 6 height 21
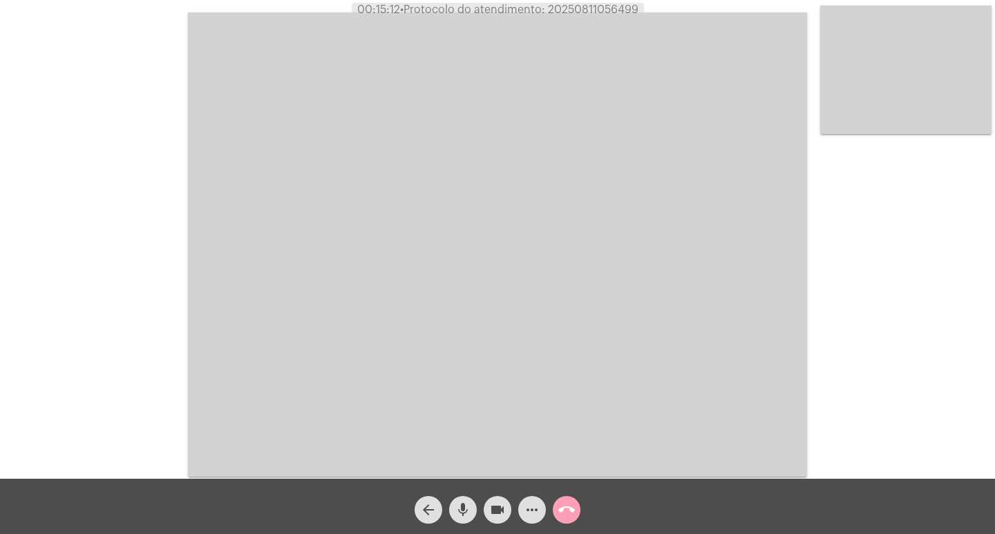
click at [560, 514] on mat-icon "call_end" at bounding box center [567, 510] width 17 height 17
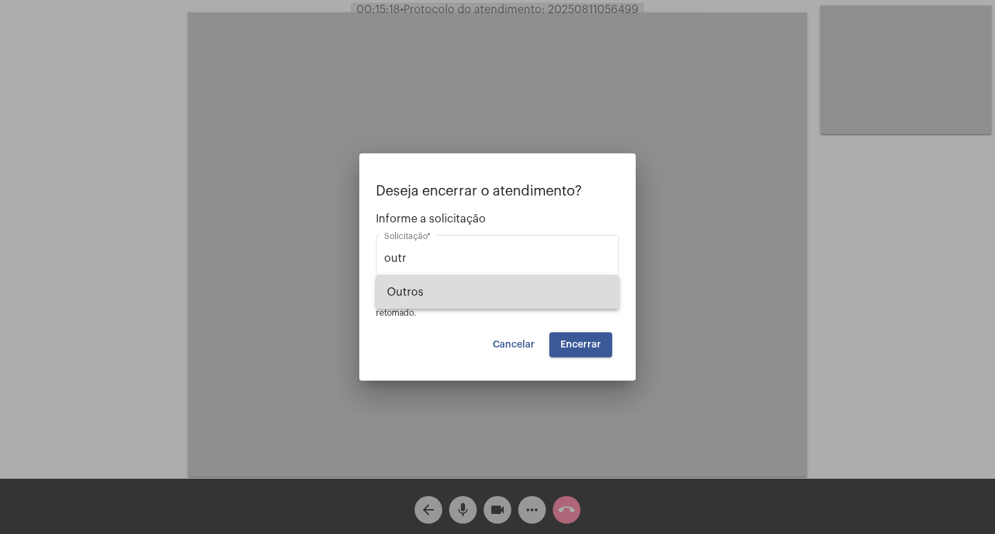
click at [510, 285] on span "Outros" at bounding box center [497, 292] width 221 height 33
type input "Outros"
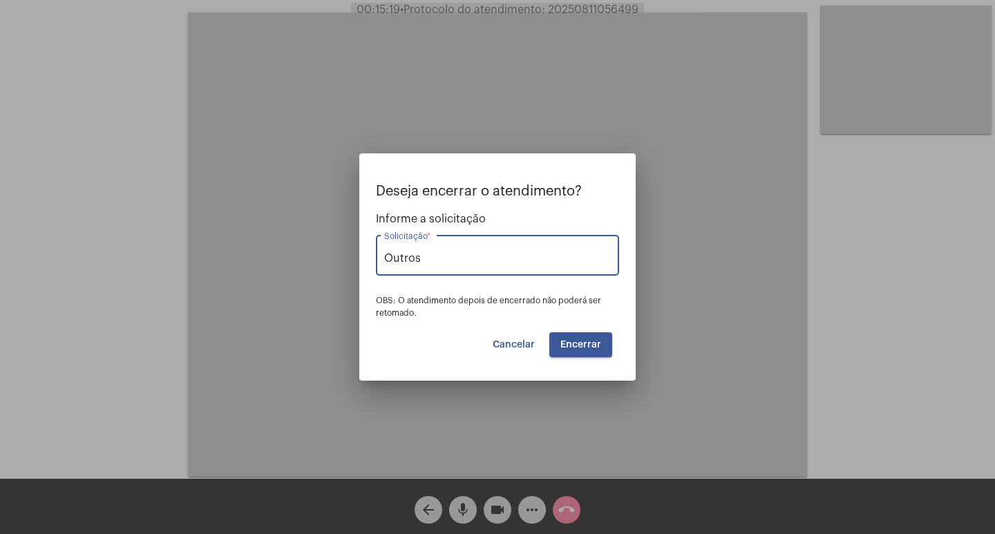
click at [601, 346] on span "Encerrar" at bounding box center [581, 345] width 41 height 10
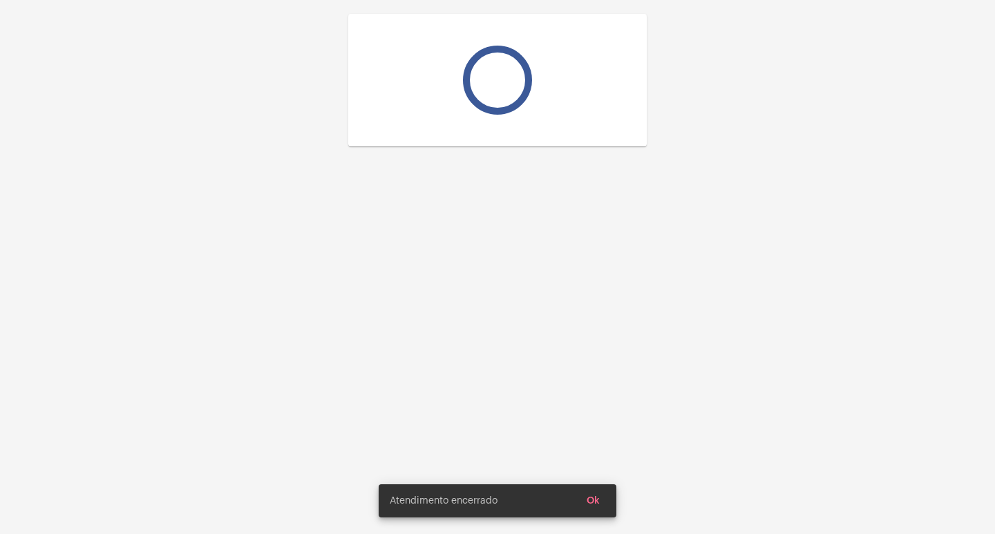
click at [601, 346] on div at bounding box center [497, 267] width 995 height 534
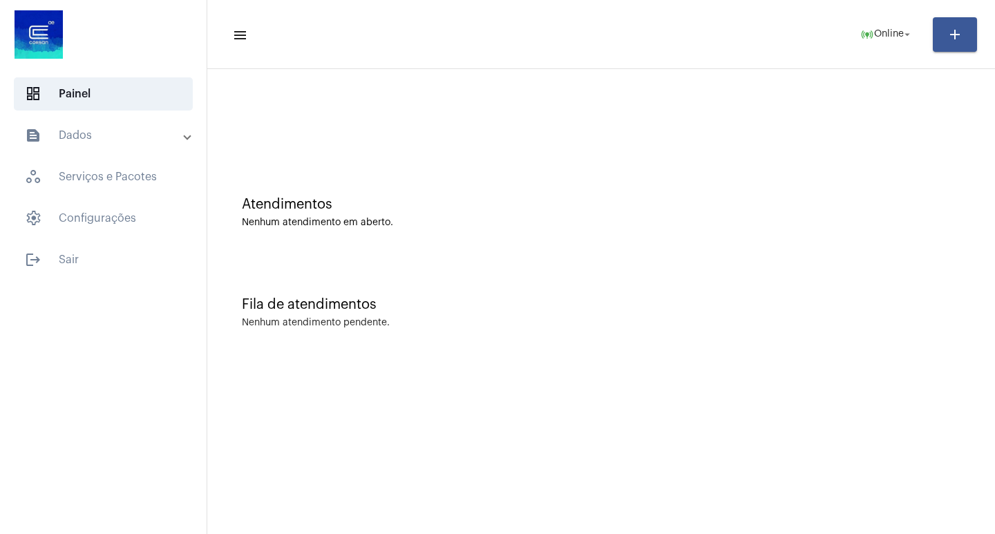
click at [40, 138] on mat-icon "text_snippet_outlined" at bounding box center [33, 135] width 17 height 17
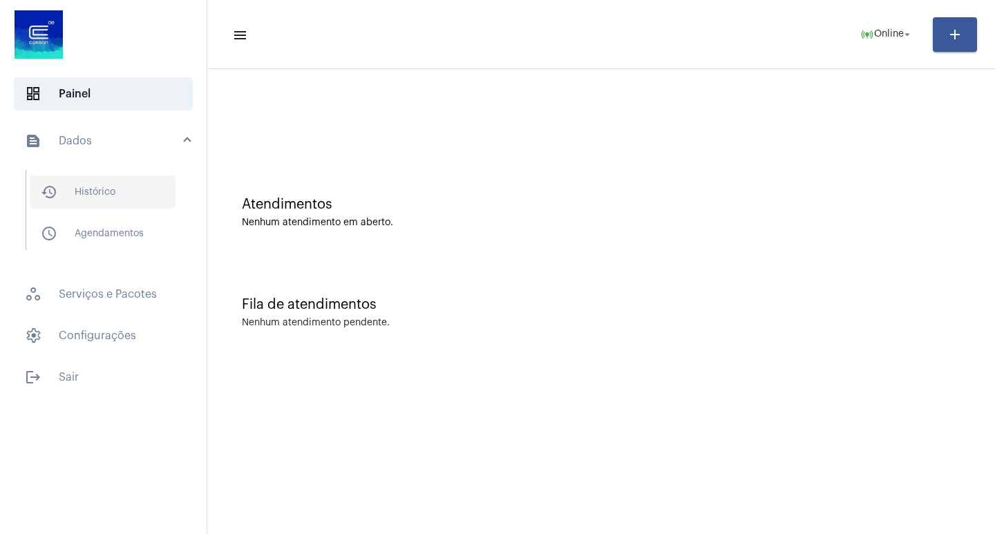
click at [140, 180] on span "history_outlined Histórico" at bounding box center [103, 192] width 146 height 33
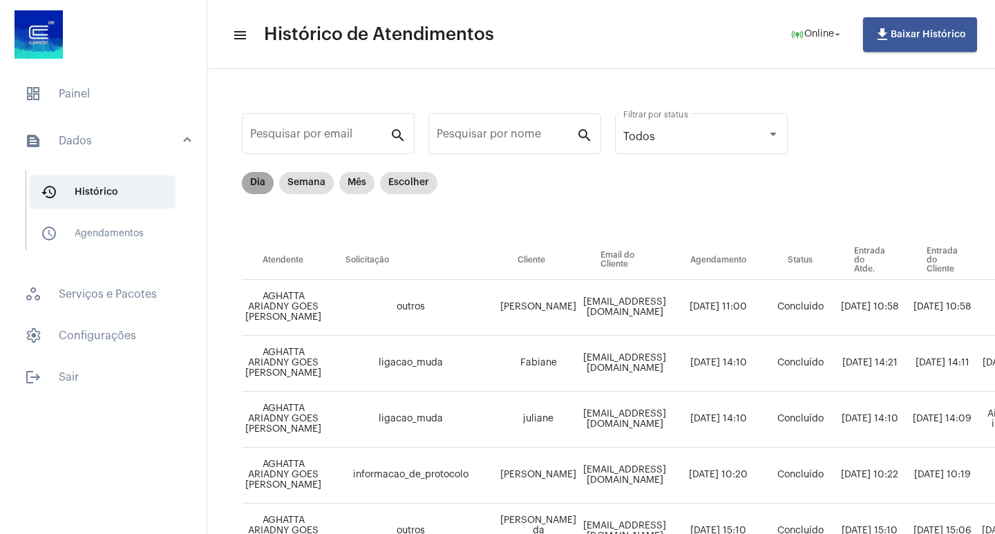
click at [253, 174] on mat-chip "Dia" at bounding box center [258, 183] width 32 height 22
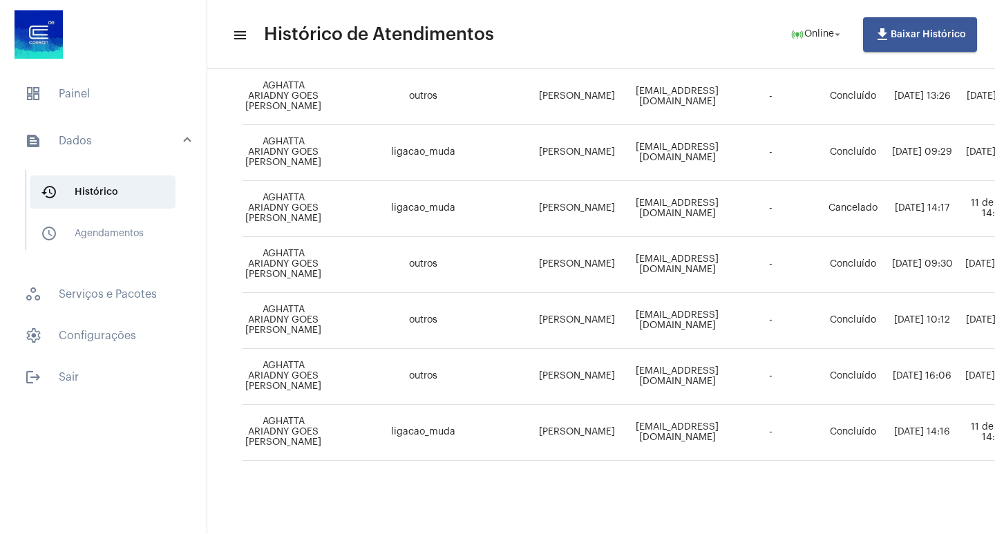
scroll to position [837, 561]
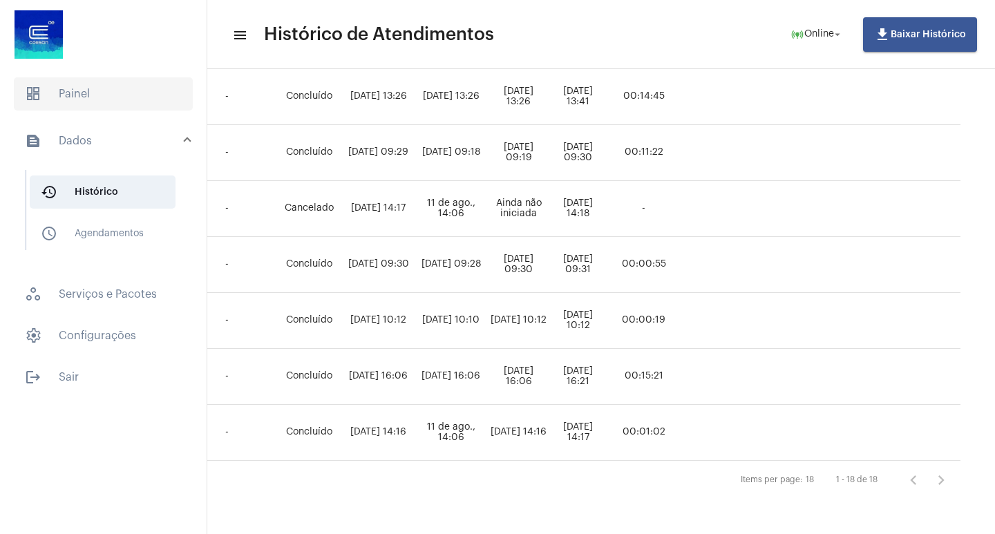
click at [147, 108] on span "dashboard Painel" at bounding box center [103, 93] width 179 height 33
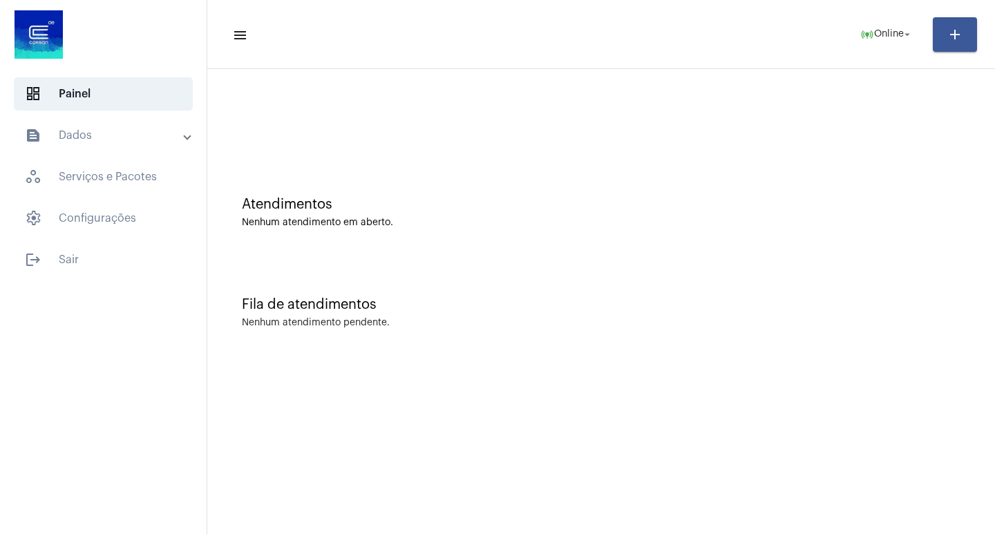
click at [115, 145] on mat-expansion-panel-header "text_snippet_outlined Dados" at bounding box center [107, 135] width 198 height 33
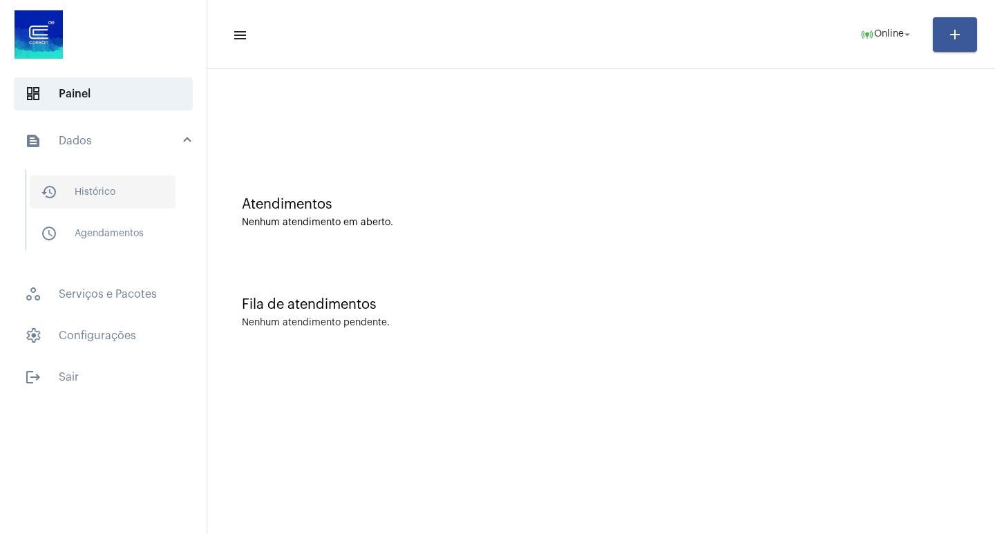
click at [146, 194] on span "history_outlined Histórico" at bounding box center [103, 192] width 146 height 33
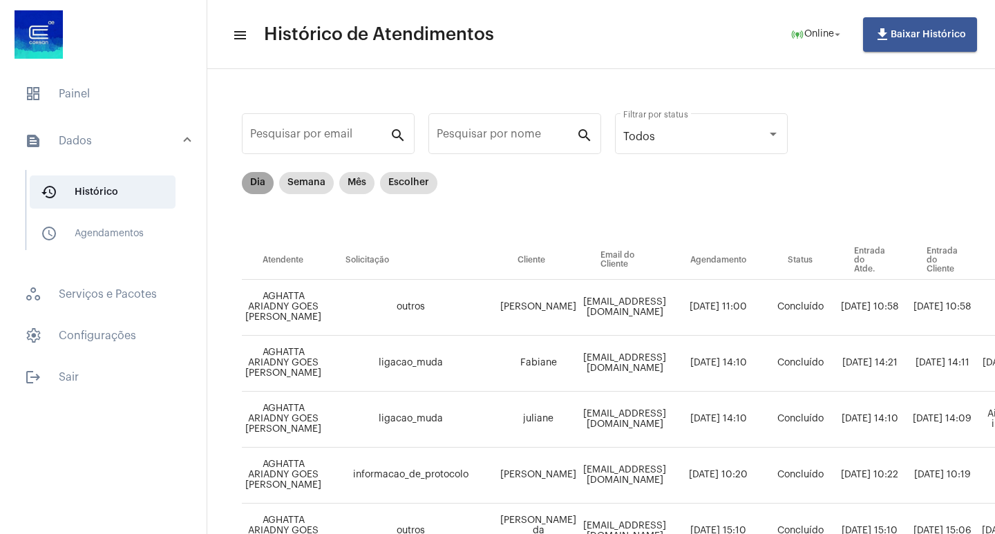
click at [247, 183] on mat-chip "Dia" at bounding box center [258, 183] width 32 height 22
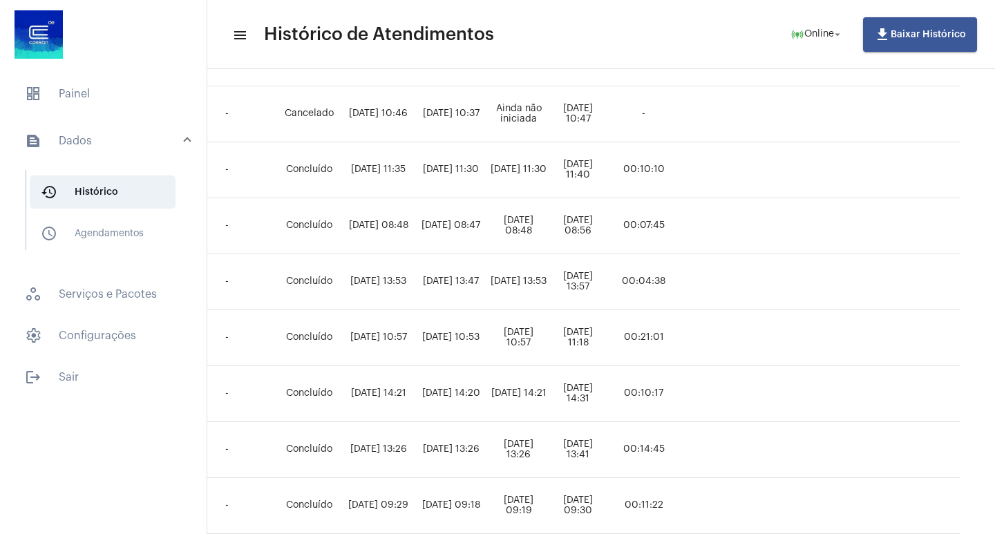
scroll to position [422, 587]
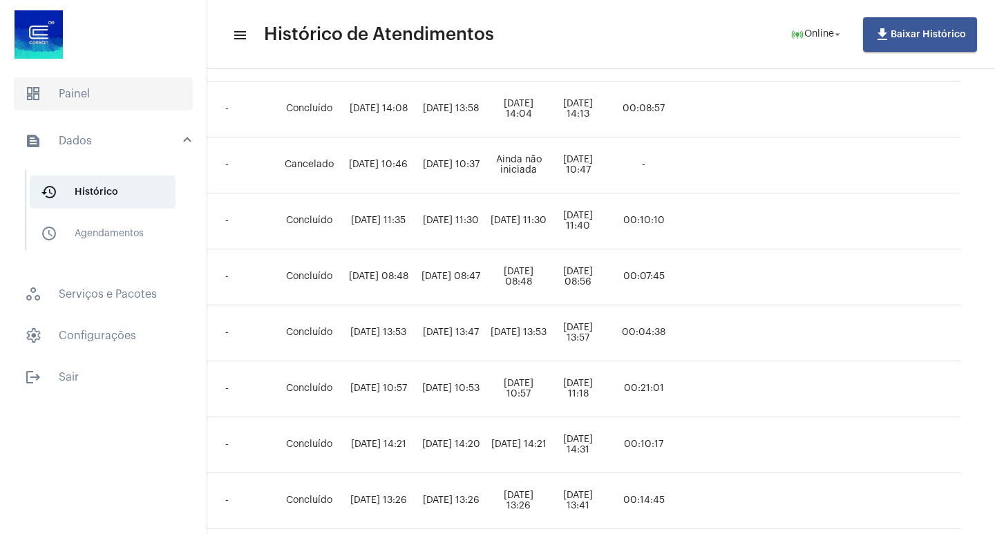
click at [134, 107] on span "dashboard Painel" at bounding box center [103, 93] width 179 height 33
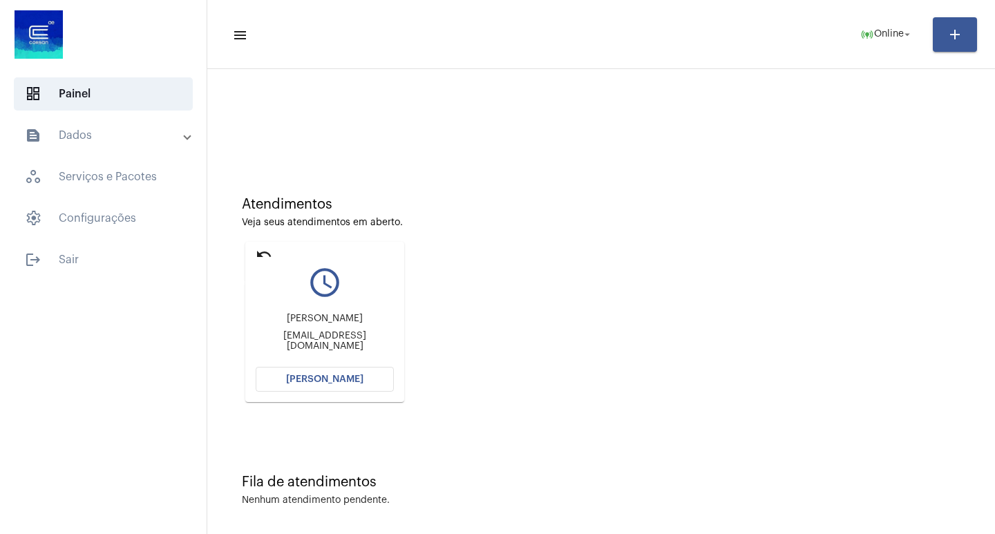
click at [256, 254] on mat-icon "undo" at bounding box center [264, 254] width 17 height 17
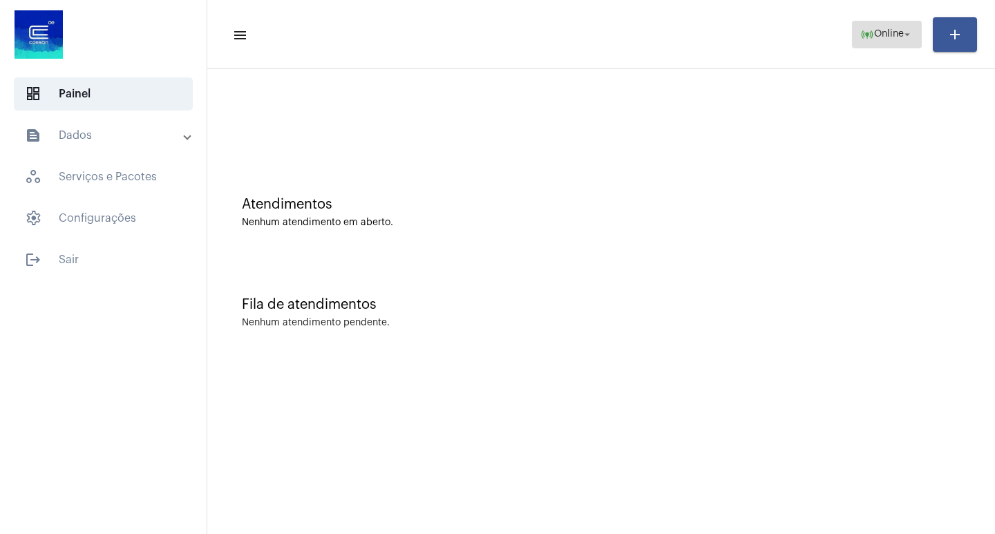
click at [859, 43] on button "online_prediction Online arrow_drop_down" at bounding box center [887, 35] width 70 height 28
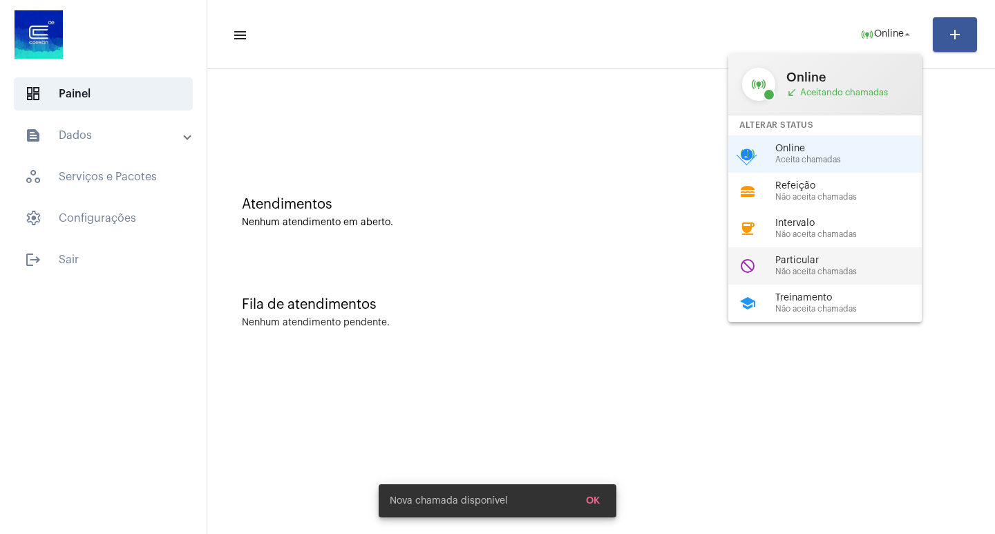
click at [836, 257] on span "Particular" at bounding box center [855, 261] width 158 height 10
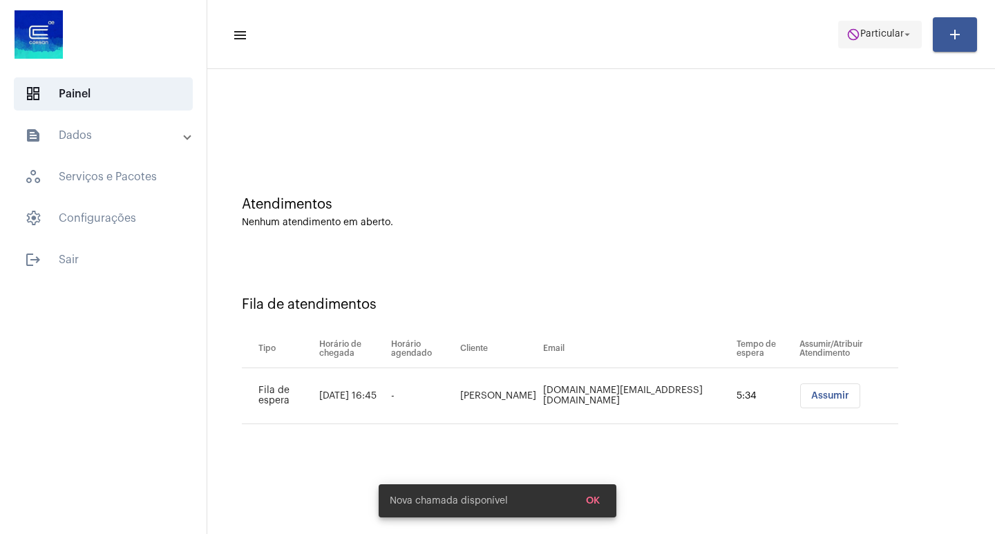
click at [886, 34] on span "Particular" at bounding box center [883, 35] width 44 height 10
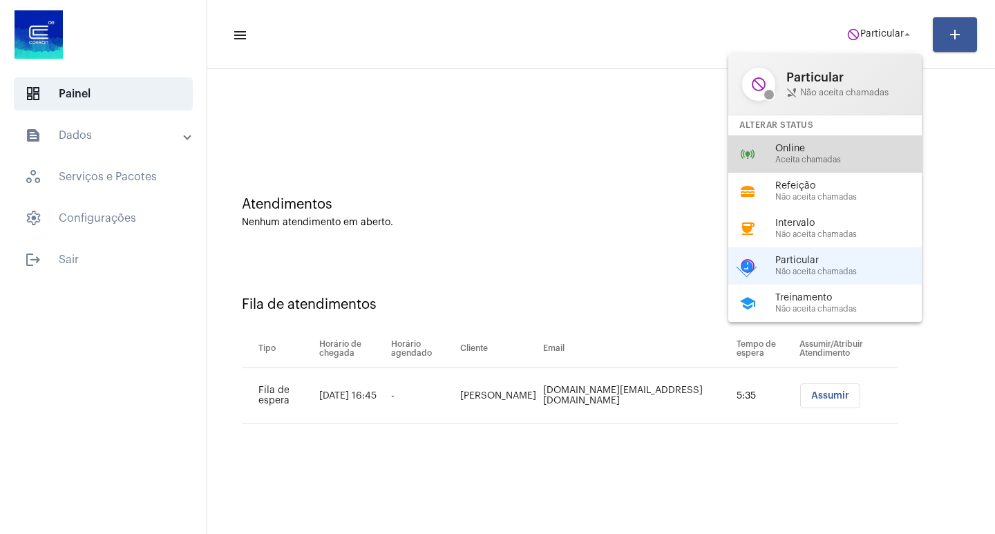
click at [798, 169] on div "online_prediction Online Aceita chamadas" at bounding box center [837, 153] width 216 height 37
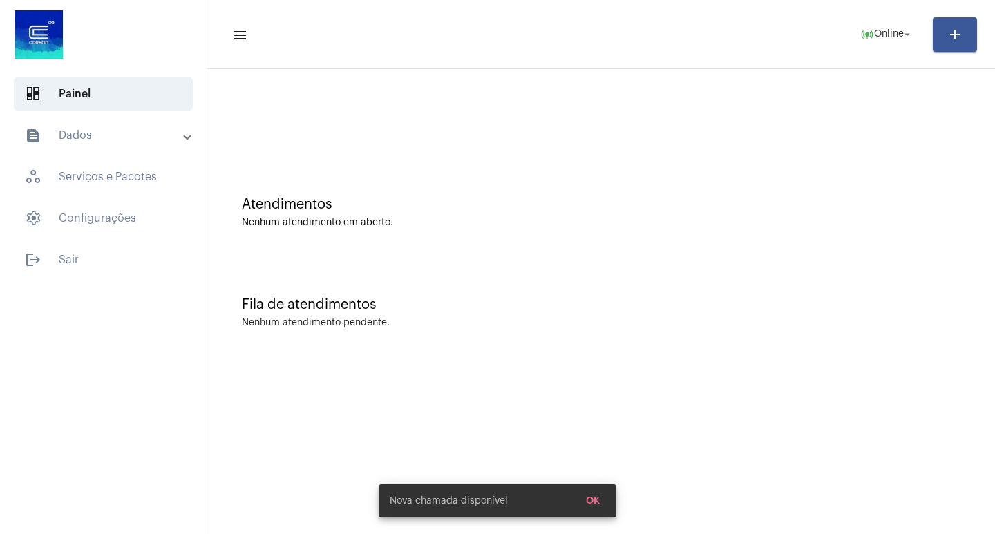
click at [84, 142] on mat-panel-title "text_snippet_outlined Dados" at bounding box center [105, 135] width 160 height 17
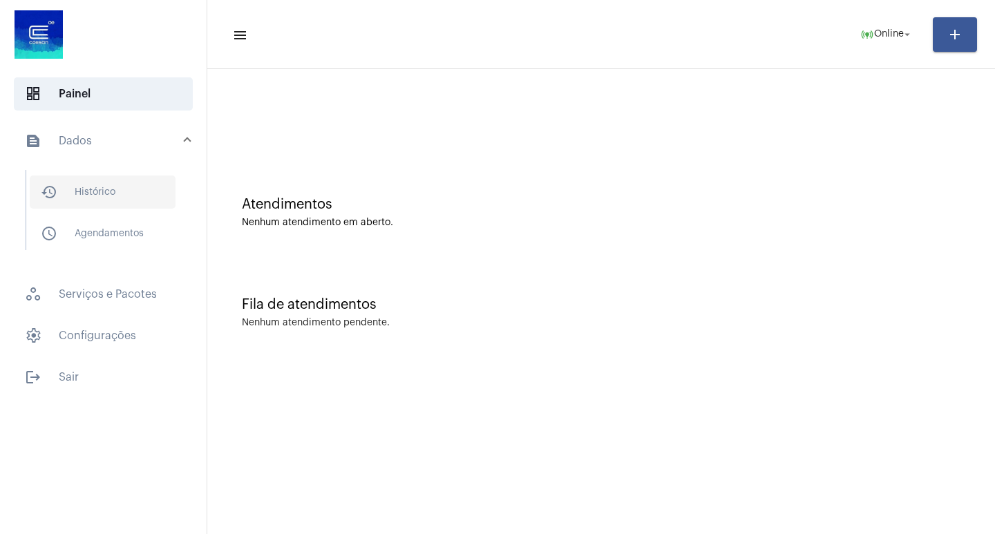
click at [115, 191] on span "history_outlined Histórico" at bounding box center [103, 192] width 146 height 33
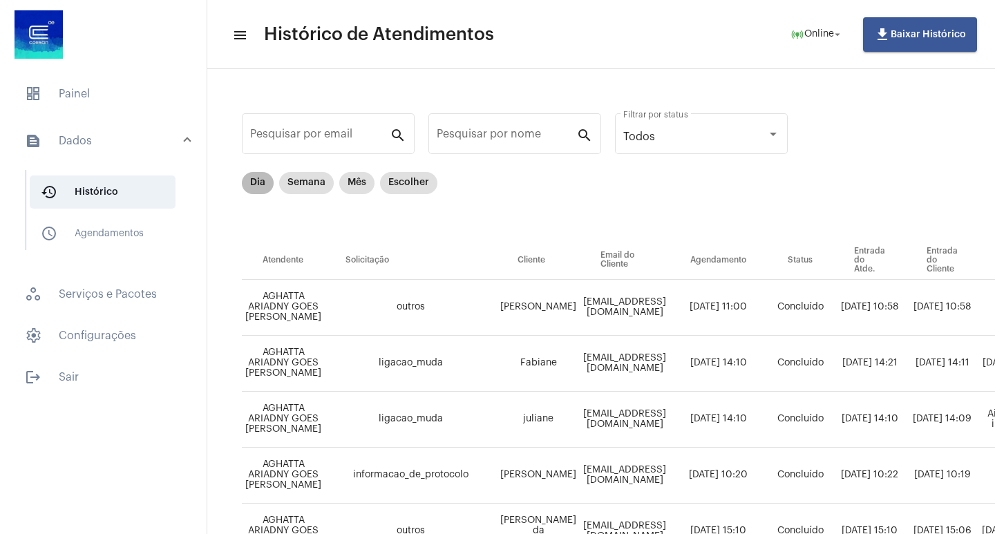
click at [261, 180] on mat-chip "Dia" at bounding box center [258, 183] width 32 height 22
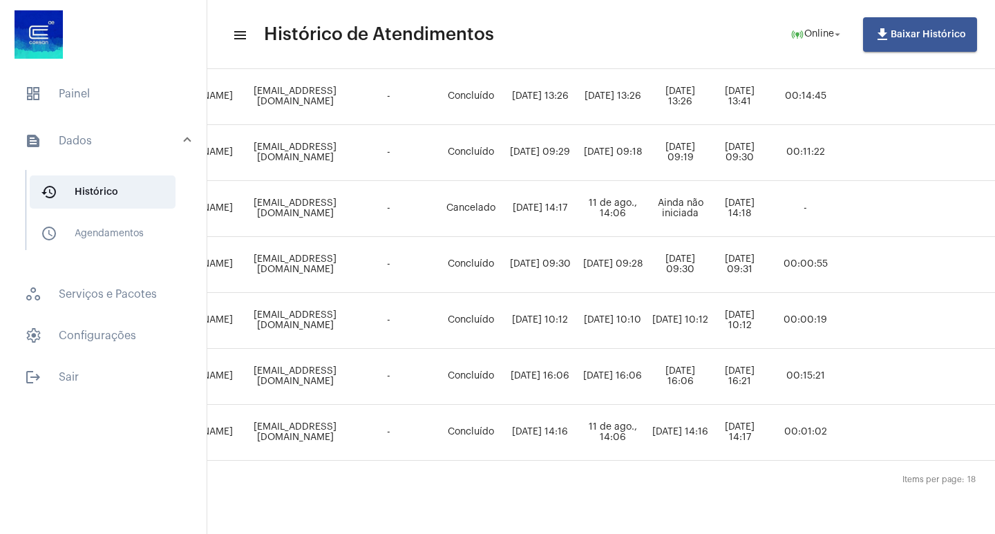
scroll to position [837, 587]
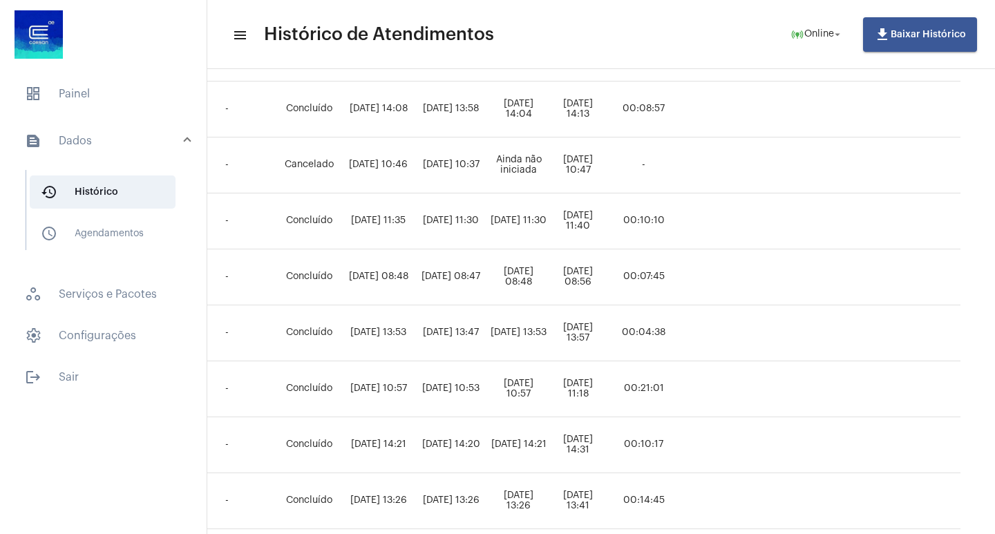
scroll to position [0, 587]
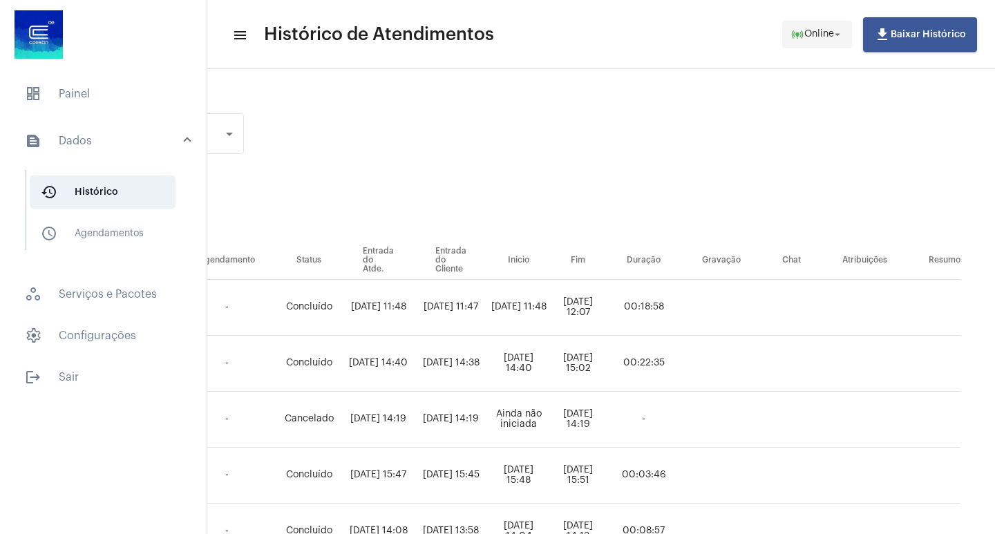
click at [825, 35] on span "Online" at bounding box center [820, 35] width 30 height 10
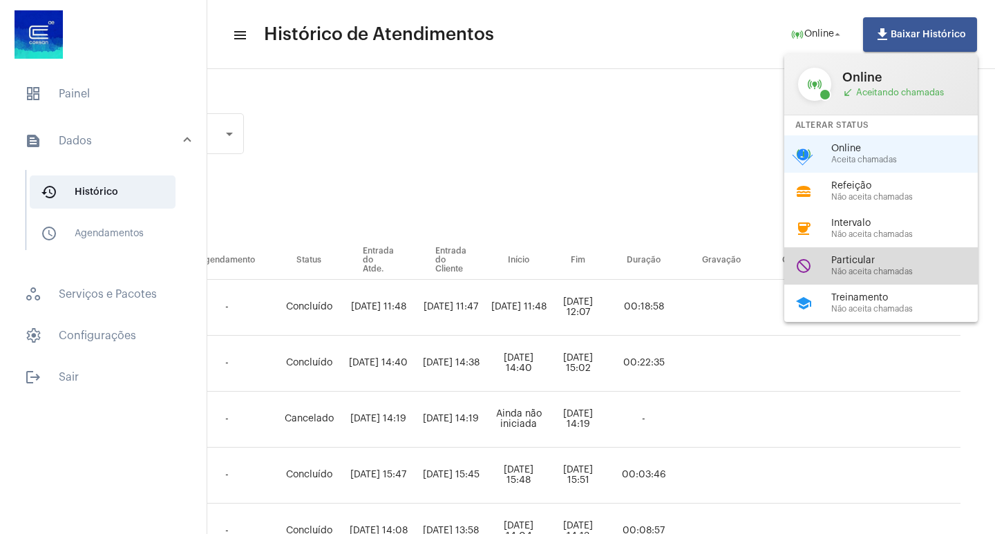
click at [847, 254] on div "do_not_disturb Particular Não aceita chamadas" at bounding box center [893, 265] width 216 height 37
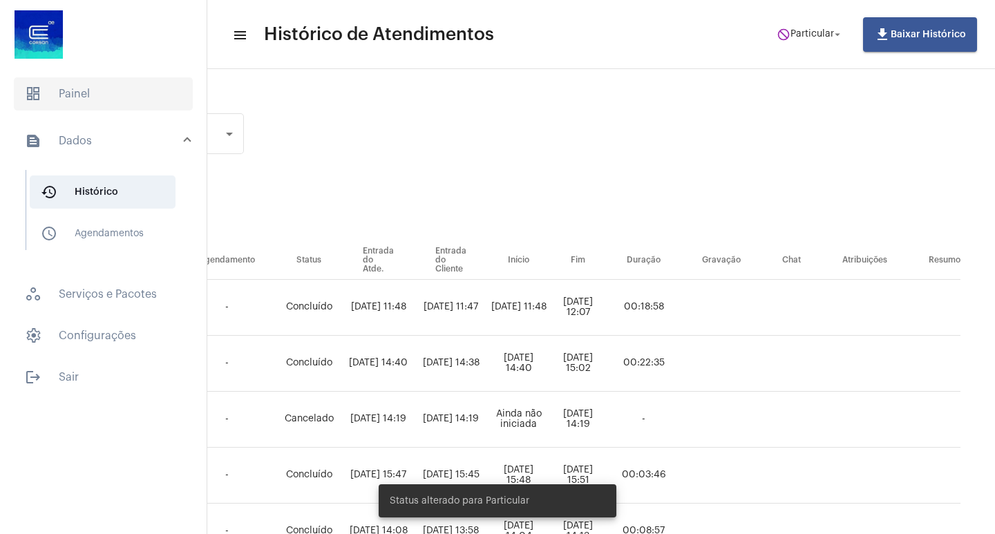
click at [73, 105] on span "dashboard Painel" at bounding box center [103, 93] width 179 height 33
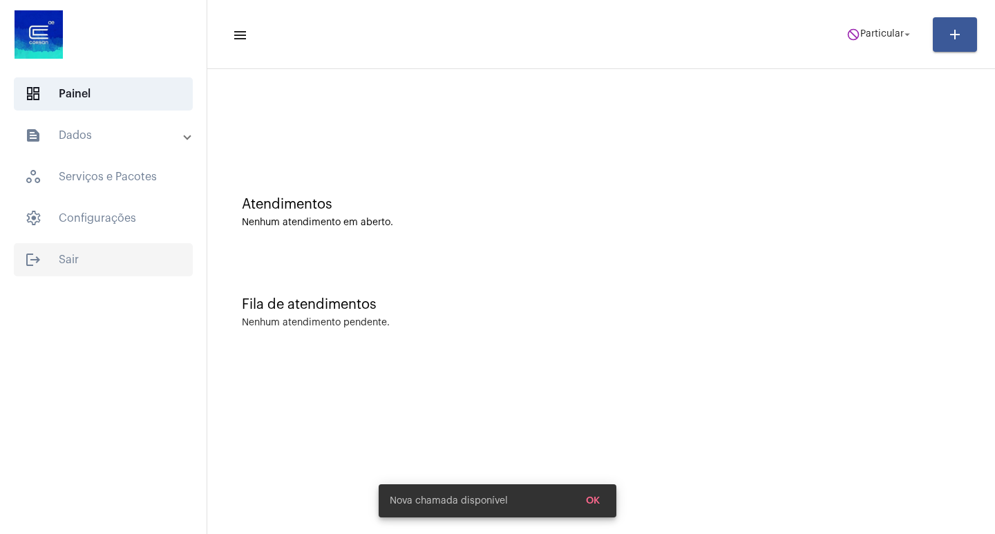
click at [88, 248] on span "logout Sair" at bounding box center [103, 259] width 179 height 33
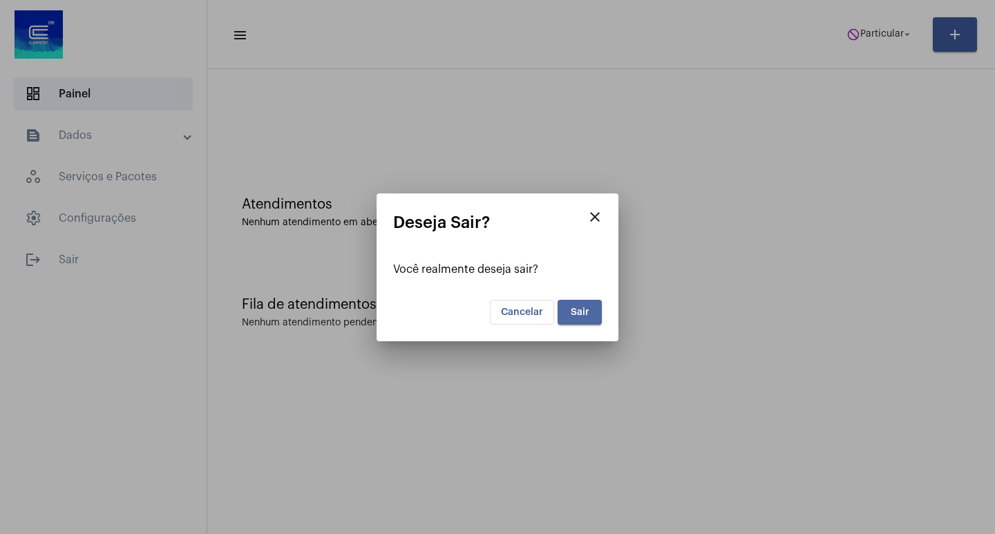
click at [575, 315] on span "Sair" at bounding box center [580, 313] width 19 height 10
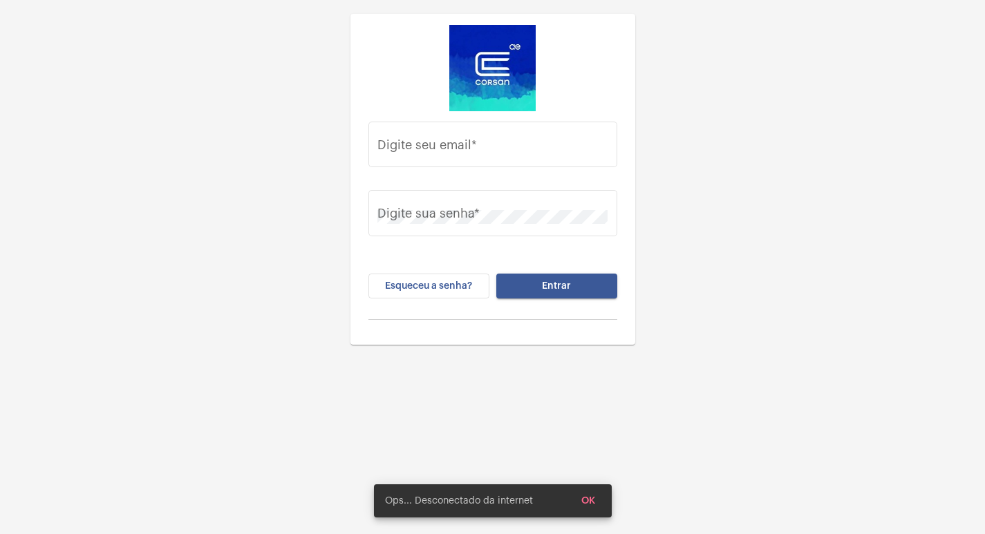
type input "[EMAIL_ADDRESS][DOMAIN_NAME]"
